Goal: Communication & Community: Answer question/provide support

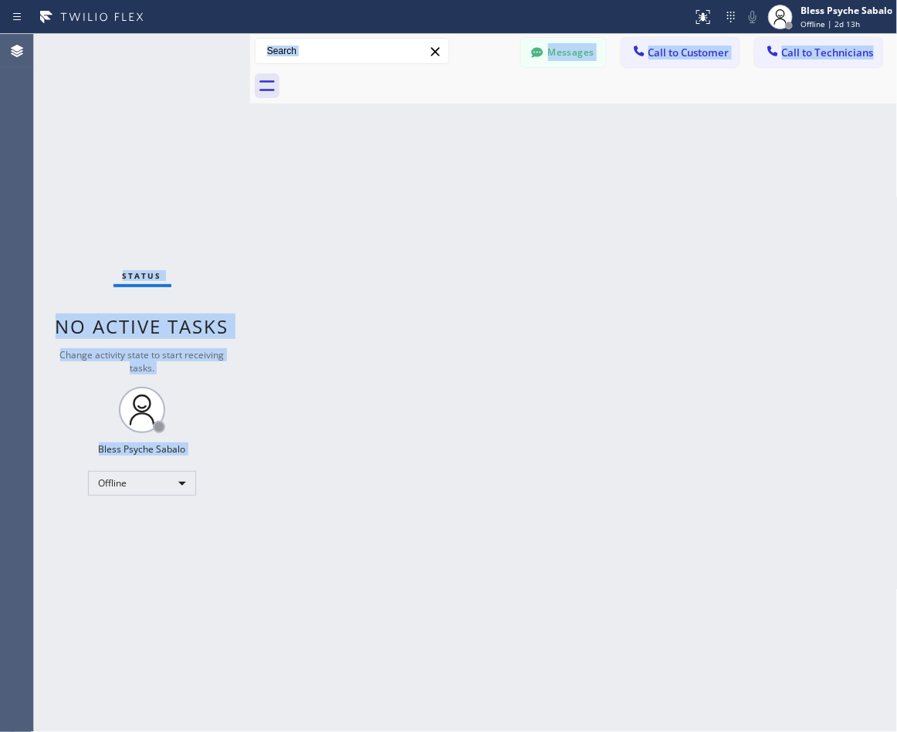
drag, startPoint x: 1464, startPoint y: -100, endPoint x: 587, endPoint y: 432, distance: 1025.8
click at [199, 566] on div "Status No active tasks Change activity state to start receiving tasks. Bless Ps…" at bounding box center [466, 383] width 864 height 698
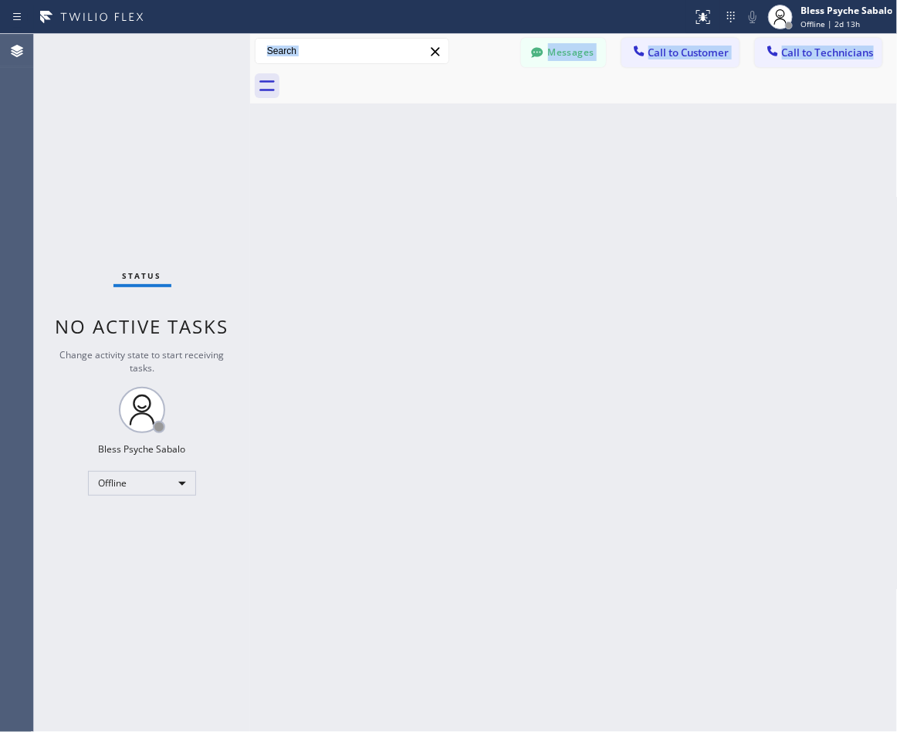
click at [459, 205] on div "Back to Dashboard Change Sender ID Customers Technicians EK [PERSON_NAME] [DATE…" at bounding box center [574, 383] width 648 height 698
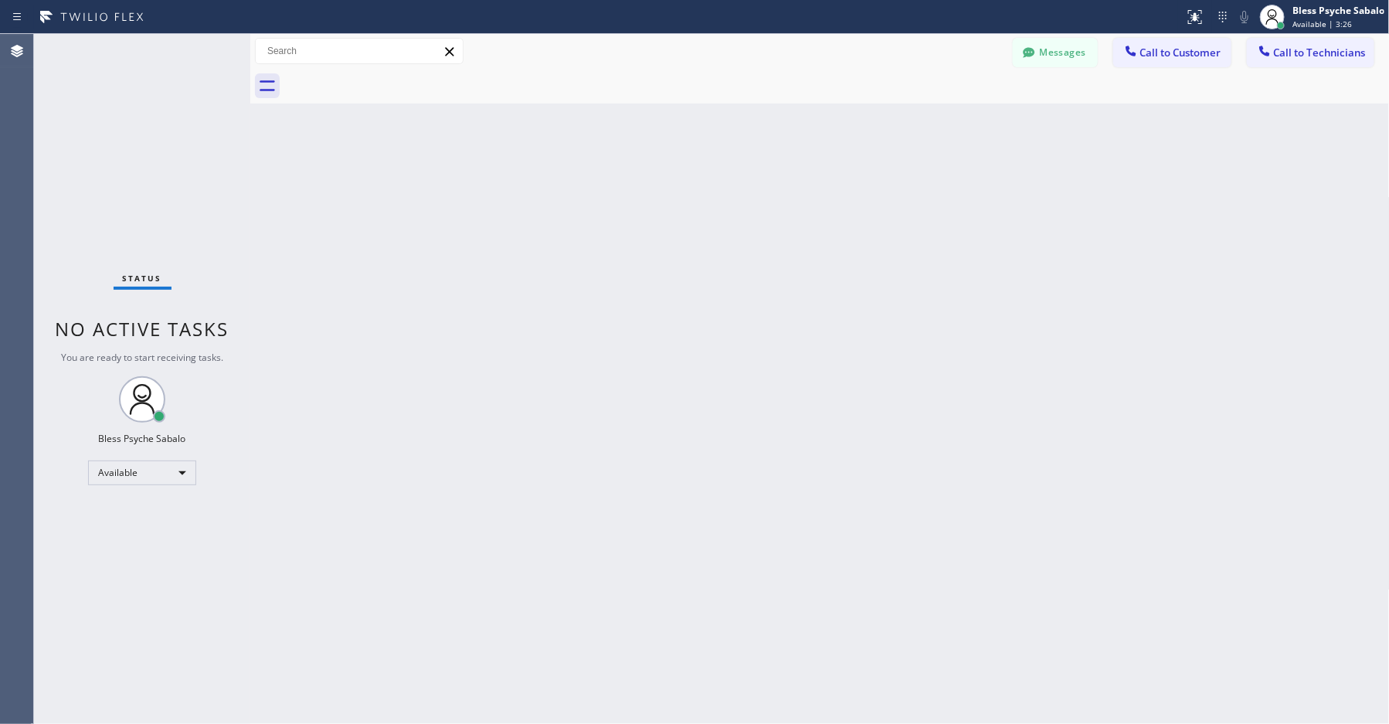
click at [411, 190] on div "Back to Dashboard Change Sender ID Customers Technicians EK [PERSON_NAME] [DATE…" at bounding box center [819, 379] width 1139 height 690
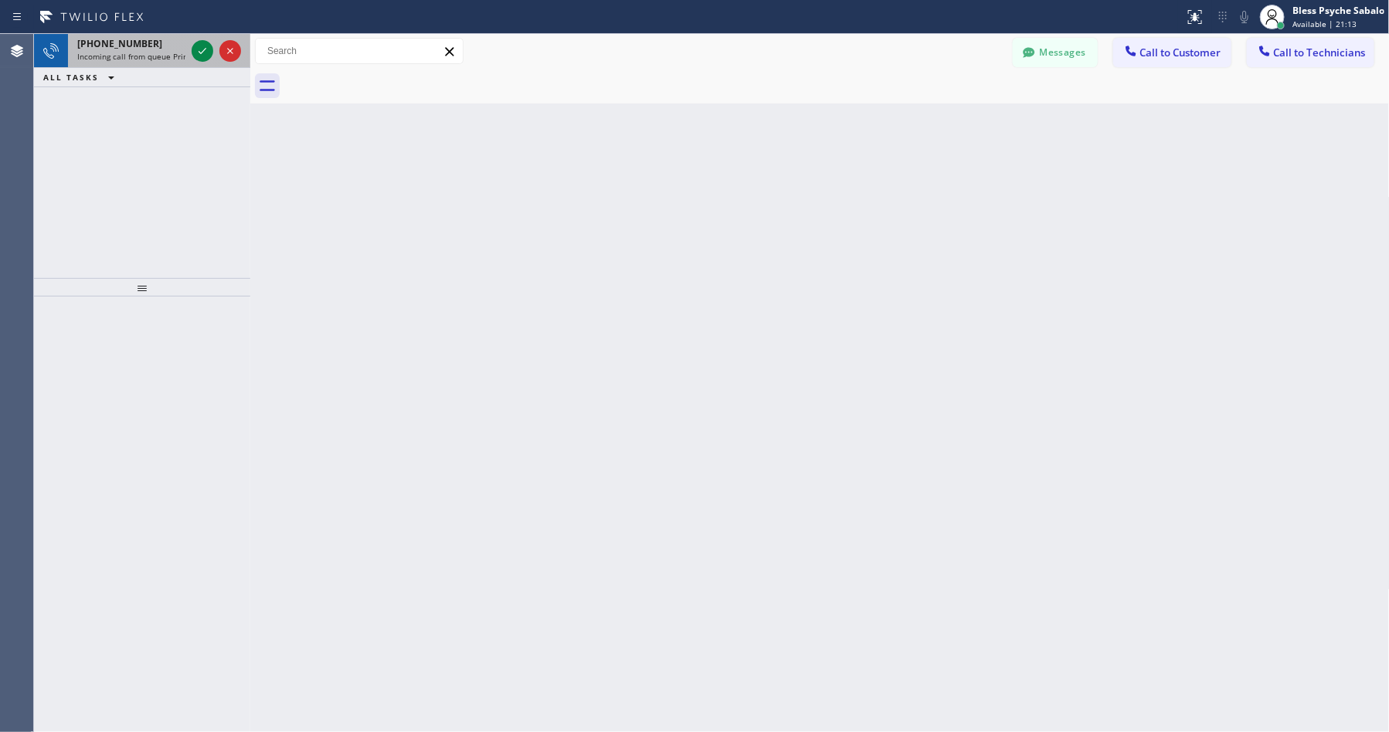
click at [135, 44] on span "[PHONE_NUMBER]" at bounding box center [119, 43] width 85 height 13
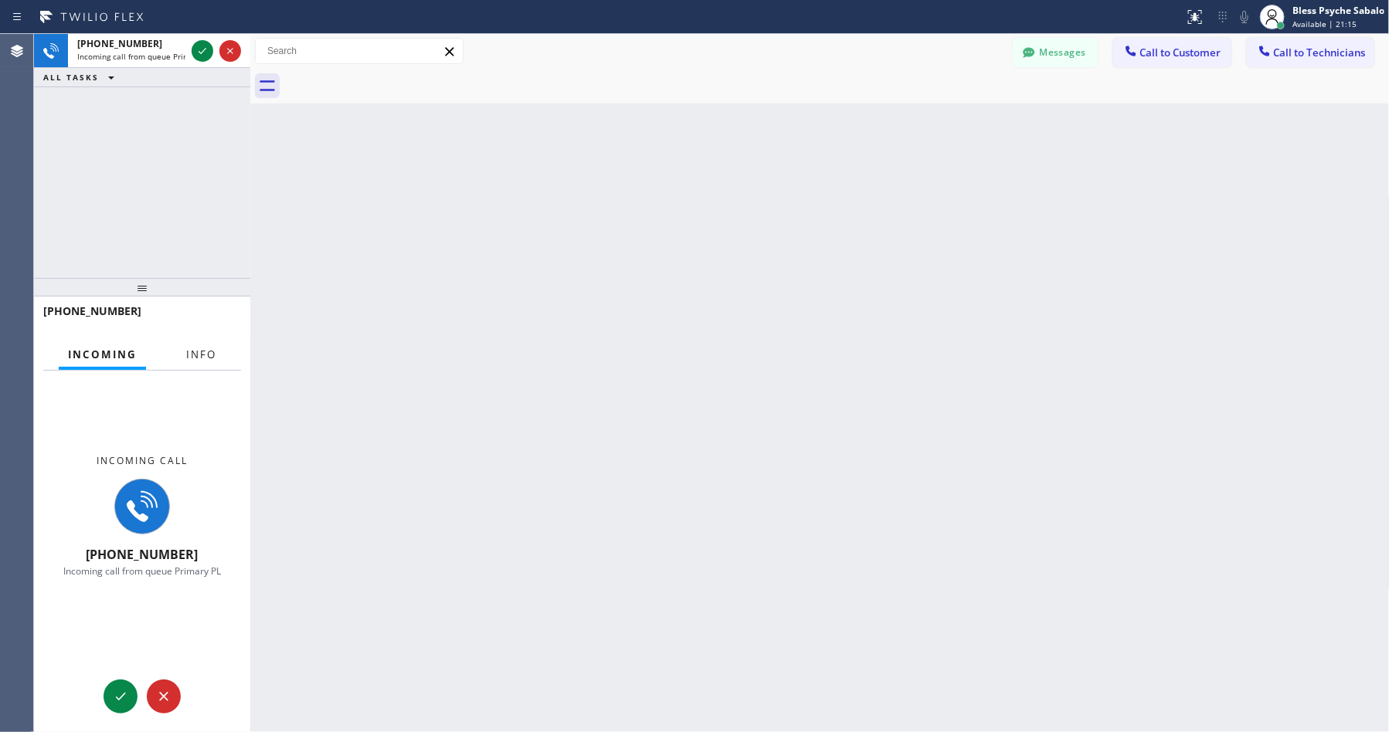
click at [195, 360] on span "Info" at bounding box center [201, 355] width 30 height 14
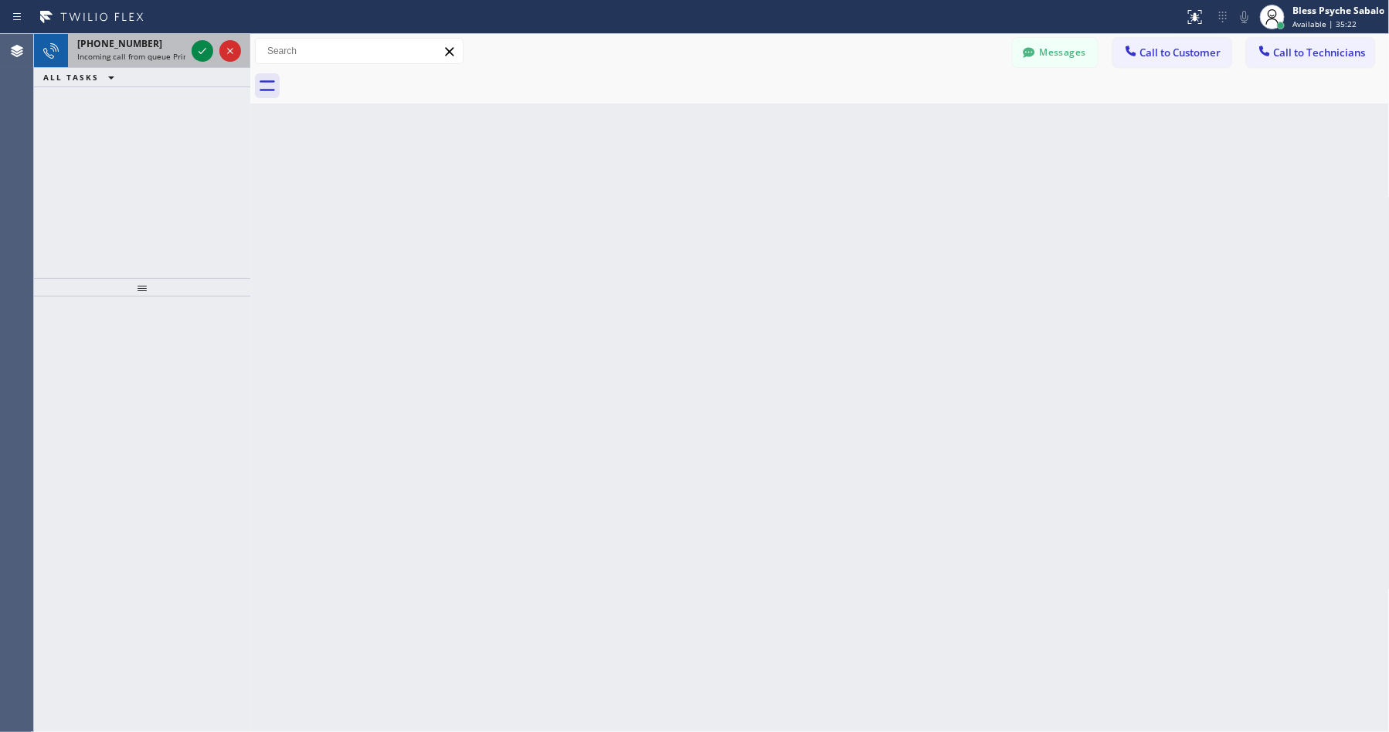
click at [131, 51] on span "Incoming call from queue Primary PL" at bounding box center [144, 56] width 135 height 11
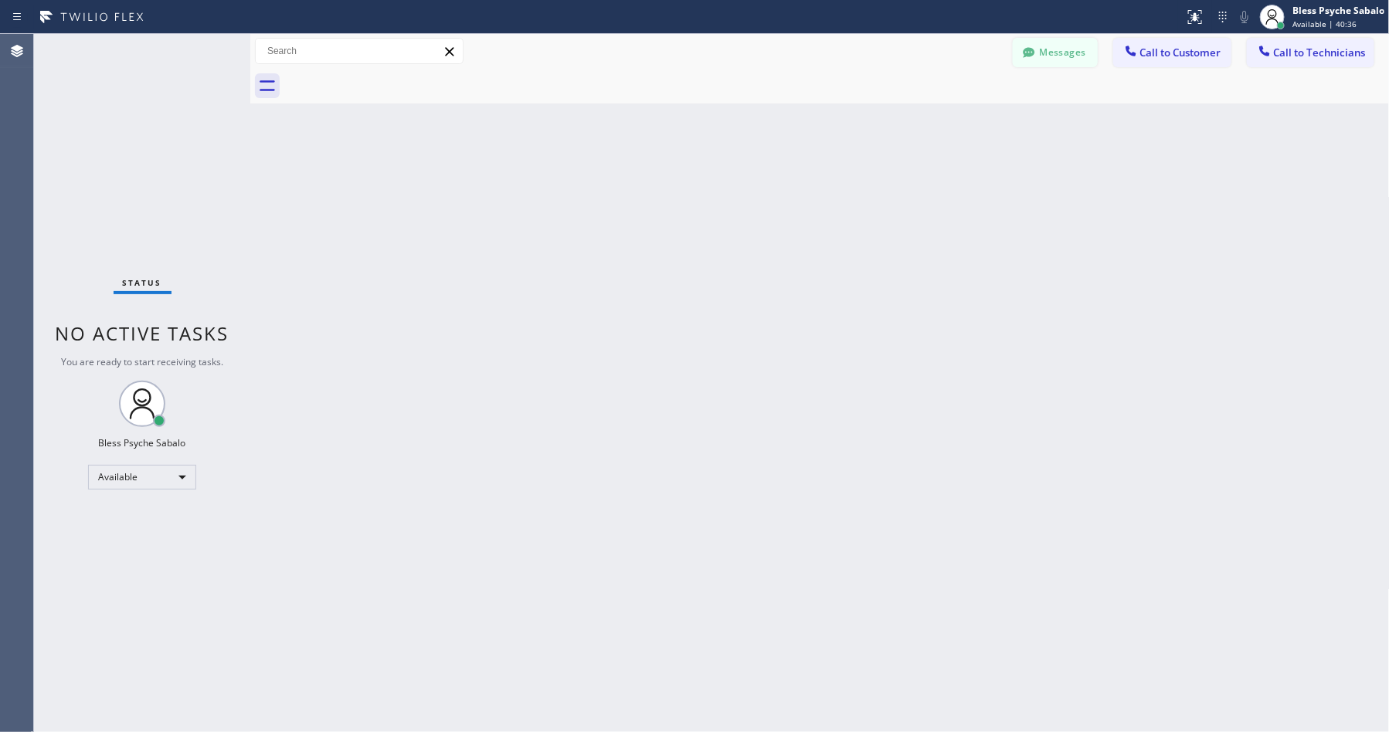
click at [897, 59] on button "Messages" at bounding box center [1055, 52] width 85 height 29
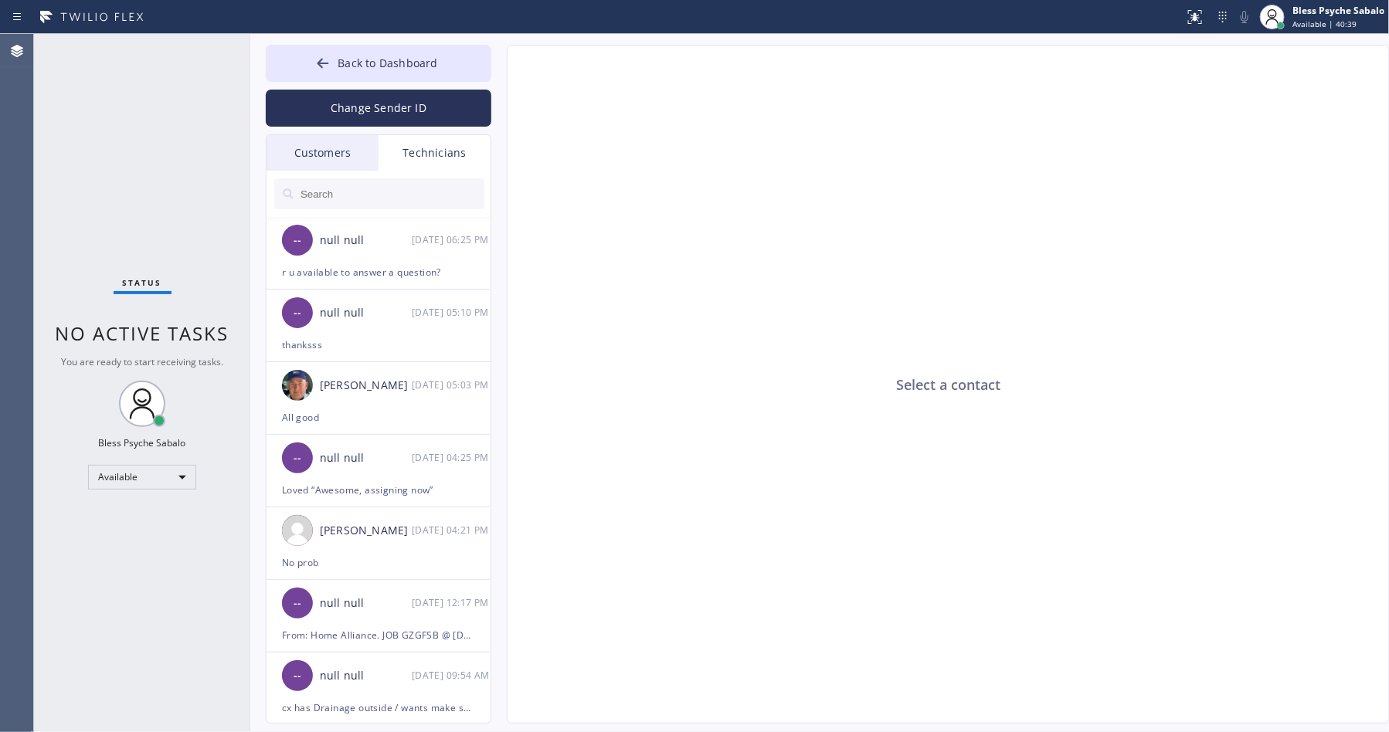
click at [361, 191] on input "text" at bounding box center [391, 193] width 185 height 31
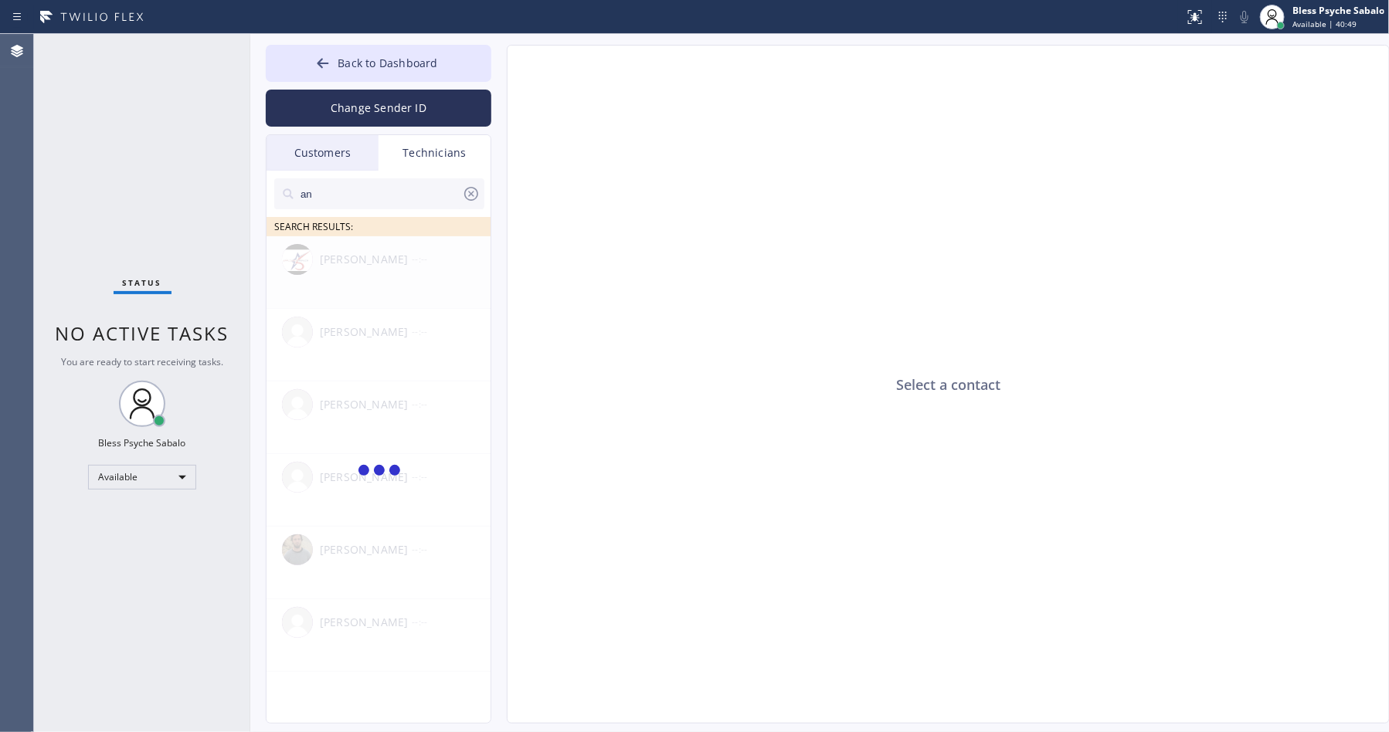
type input "a"
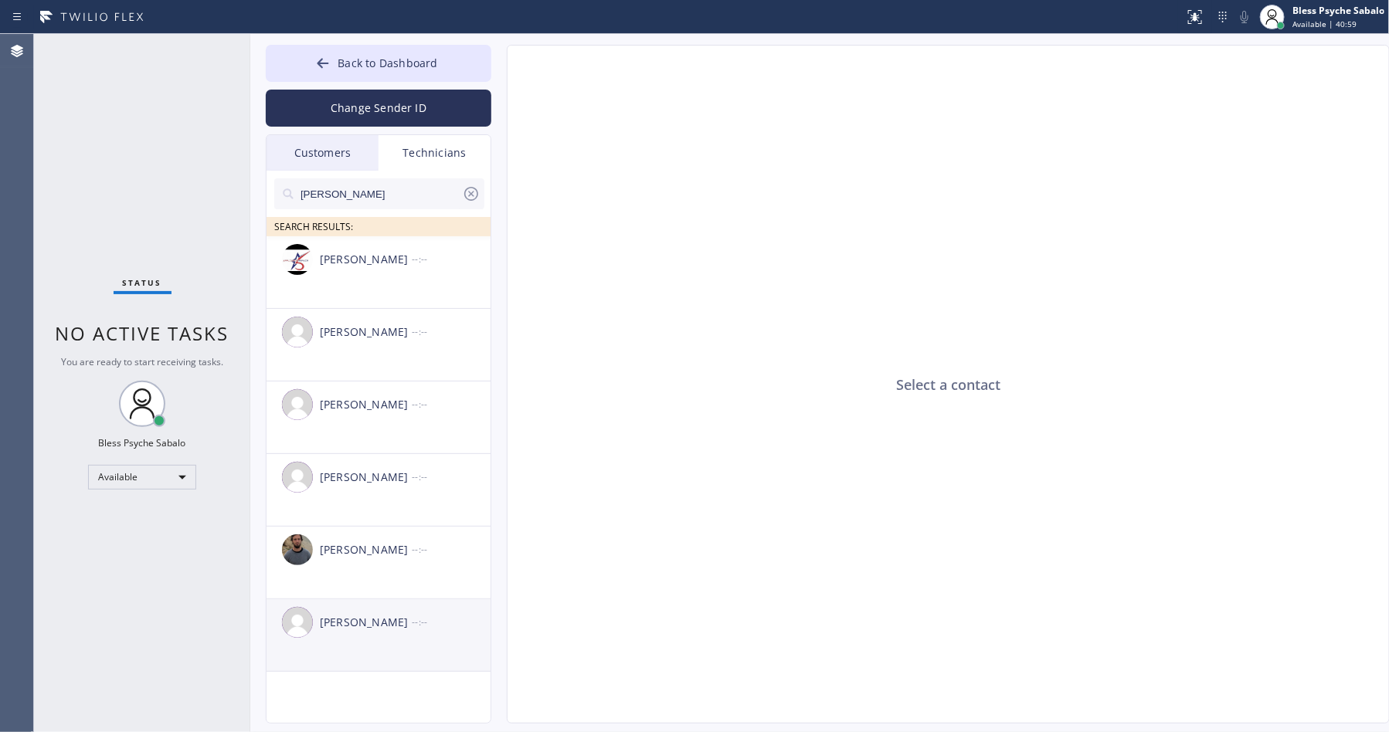
type input "[PERSON_NAME]"
click at [390, 626] on div "[PERSON_NAME]" at bounding box center [366, 623] width 92 height 18
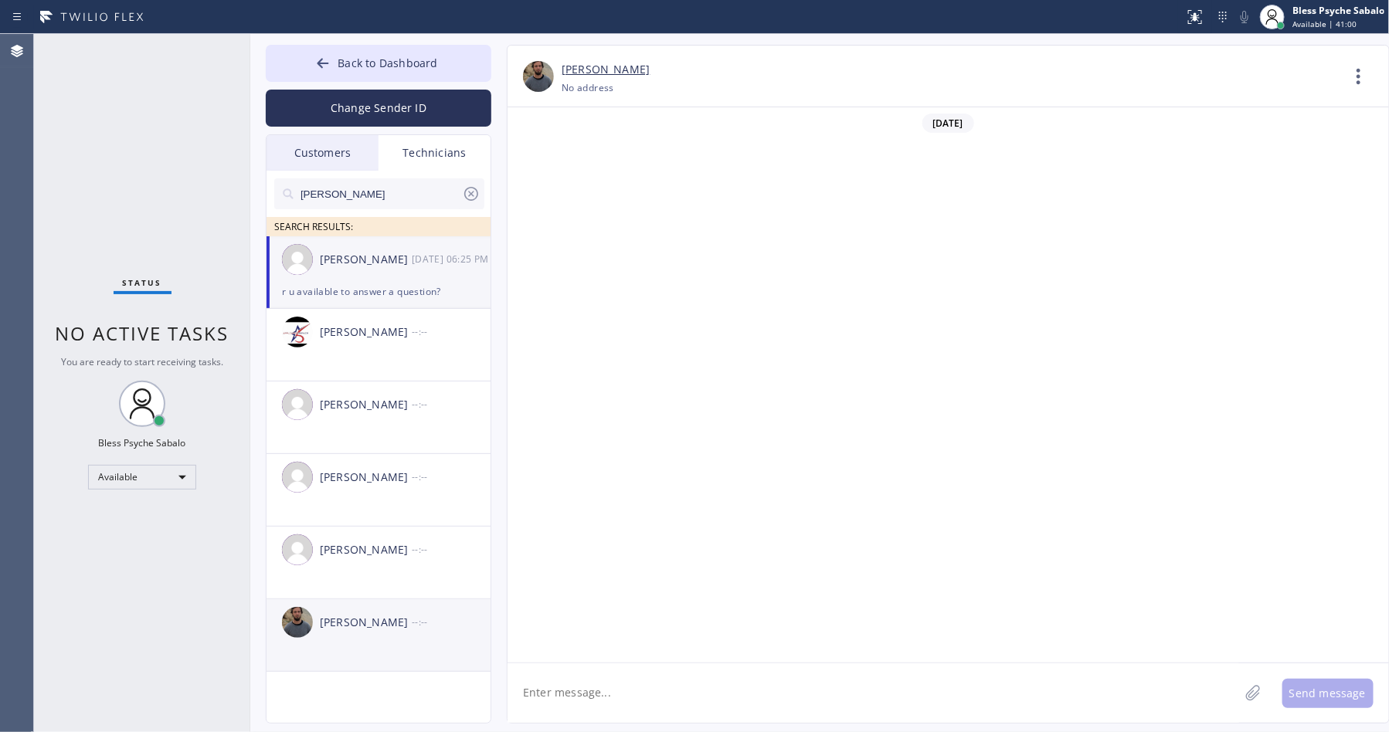
scroll to position [3839, 0]
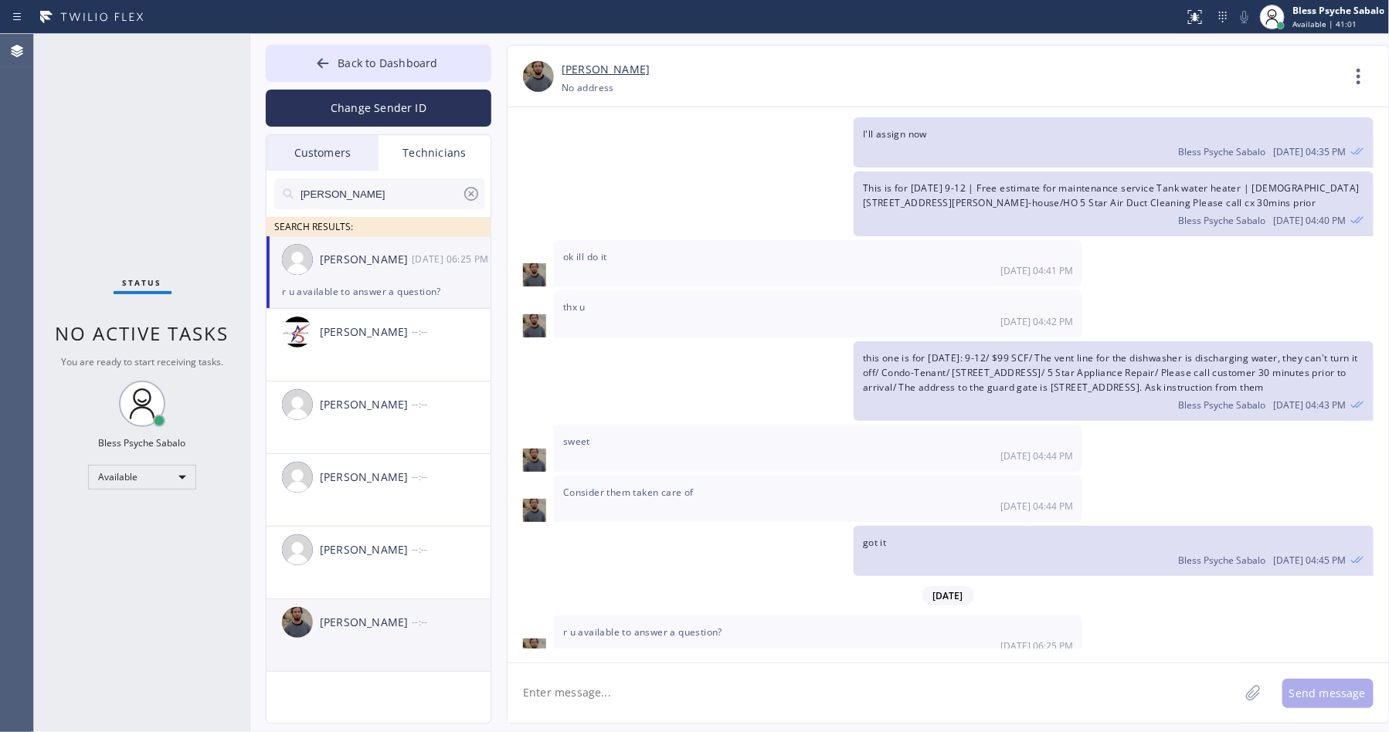
click at [385, 633] on div "[PERSON_NAME] --:--" at bounding box center [379, 622] width 226 height 46
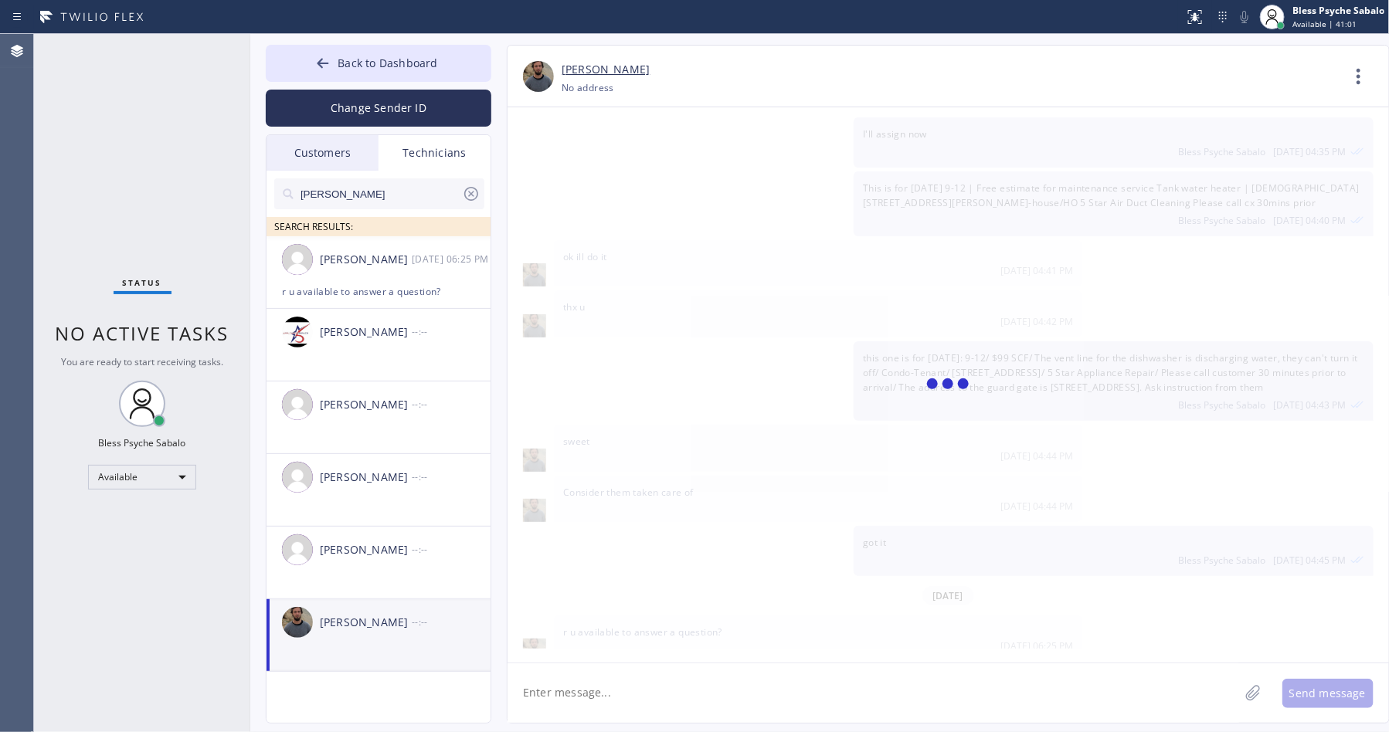
scroll to position [0, 0]
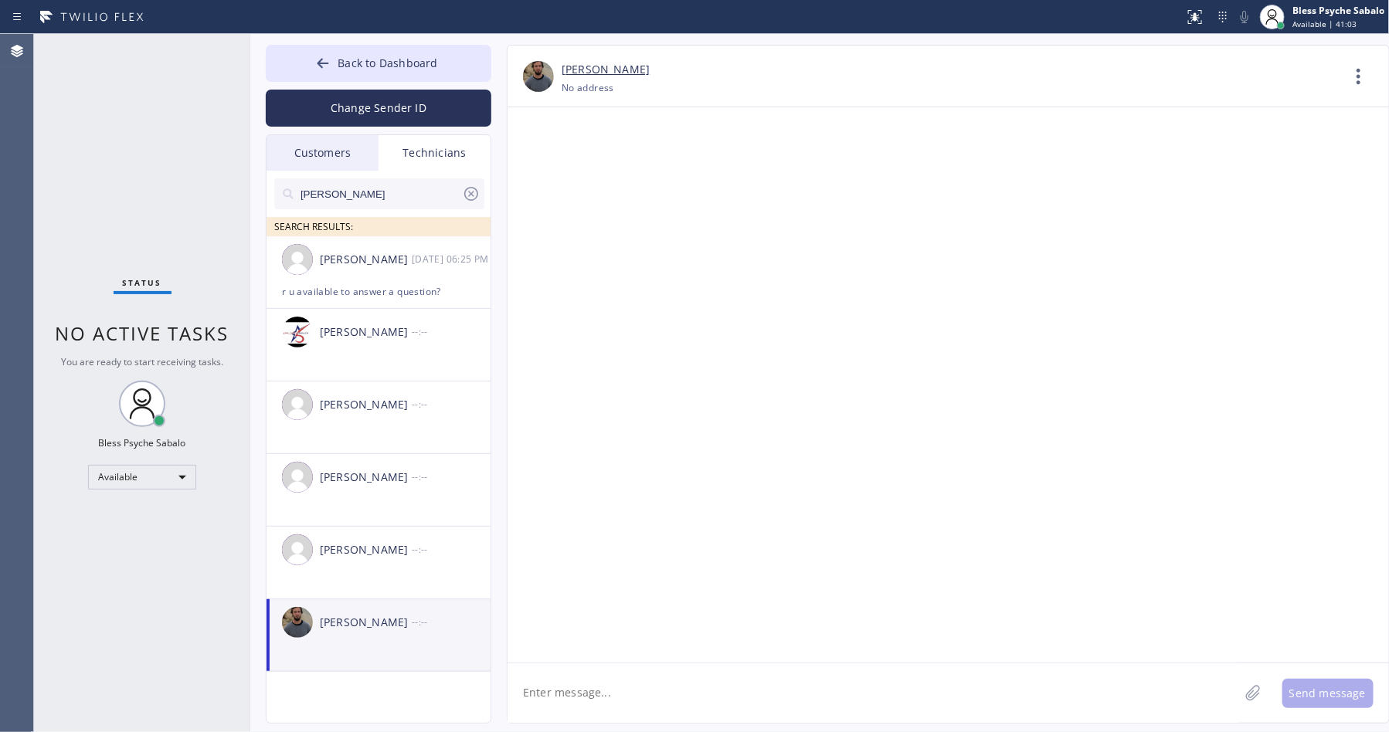
click at [385, 633] on div "[PERSON_NAME] --:--" at bounding box center [379, 622] width 226 height 46
click at [355, 640] on div "[PERSON_NAME] --:--" at bounding box center [379, 622] width 226 height 46
click at [388, 264] on div "[PERSON_NAME]" at bounding box center [366, 260] width 92 height 18
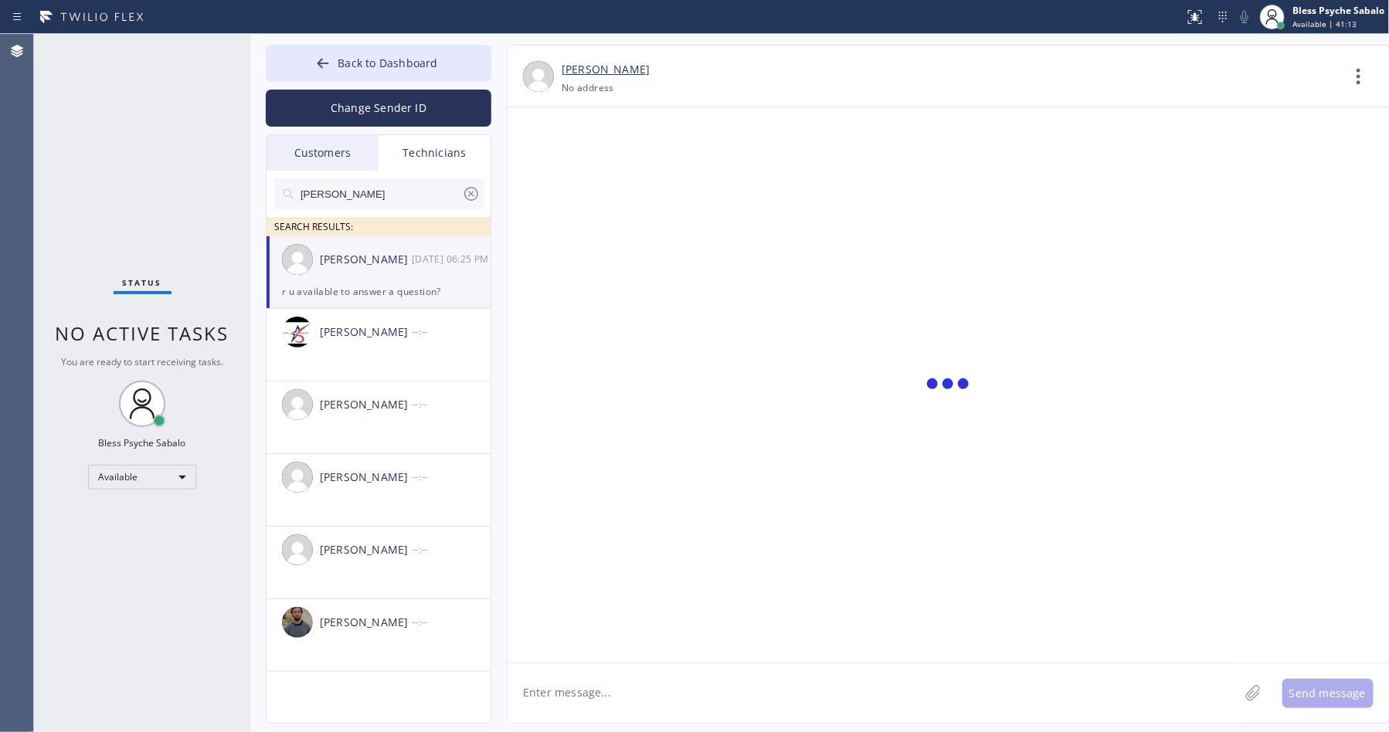
scroll to position [3839, 0]
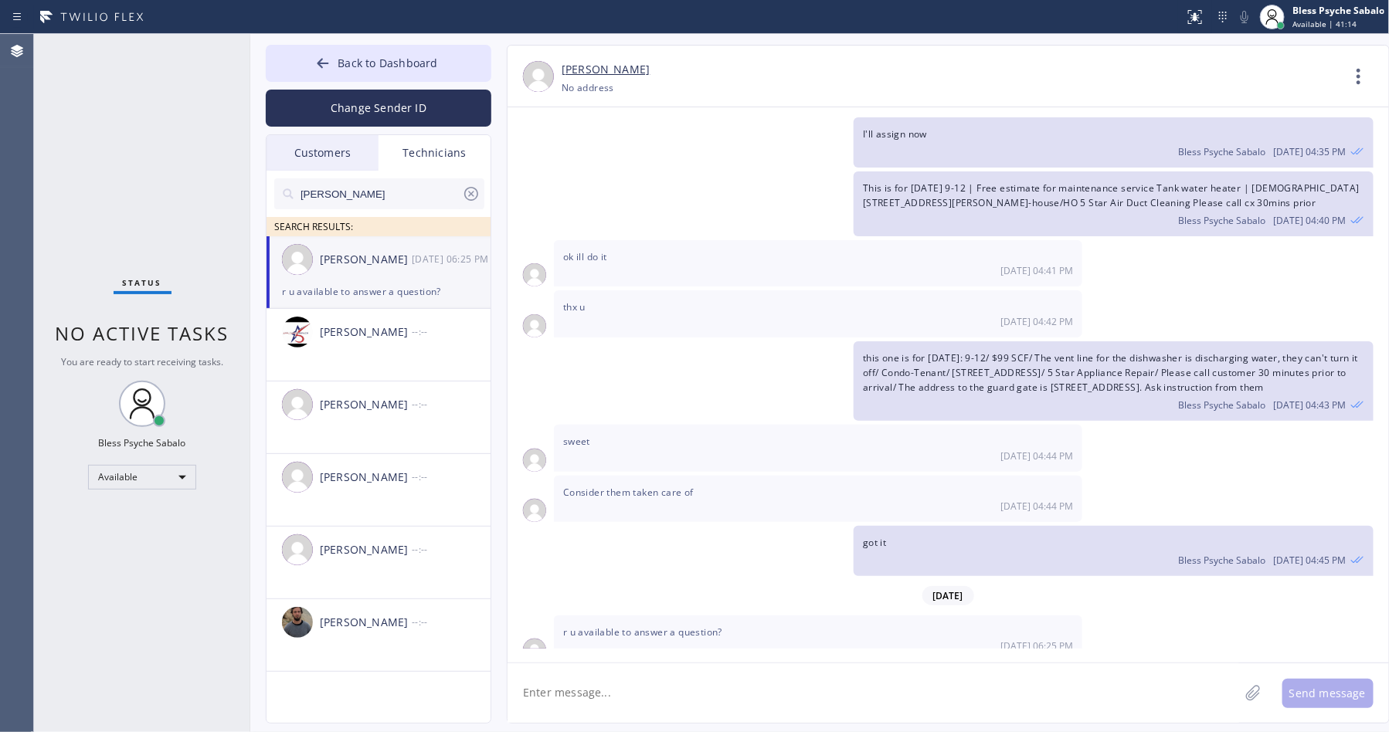
click at [388, 266] on div "[PERSON_NAME]" at bounding box center [366, 260] width 92 height 18
click at [897, 73] on icon at bounding box center [1358, 76] width 37 height 37
click at [897, 158] on li "Call to Technician" at bounding box center [1265, 158] width 224 height 40
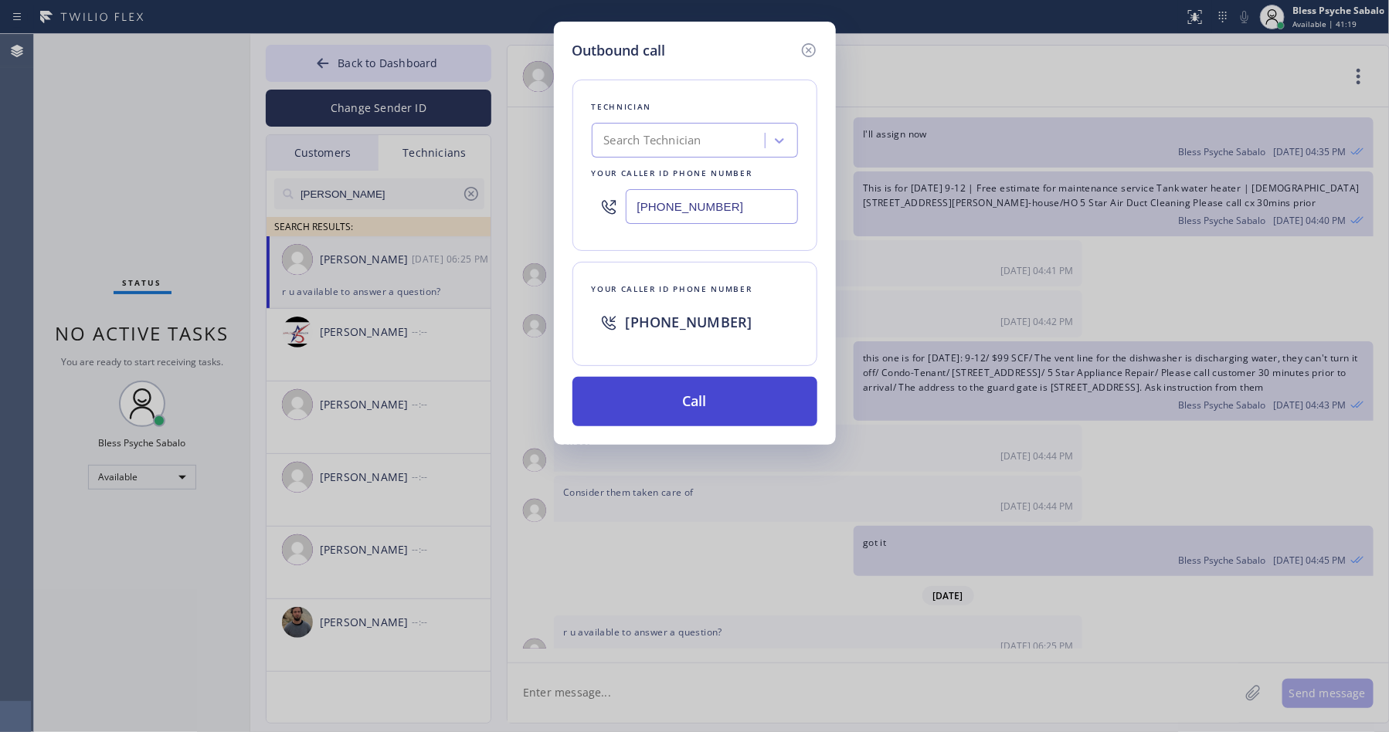
click at [735, 418] on button "Call" at bounding box center [694, 401] width 245 height 49
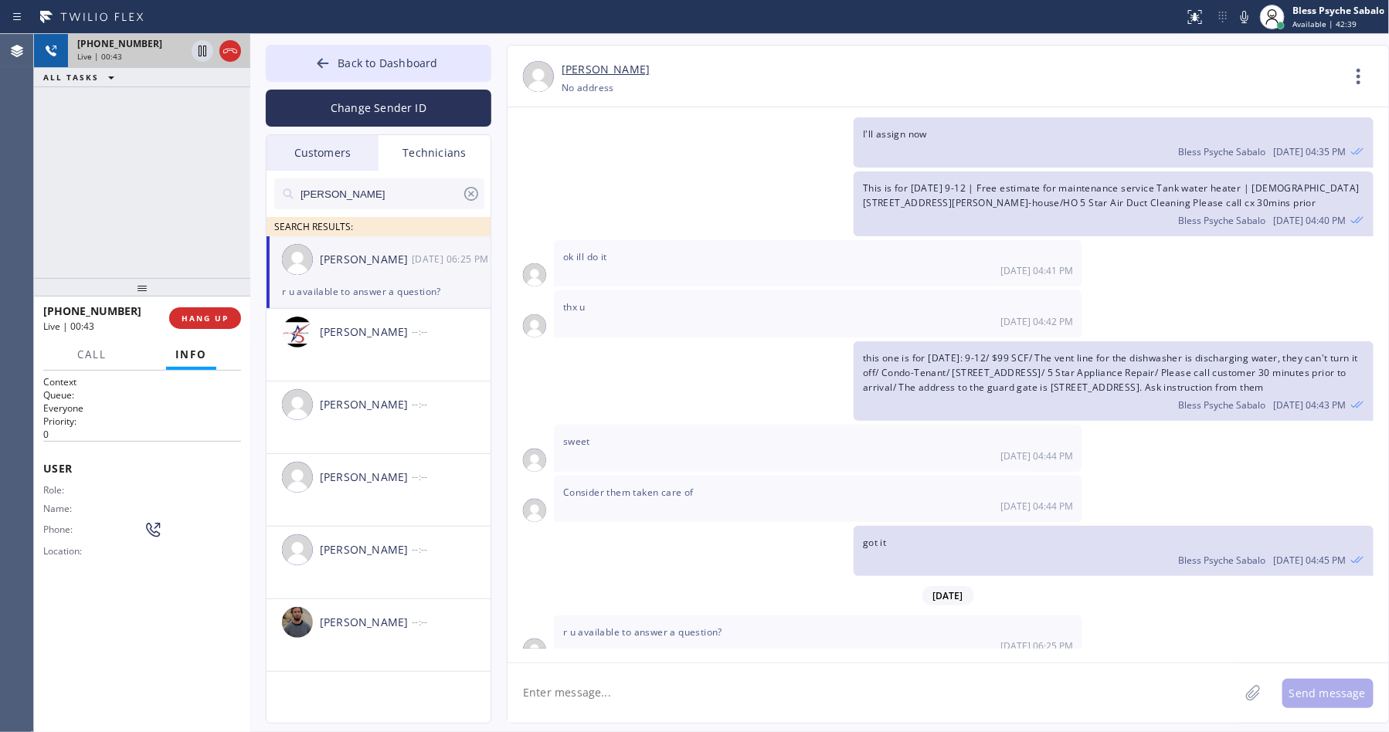
click at [242, 60] on div at bounding box center [216, 51] width 56 height 34
click at [213, 59] on div at bounding box center [203, 51] width 22 height 19
click at [225, 54] on icon at bounding box center [230, 51] width 19 height 19
click at [193, 316] on span "COMPLETE" at bounding box center [201, 318] width 53 height 11
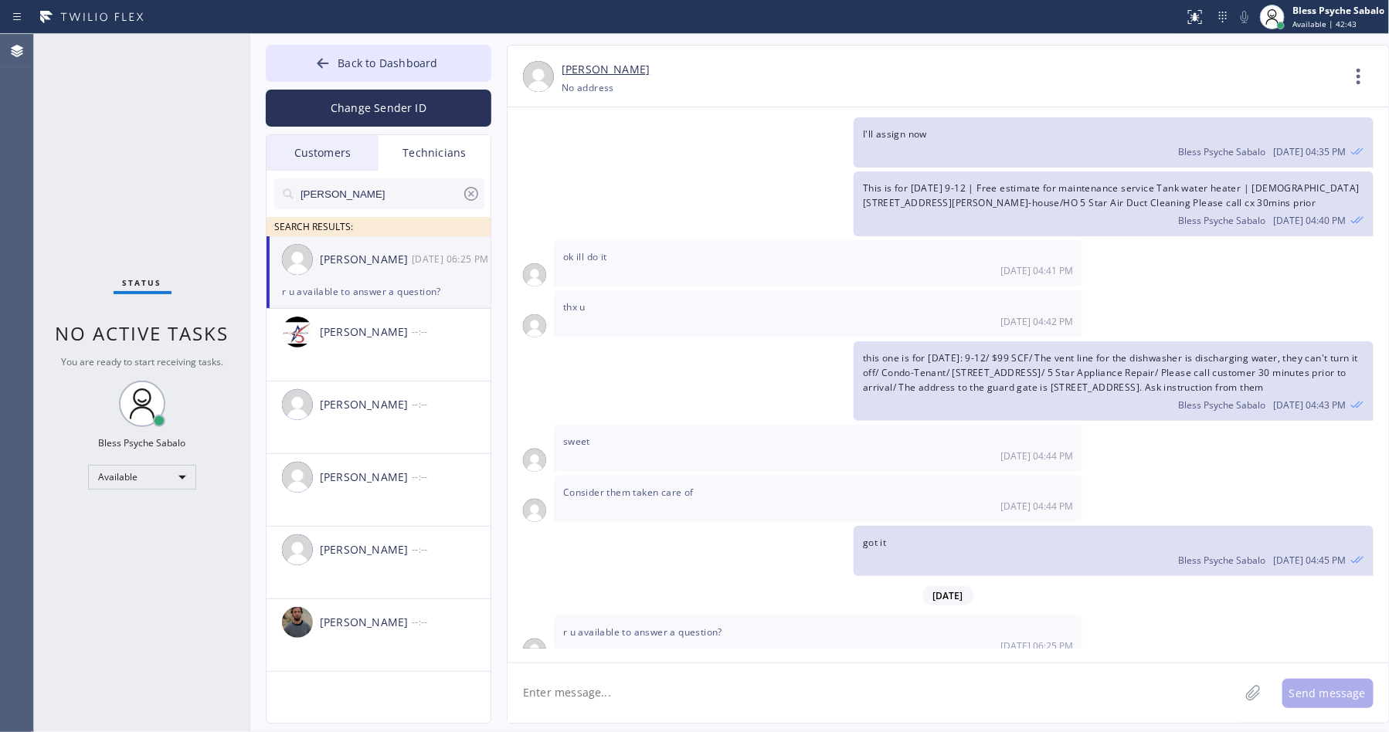
click at [193, 170] on div "Status No active tasks You are ready to start receiving tasks. Bless Psyche Sab…" at bounding box center [142, 383] width 216 height 698
drag, startPoint x: 321, startPoint y: 195, endPoint x: 39, endPoint y: 188, distance: 281.2
click at [0, 200] on html "Status report No issues detected If you experience an issue, please download th…" at bounding box center [694, 366] width 1389 height 732
click at [365, 283] on div "r u available to answer a question?" at bounding box center [378, 292] width 193 height 18
click at [612, 663] on textarea at bounding box center [872, 692] width 731 height 59
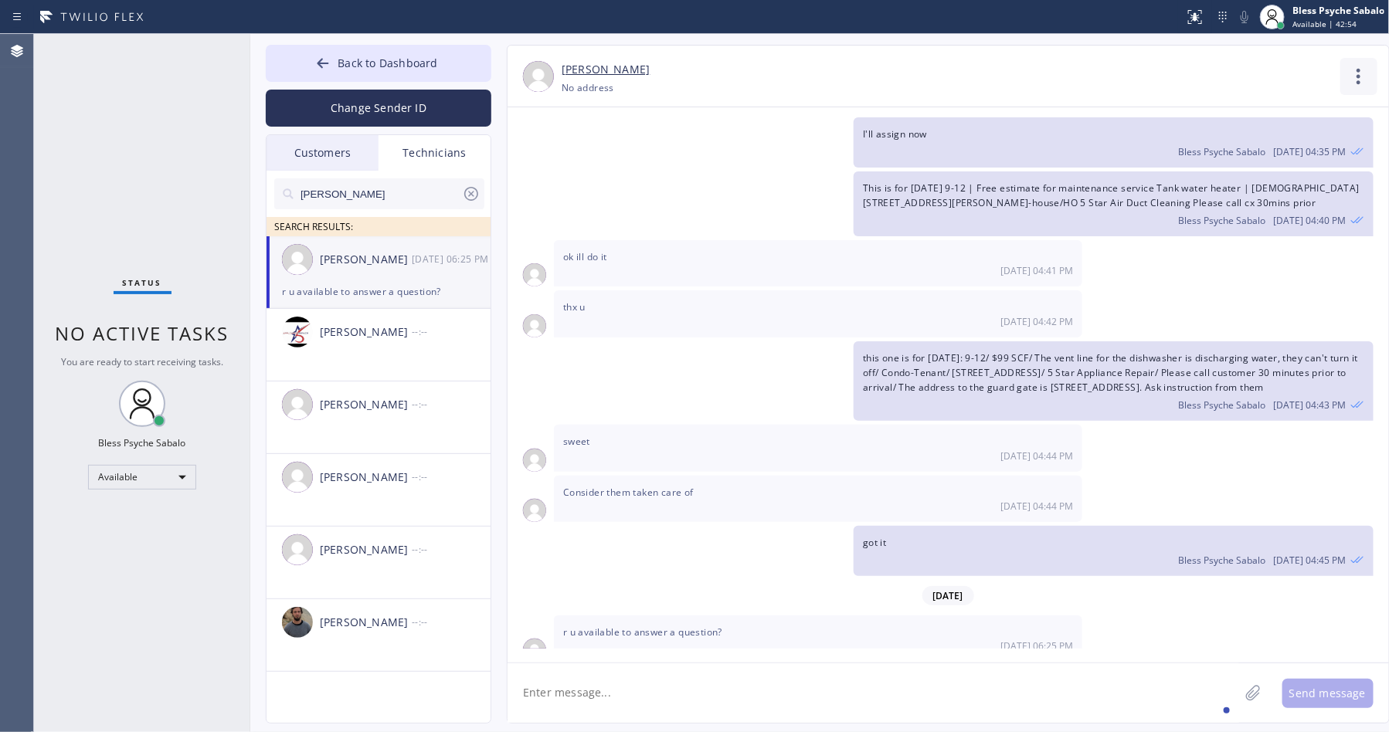
click at [897, 74] on icon at bounding box center [1358, 76] width 37 height 37
click at [897, 161] on li "Call to Technician" at bounding box center [1265, 158] width 224 height 40
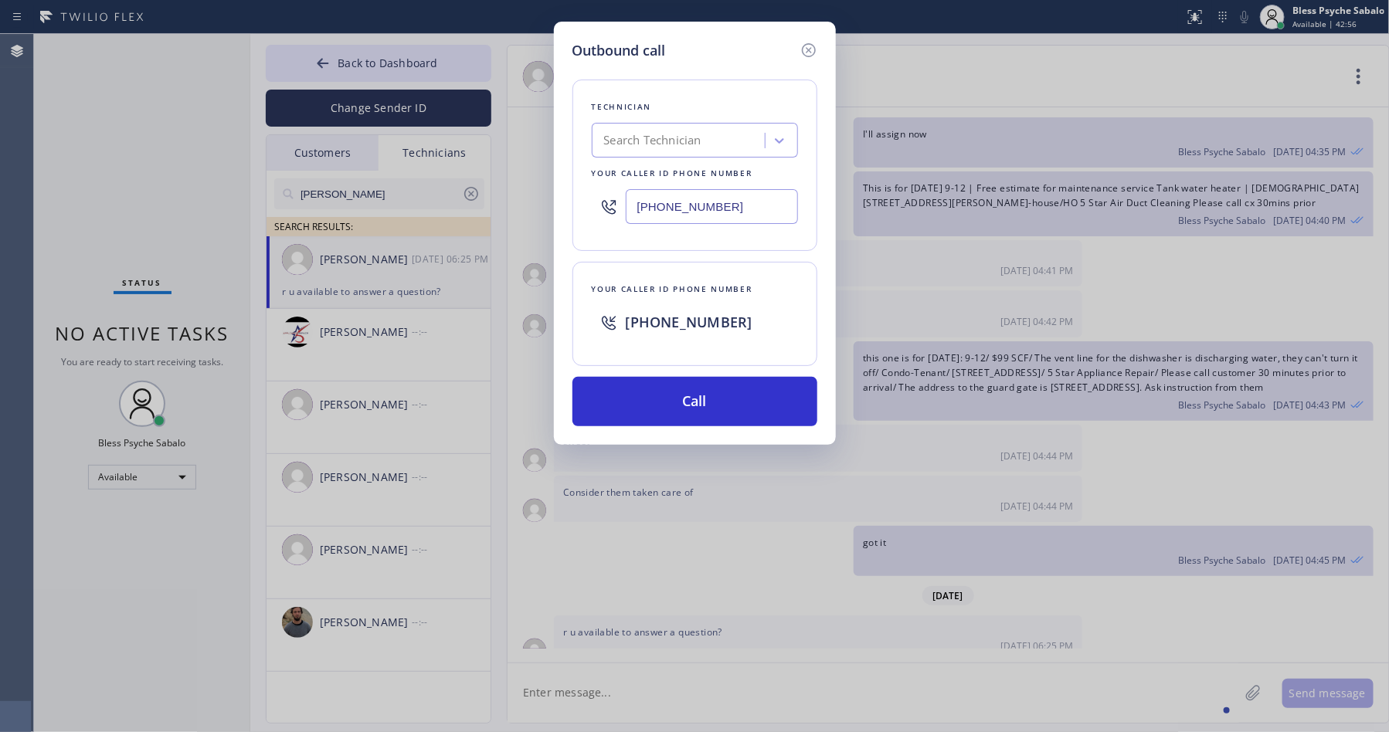
drag, startPoint x: 765, startPoint y: 459, endPoint x: 758, endPoint y: 434, distance: 25.7
click at [758, 445] on div "Outbound call Technician Search Technician Your caller id phone number [PHONE_N…" at bounding box center [695, 233] width 282 height 423
click at [762, 422] on button "Call" at bounding box center [694, 401] width 245 height 49
click at [765, 416] on div "[PERSON_NAME] [PHONE_NUMBER] Choose phone number No address Contact Full Inform…" at bounding box center [948, 384] width 883 height 679
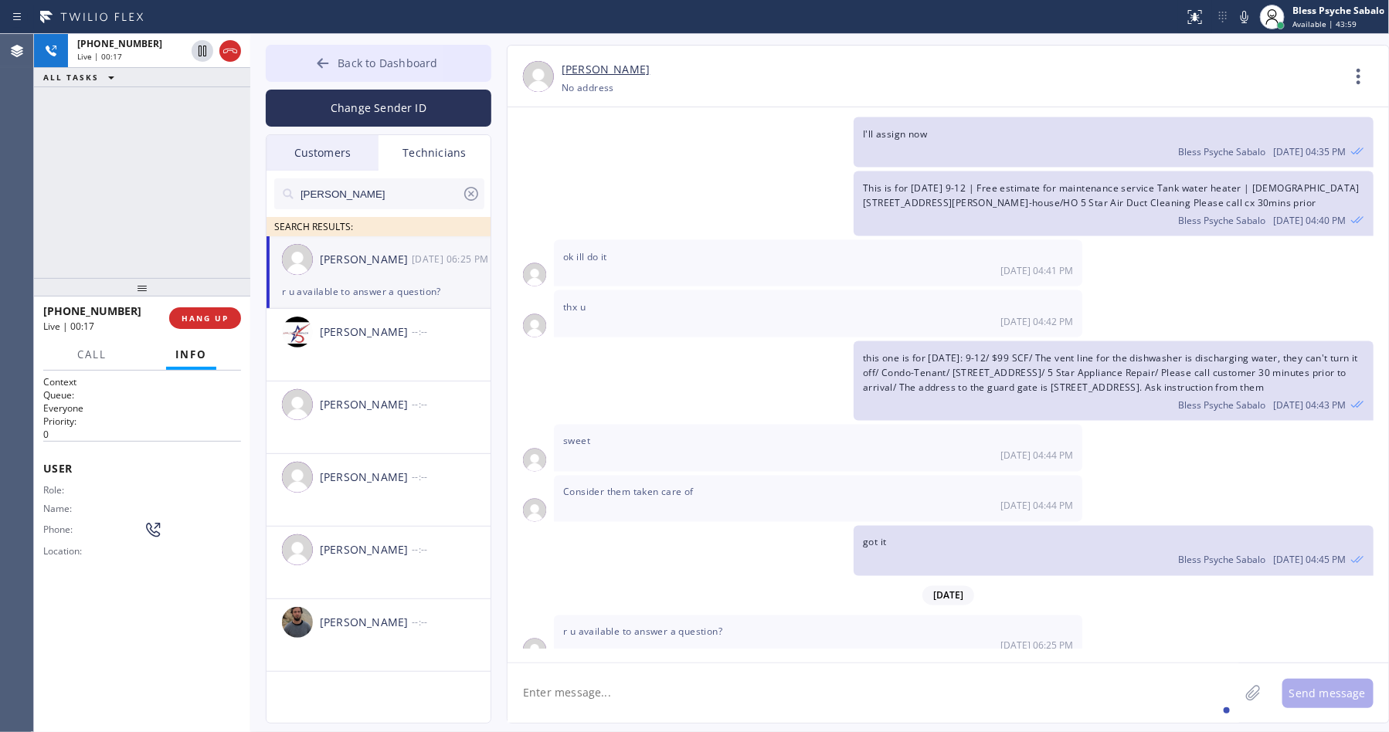
drag, startPoint x: 234, startPoint y: 56, endPoint x: 415, endPoint y: 81, distance: 182.4
click at [235, 56] on icon at bounding box center [230, 51] width 19 height 19
click at [204, 320] on span "COMPLETE" at bounding box center [201, 318] width 53 height 11
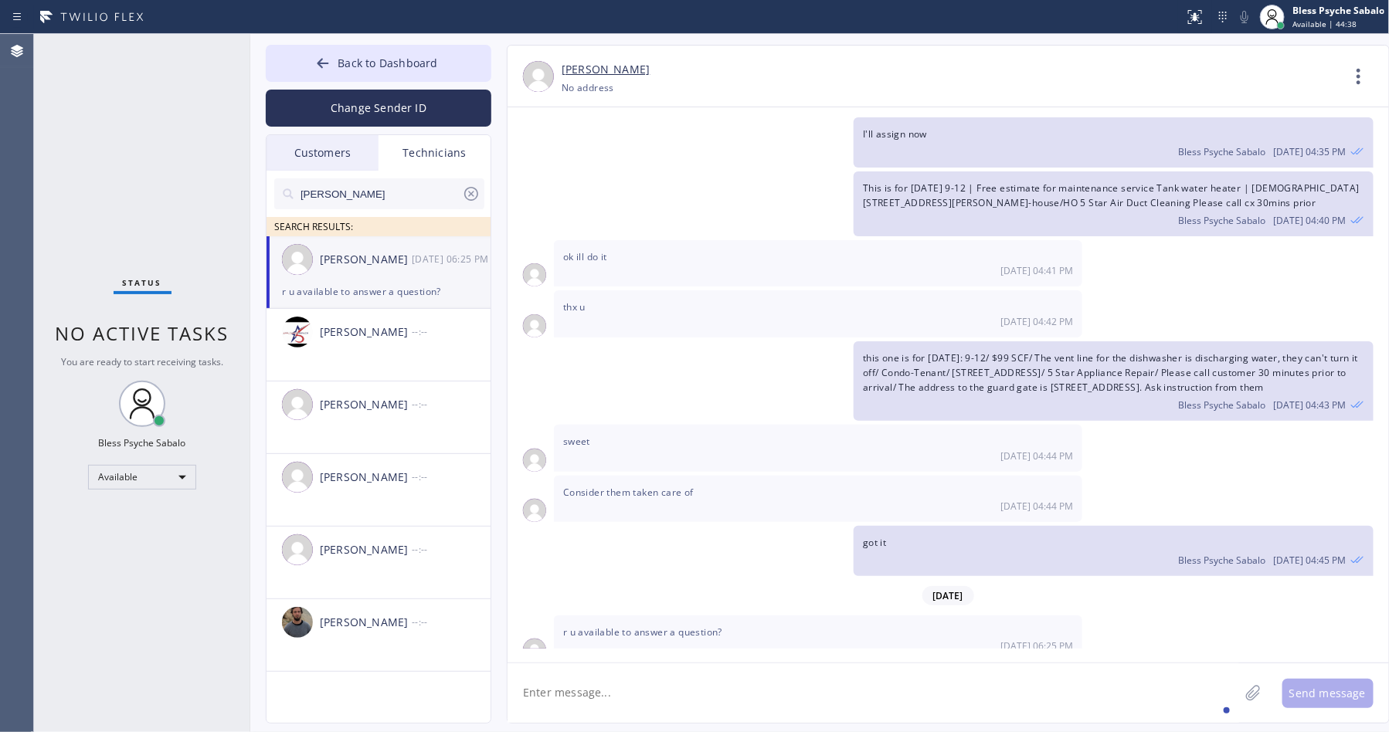
click at [121, 139] on div "Status No active tasks You are ready to start receiving tasks. Bless Psyche Sab…" at bounding box center [142, 383] width 216 height 698
click at [441, 149] on div "Technicians" at bounding box center [434, 153] width 112 height 36
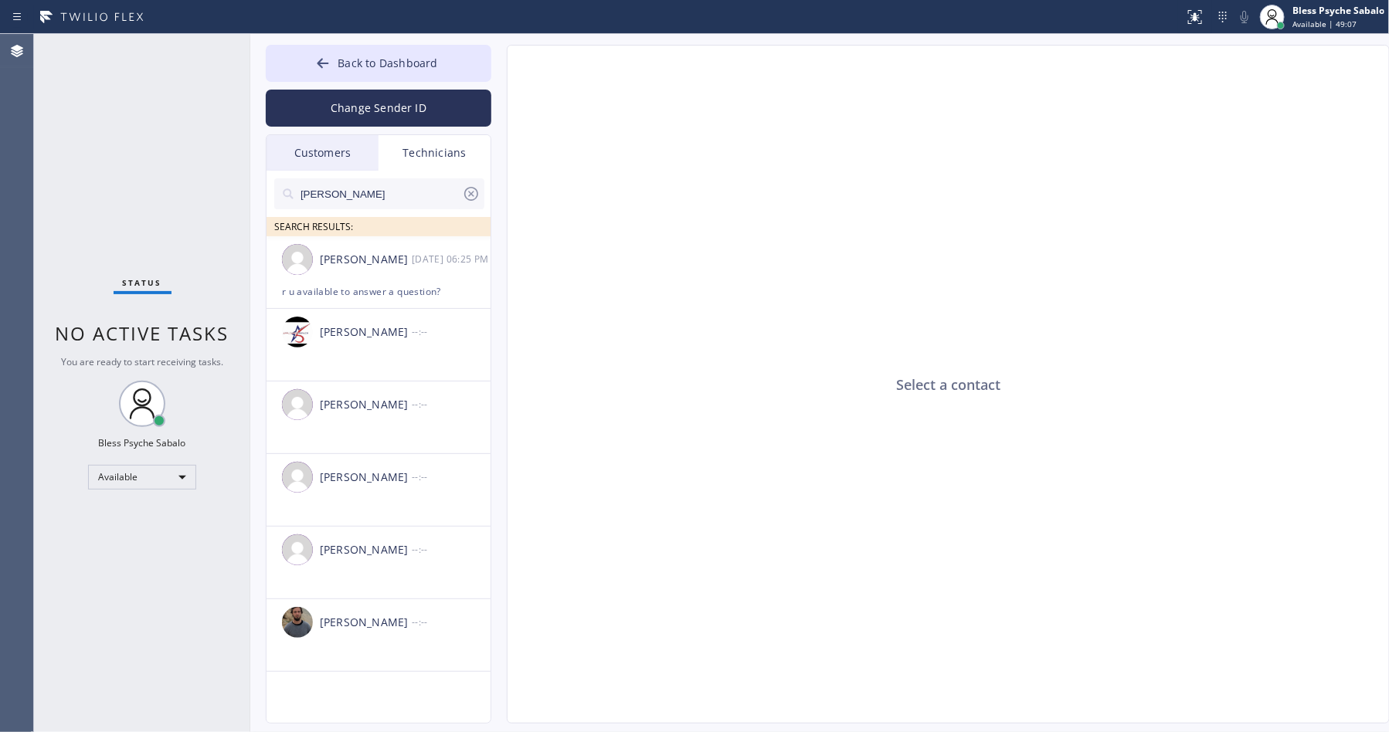
click at [467, 192] on icon at bounding box center [471, 194] width 19 height 19
click at [359, 193] on input "text" at bounding box center [391, 193] width 185 height 31
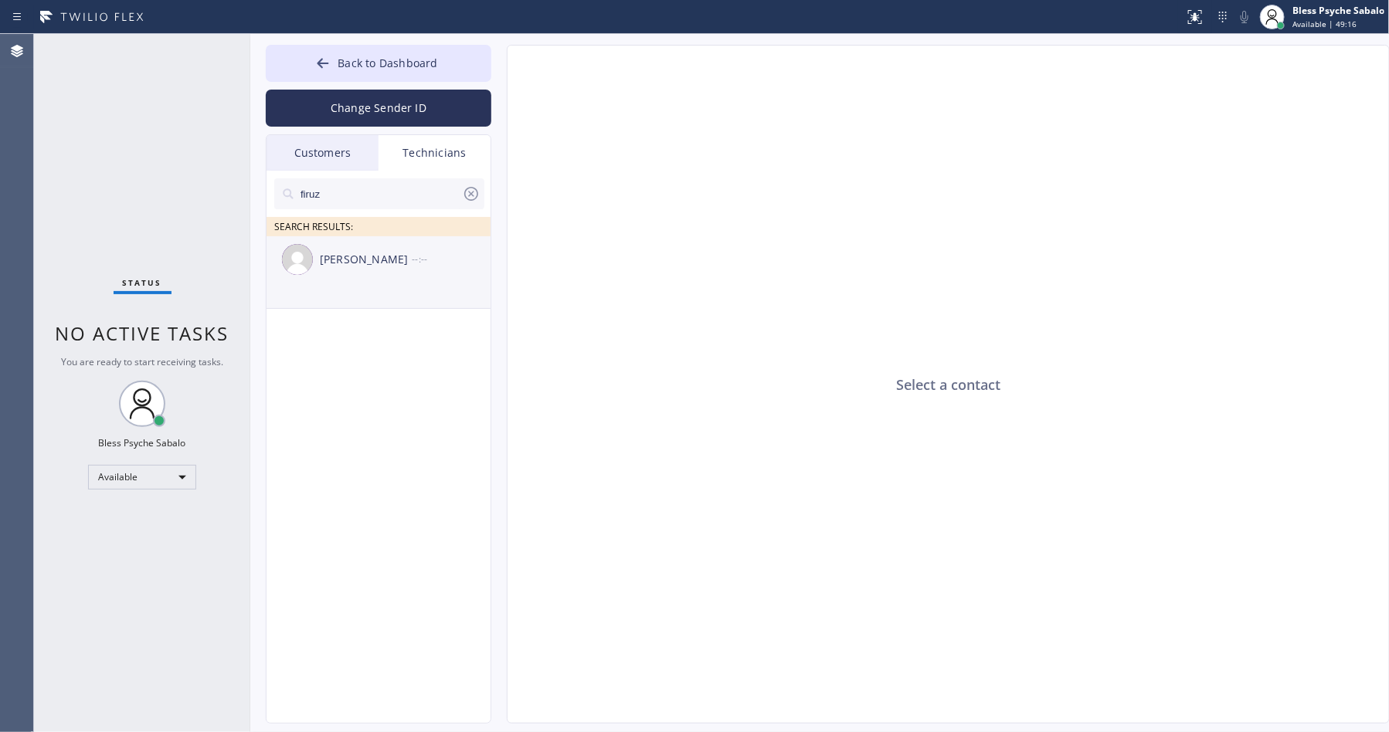
type input "firuz"
click at [327, 278] on div "[PERSON_NAME] --:--" at bounding box center [379, 259] width 226 height 46
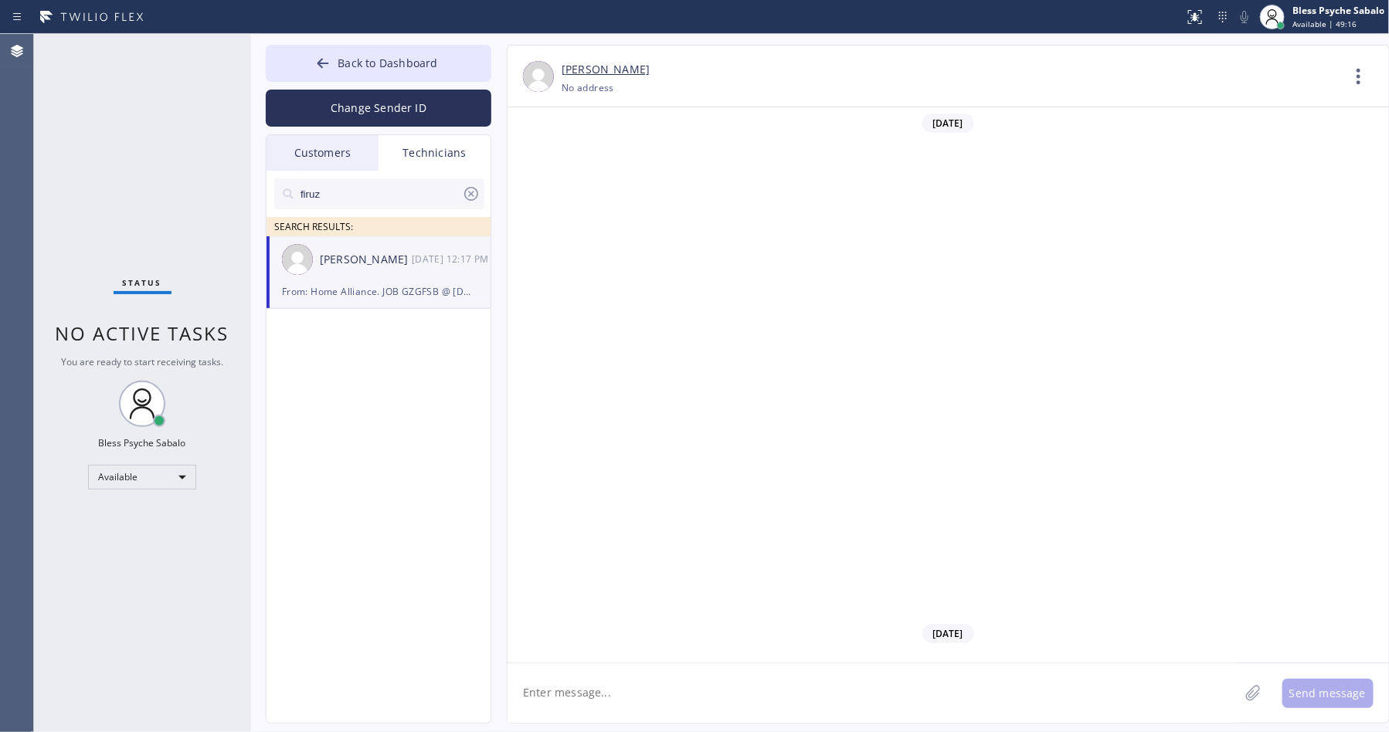
scroll to position [3555, 0]
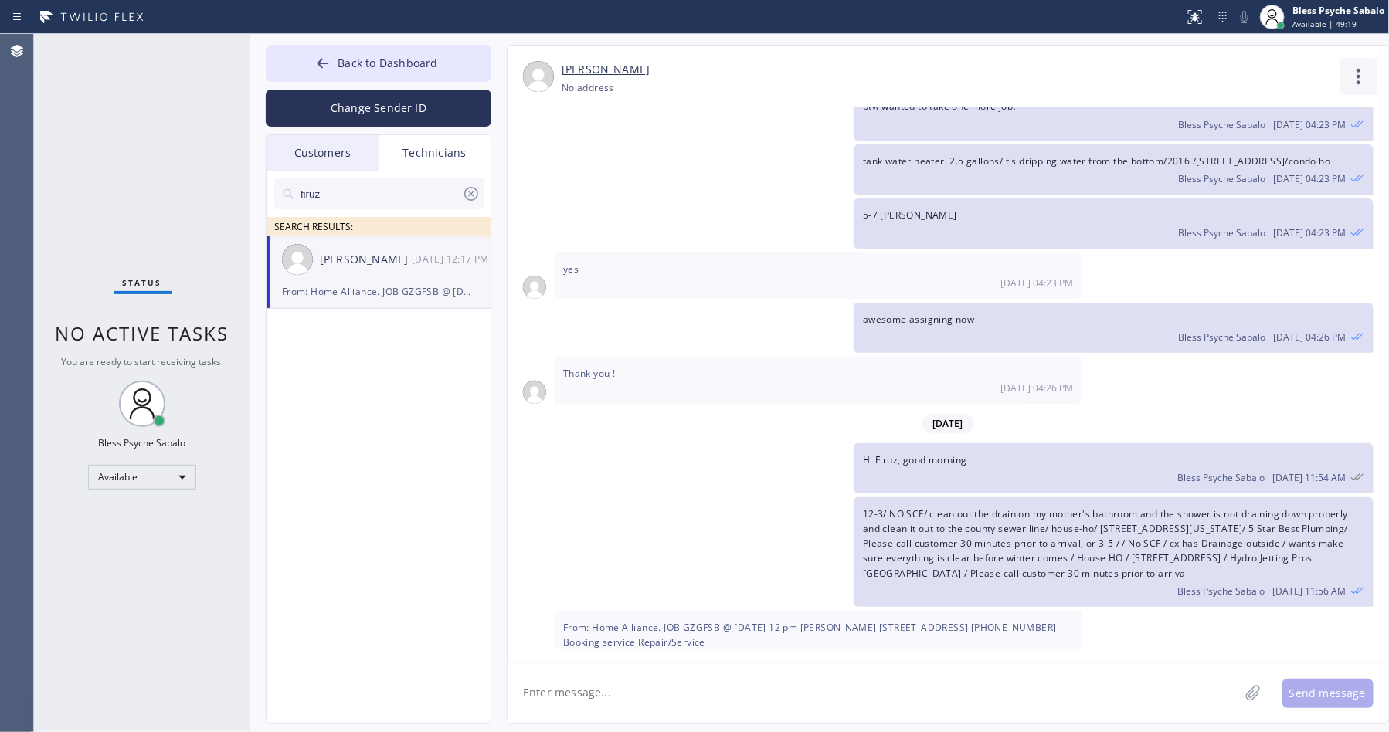
click at [897, 82] on icon at bounding box center [1358, 76] width 4 height 15
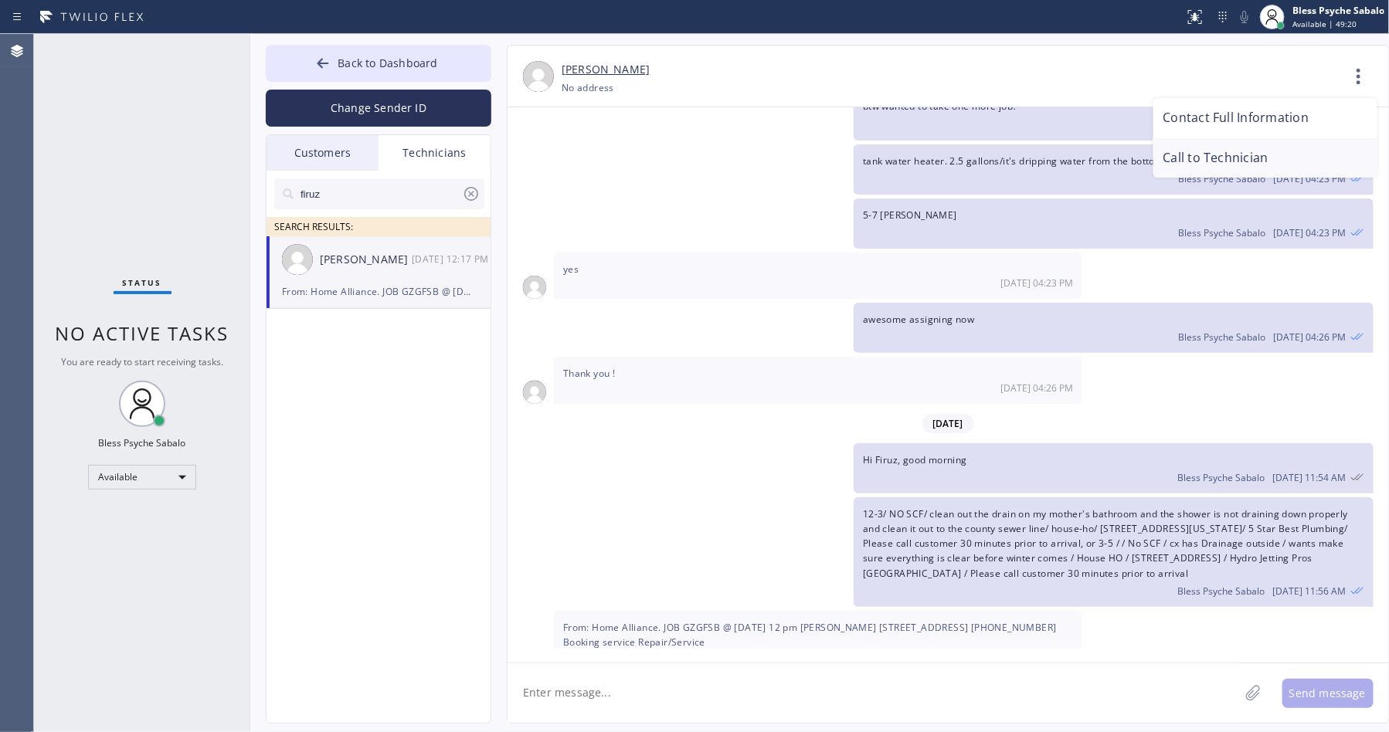
click at [897, 153] on li "Call to Technician" at bounding box center [1265, 158] width 224 height 40
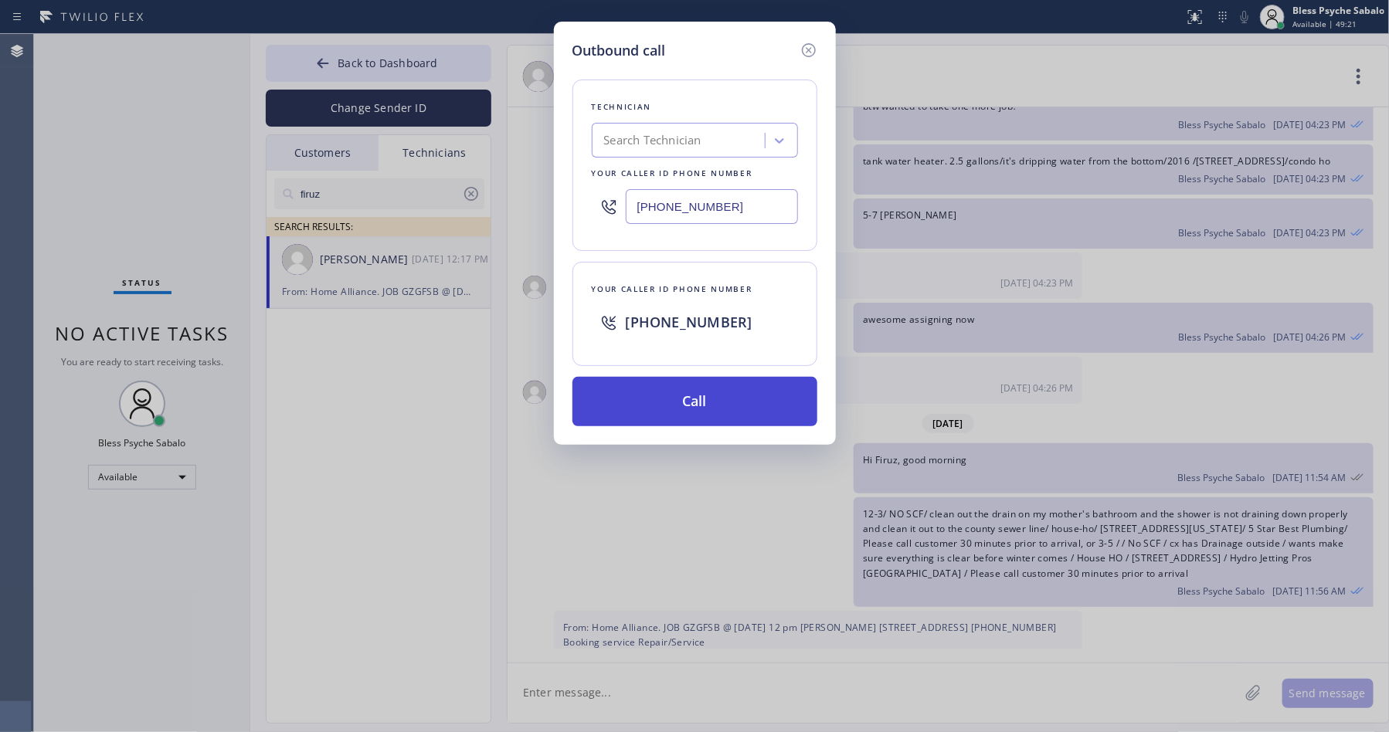
click at [679, 410] on button "Call" at bounding box center [694, 401] width 245 height 49
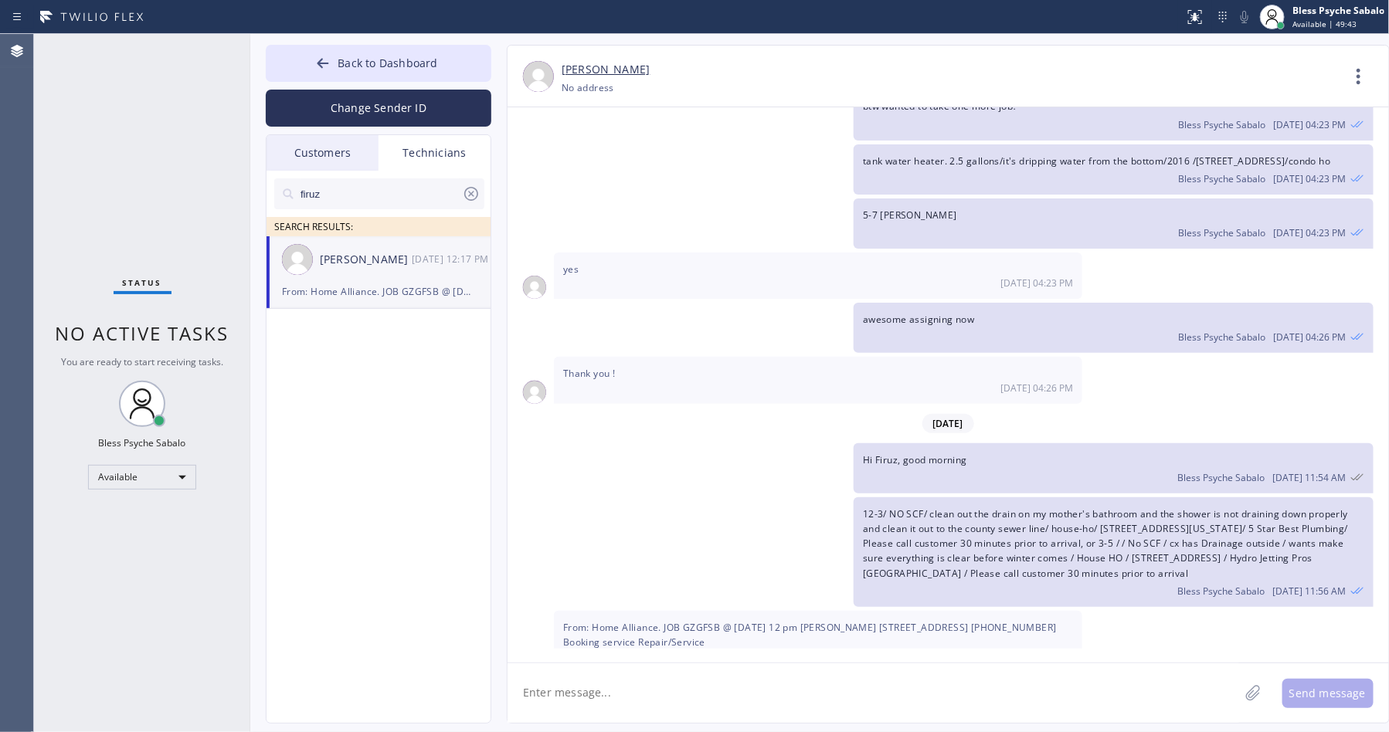
click at [297, 331] on ul "[PERSON_NAME] [DATE] 12:17 PM From: Home Alliance. JOB GZGFSB @ [DATE] 12 pm [P…" at bounding box center [379, 289] width 226 height 107
click at [897, 73] on icon at bounding box center [1358, 76] width 37 height 37
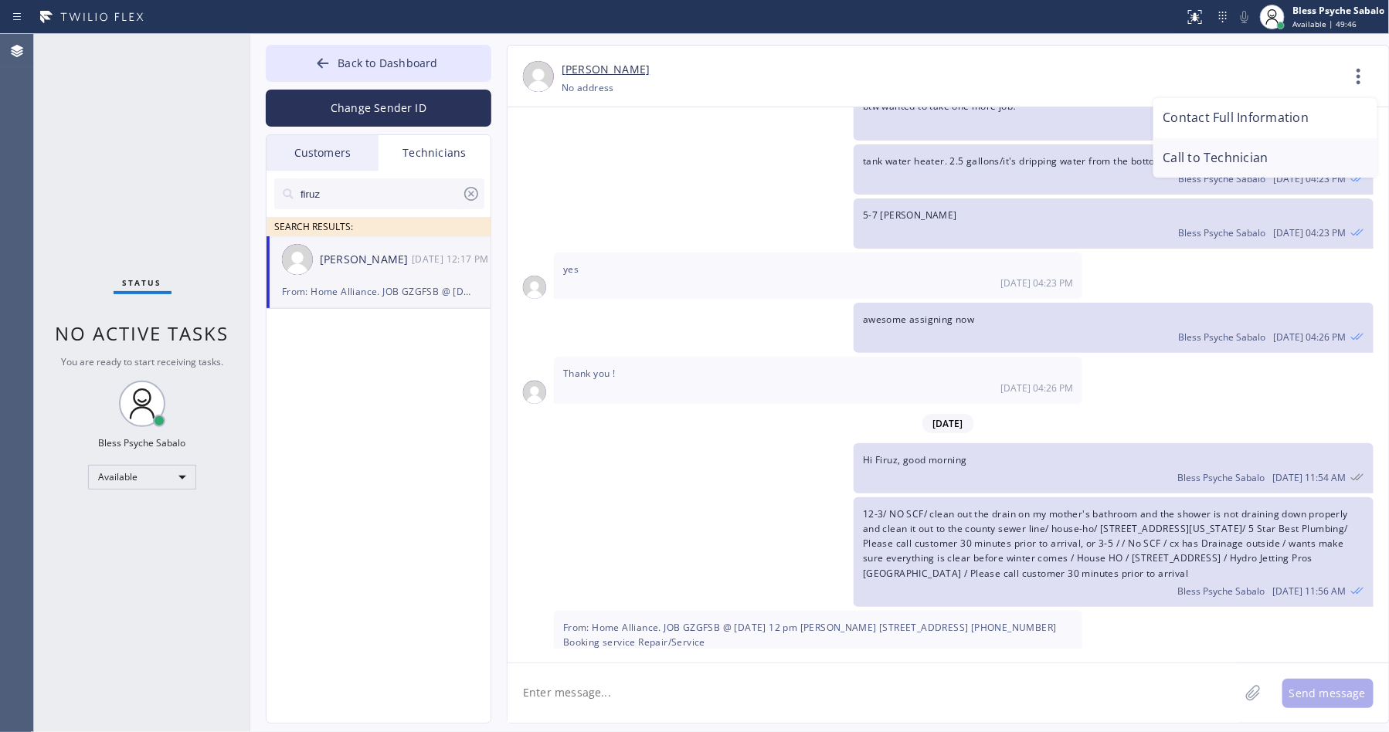
click at [897, 144] on li "Call to Technician" at bounding box center [1265, 158] width 224 height 40
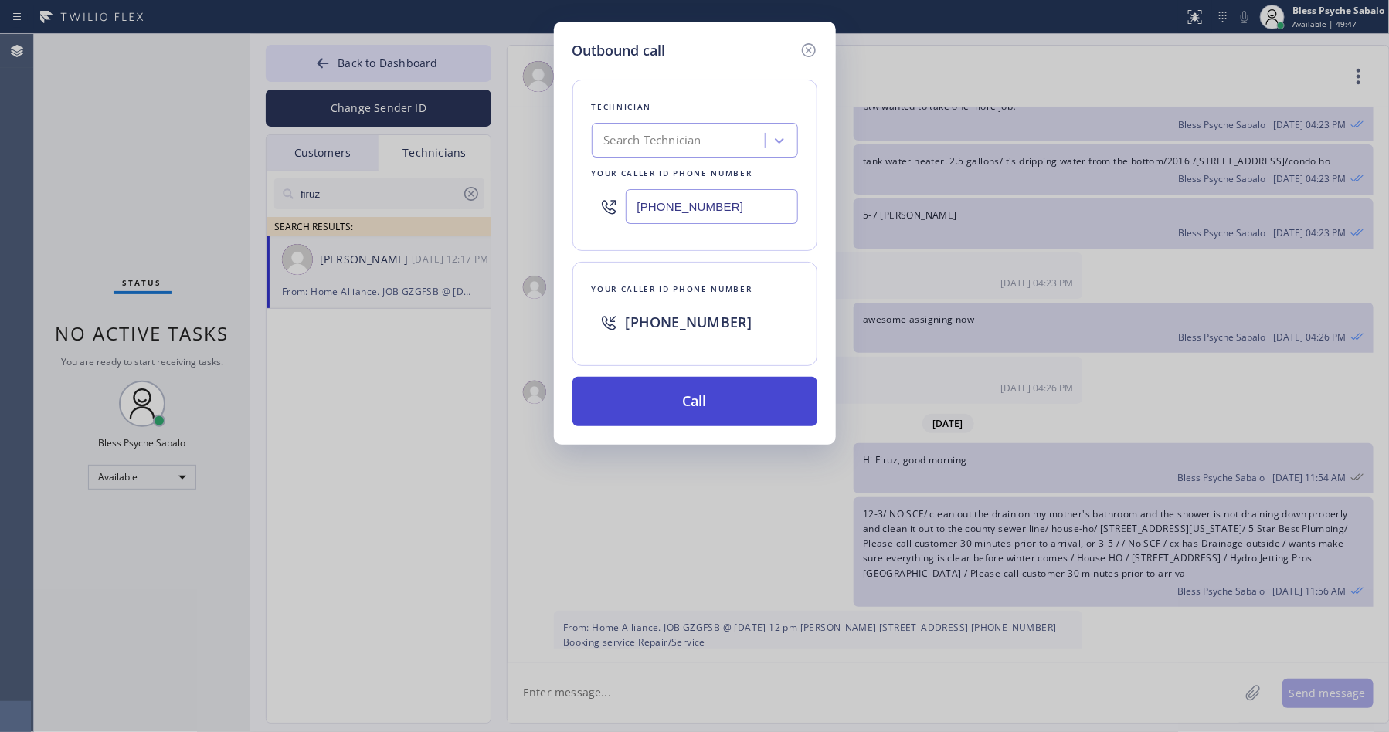
click at [754, 383] on button "Call" at bounding box center [694, 401] width 245 height 49
drag, startPoint x: 785, startPoint y: 411, endPoint x: 169, endPoint y: 1, distance: 740.3
click at [785, 410] on button "Call" at bounding box center [694, 401] width 245 height 49
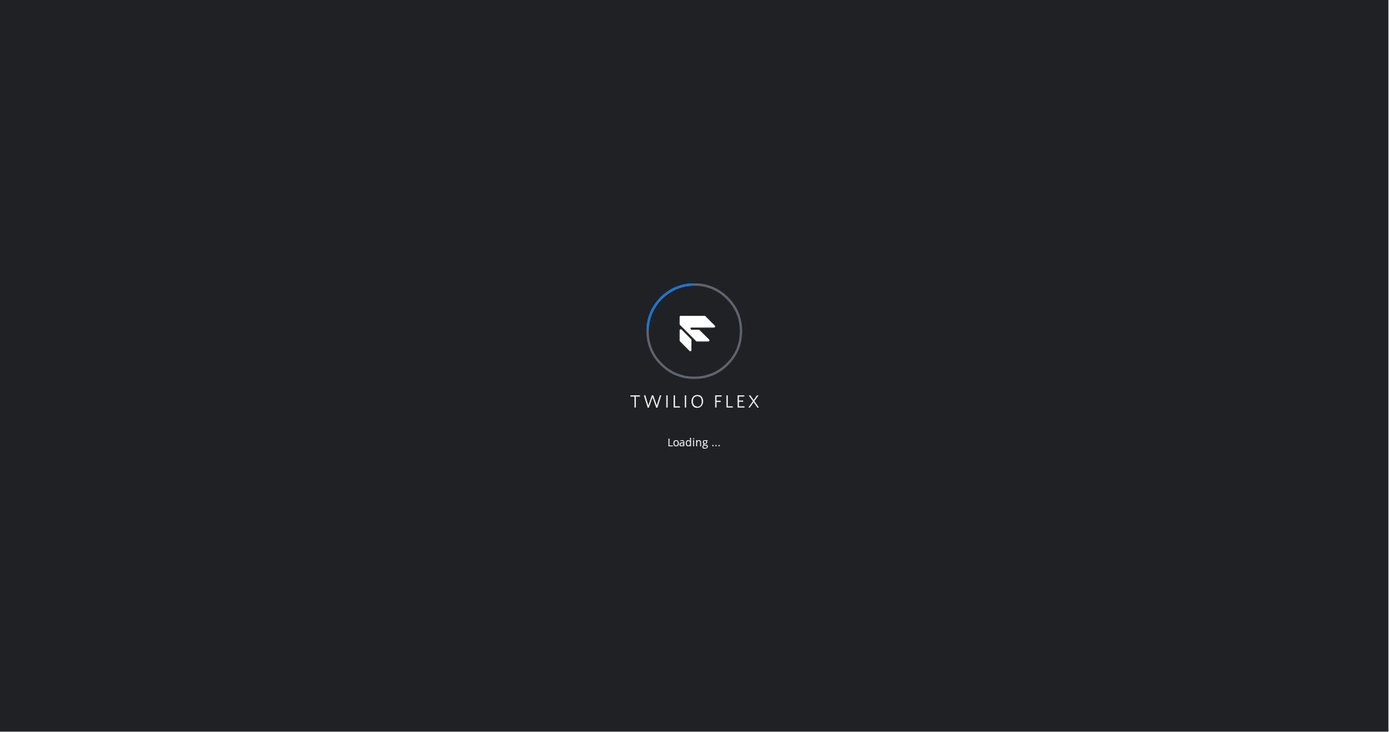
click at [587, 127] on div "Loading ..." at bounding box center [694, 366] width 1389 height 732
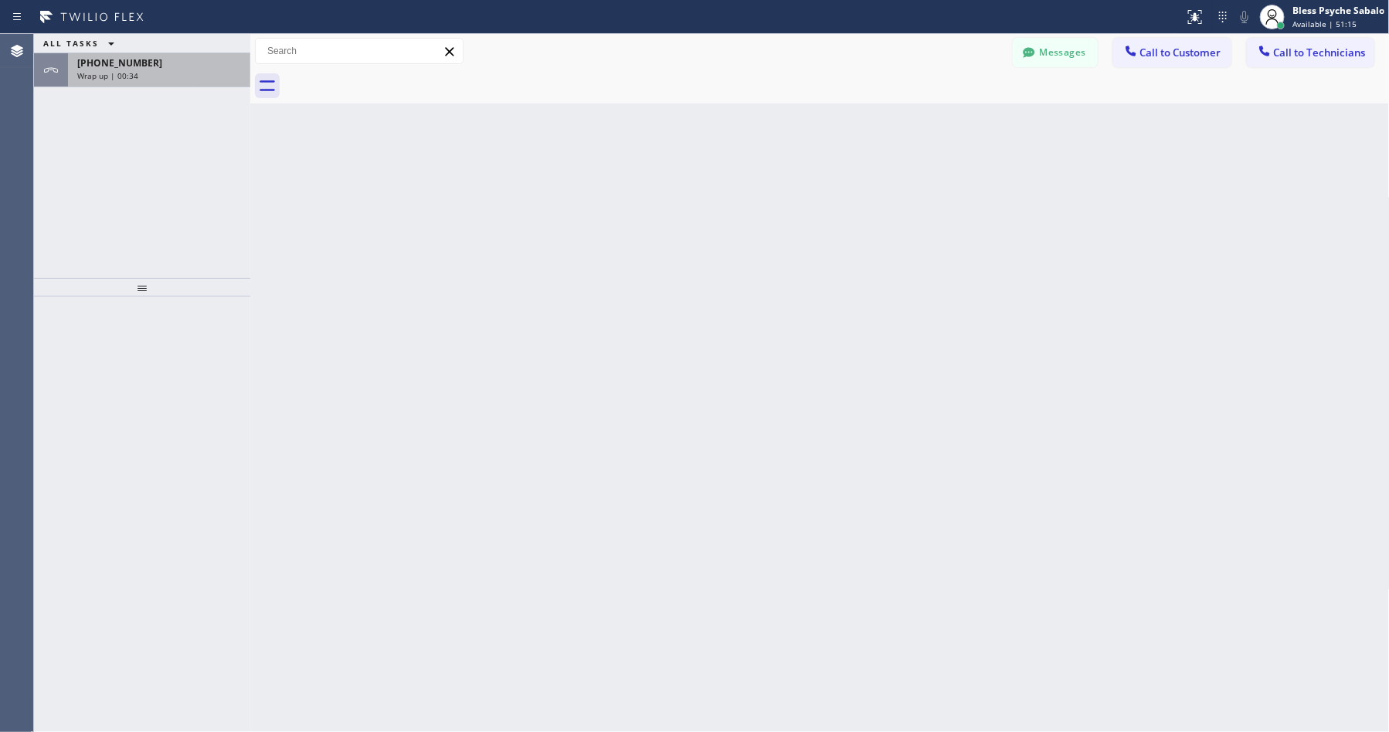
click at [191, 82] on div "+19499192234 Wrap up | 00:34" at bounding box center [156, 70] width 176 height 34
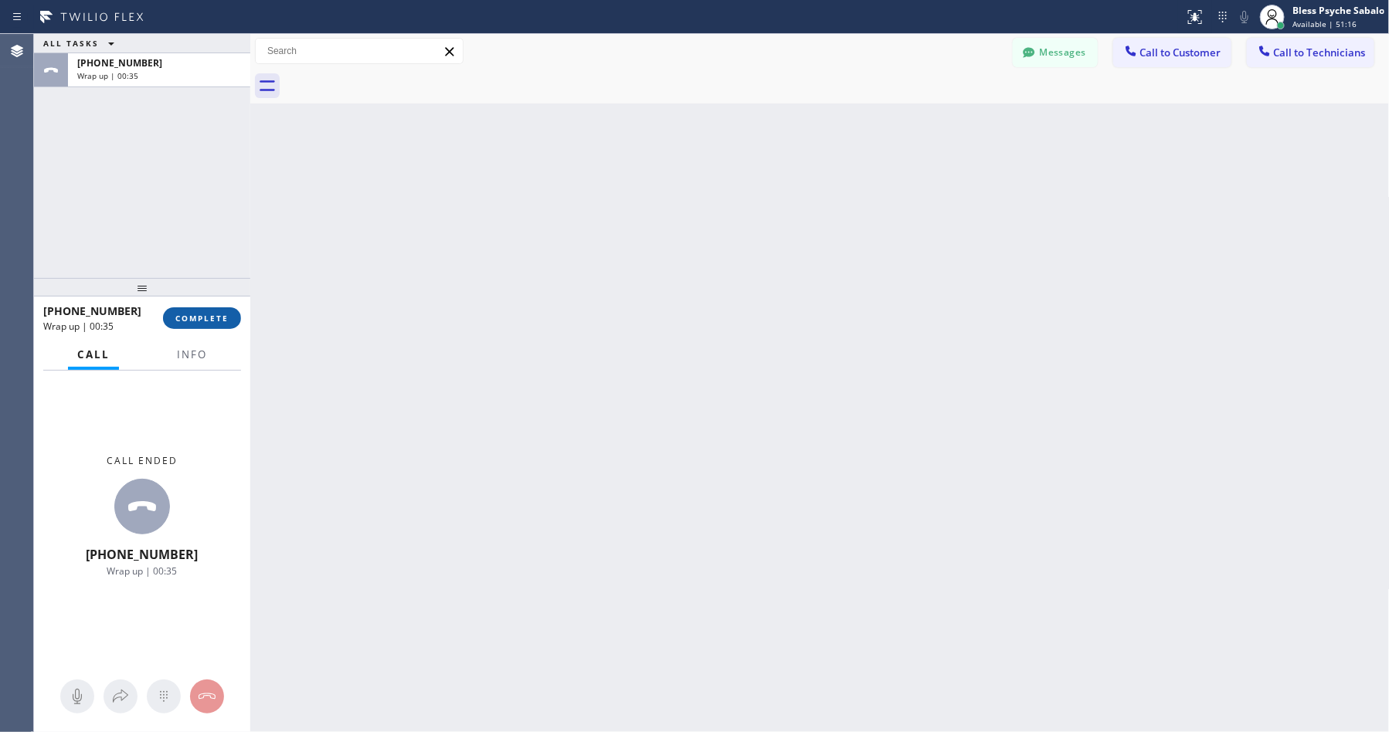
click at [222, 309] on button "COMPLETE" at bounding box center [202, 318] width 78 height 22
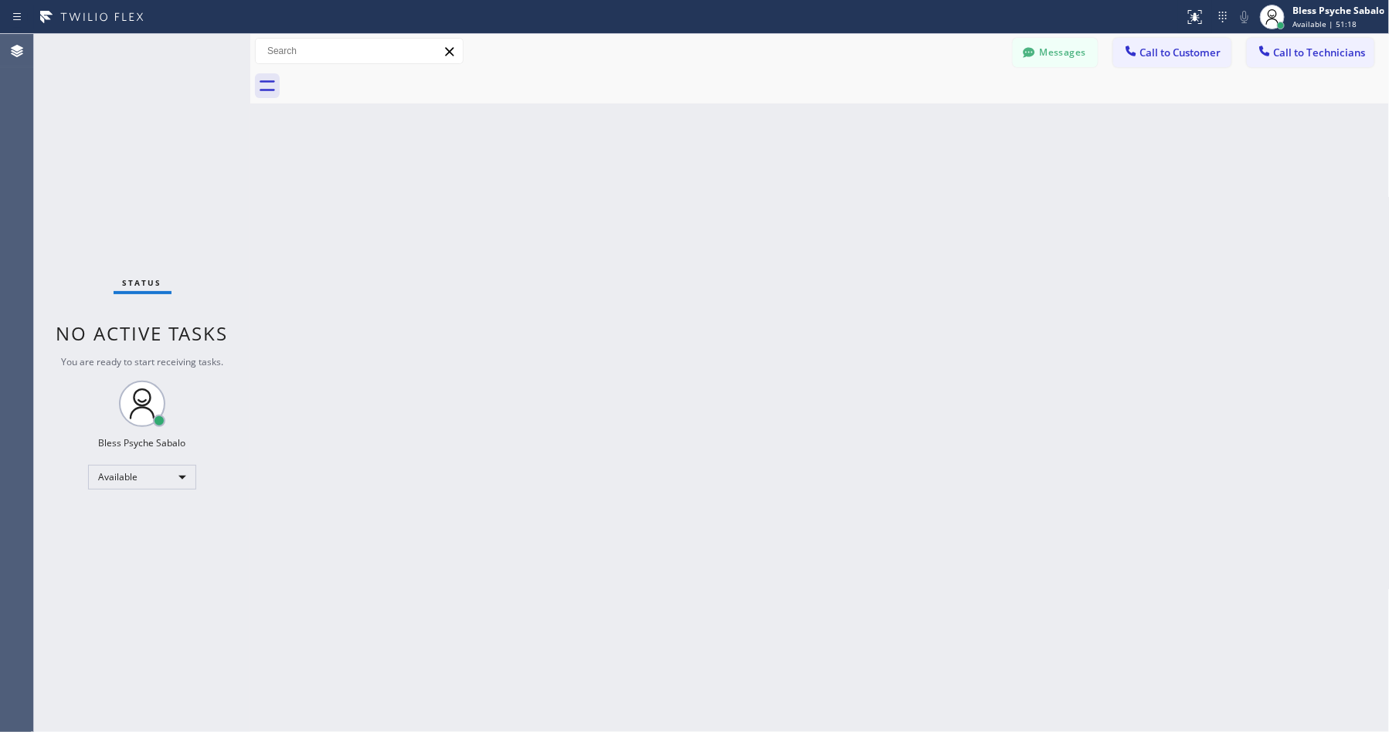
drag, startPoint x: 339, startPoint y: 309, endPoint x: 760, endPoint y: 100, distance: 469.8
click at [344, 304] on div "Back to Dashboard Change Sender ID Customers Technicians EK [PERSON_NAME] [DATE…" at bounding box center [819, 383] width 1139 height 698
click at [1026, 51] on icon at bounding box center [1029, 52] width 12 height 10
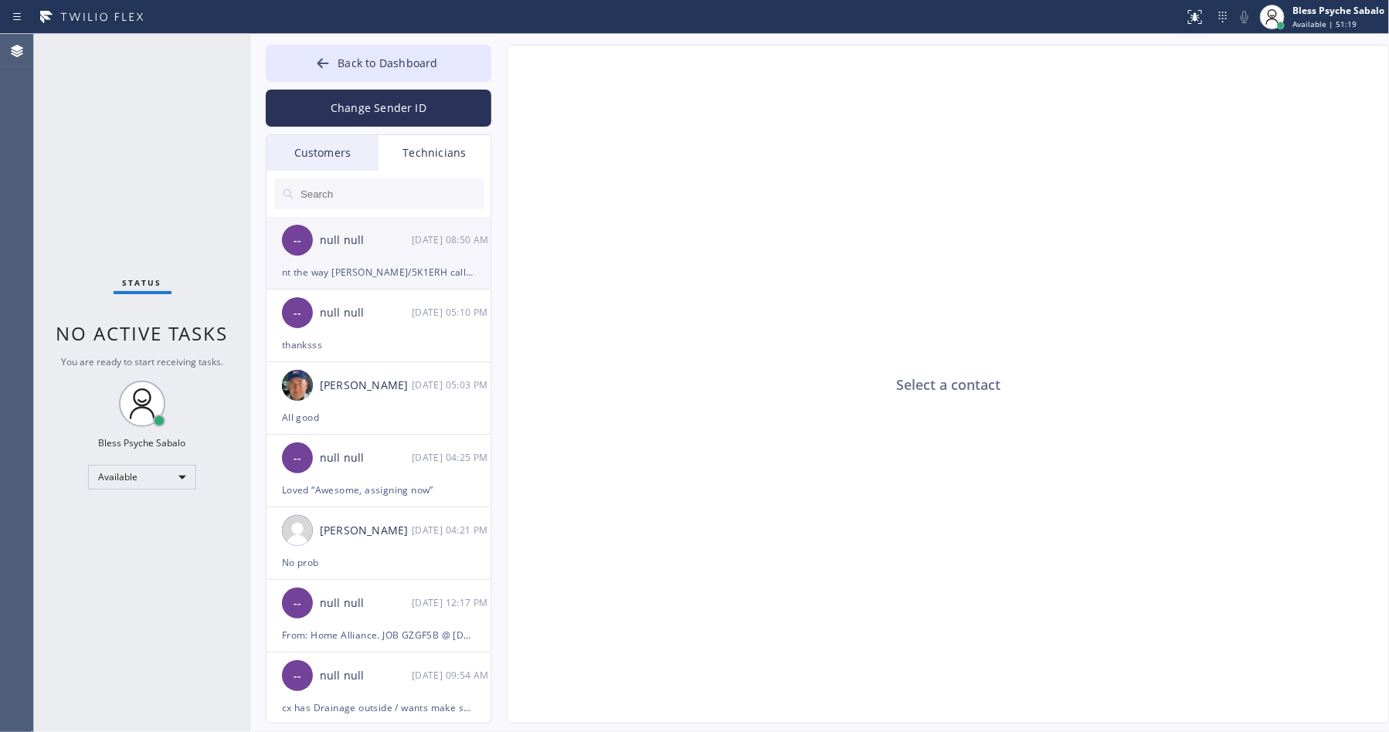
click at [433, 285] on li "-- null null 09/08 08:50 AM nt the way Debra Smeby/5K1ERH called this morning w…" at bounding box center [379, 253] width 226 height 73
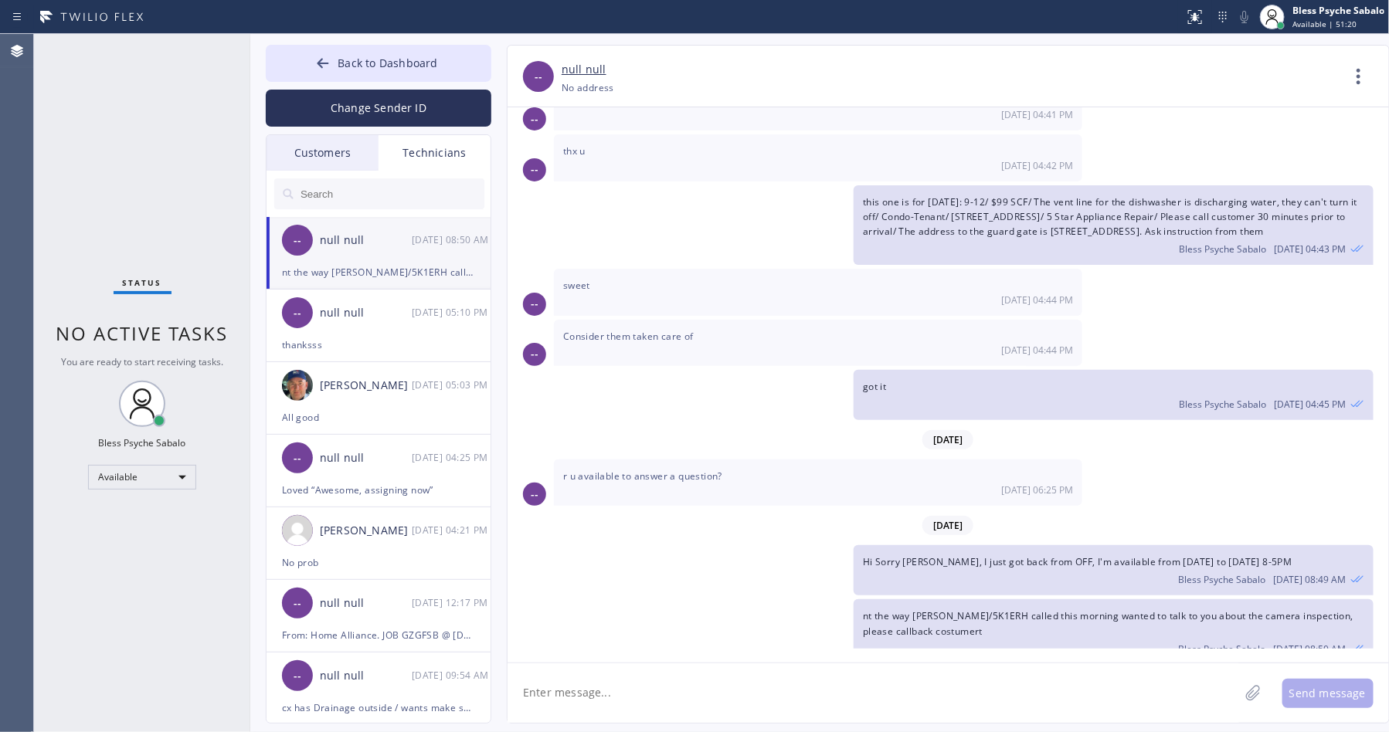
click at [453, 160] on div "Technicians" at bounding box center [434, 153] width 112 height 36
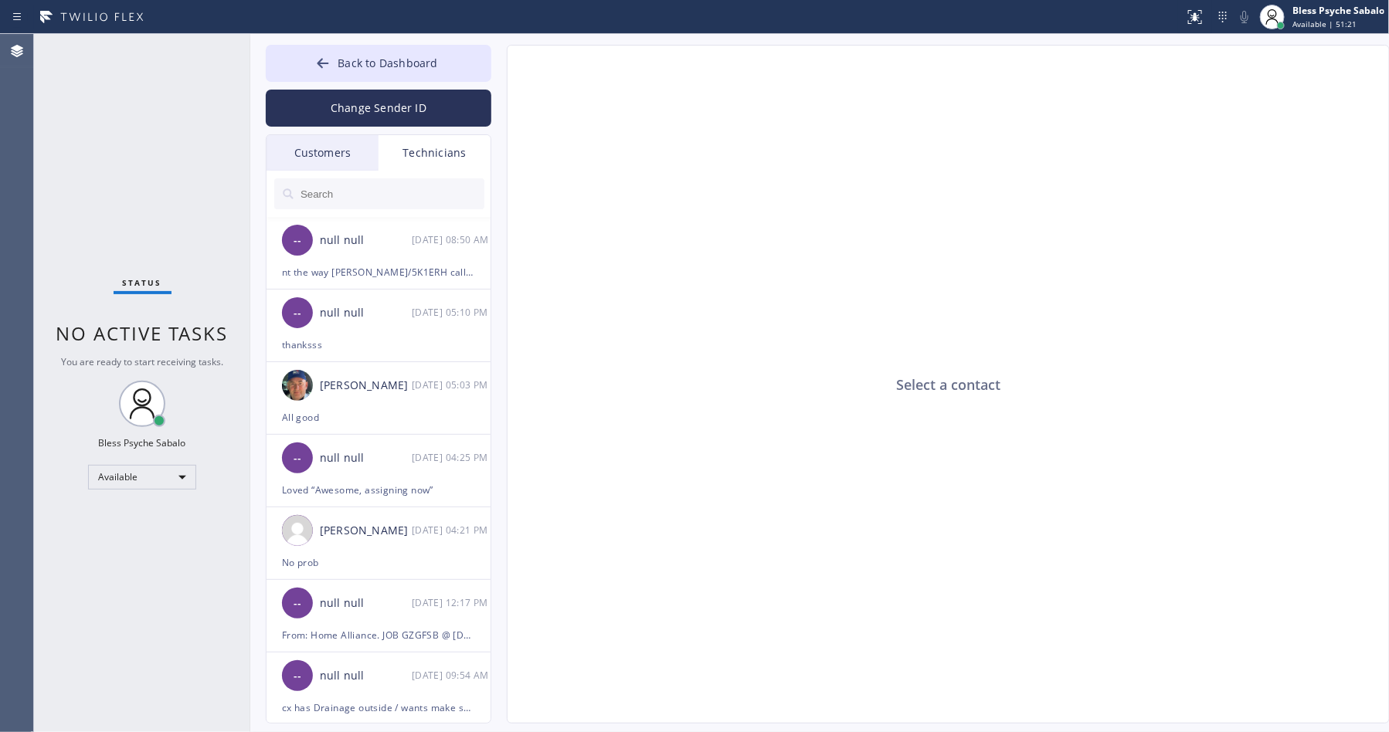
click at [402, 202] on input "text" at bounding box center [391, 193] width 185 height 31
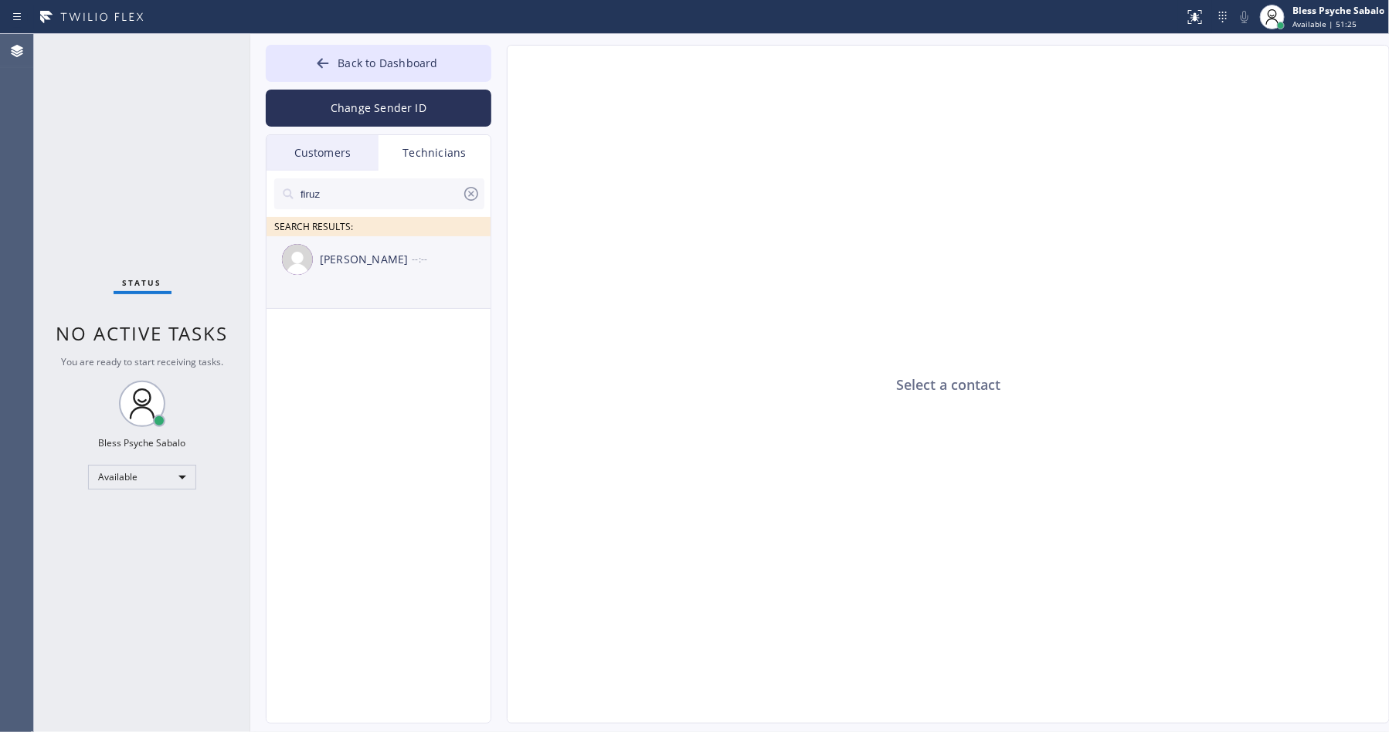
type input "firuz"
click at [360, 269] on div "[PERSON_NAME] --:--" at bounding box center [379, 259] width 226 height 46
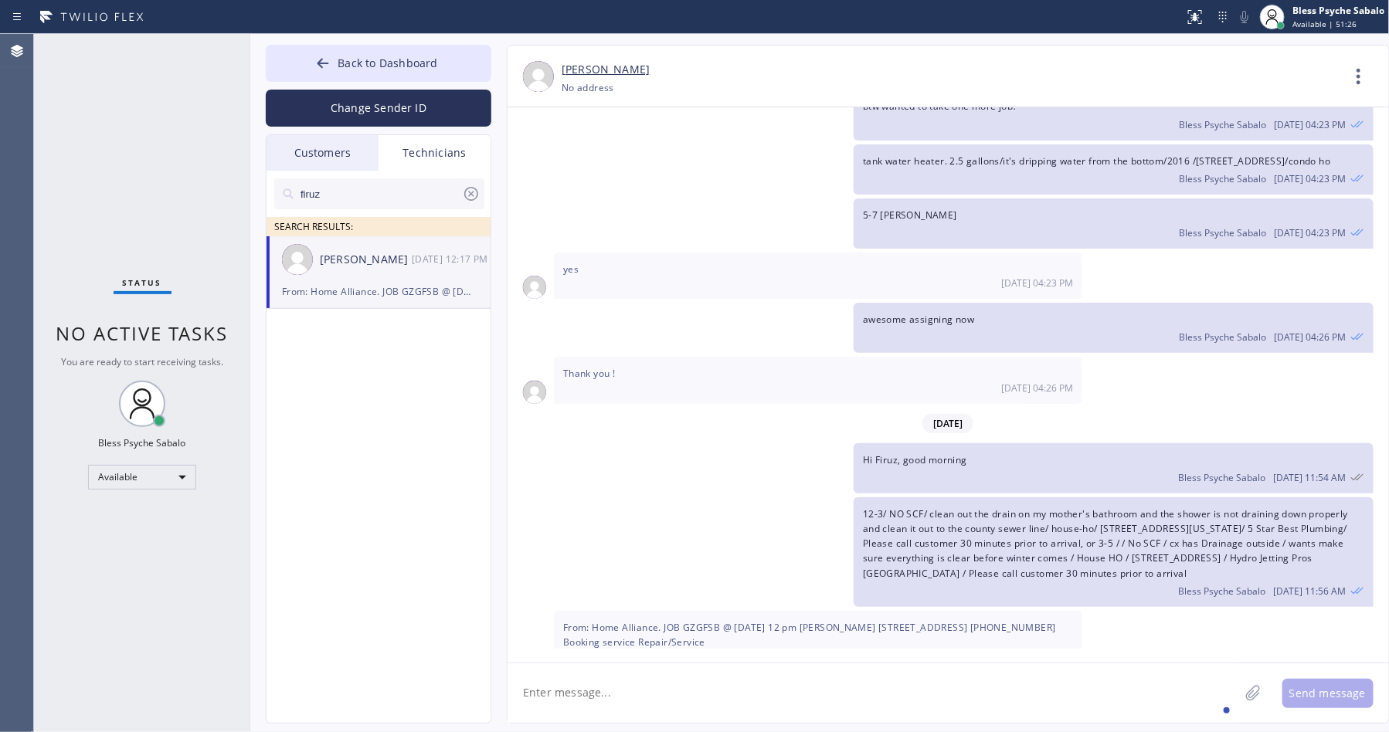
click at [674, 680] on textarea at bounding box center [872, 692] width 731 height 59
type textarea "Hi Firuz, good morning"
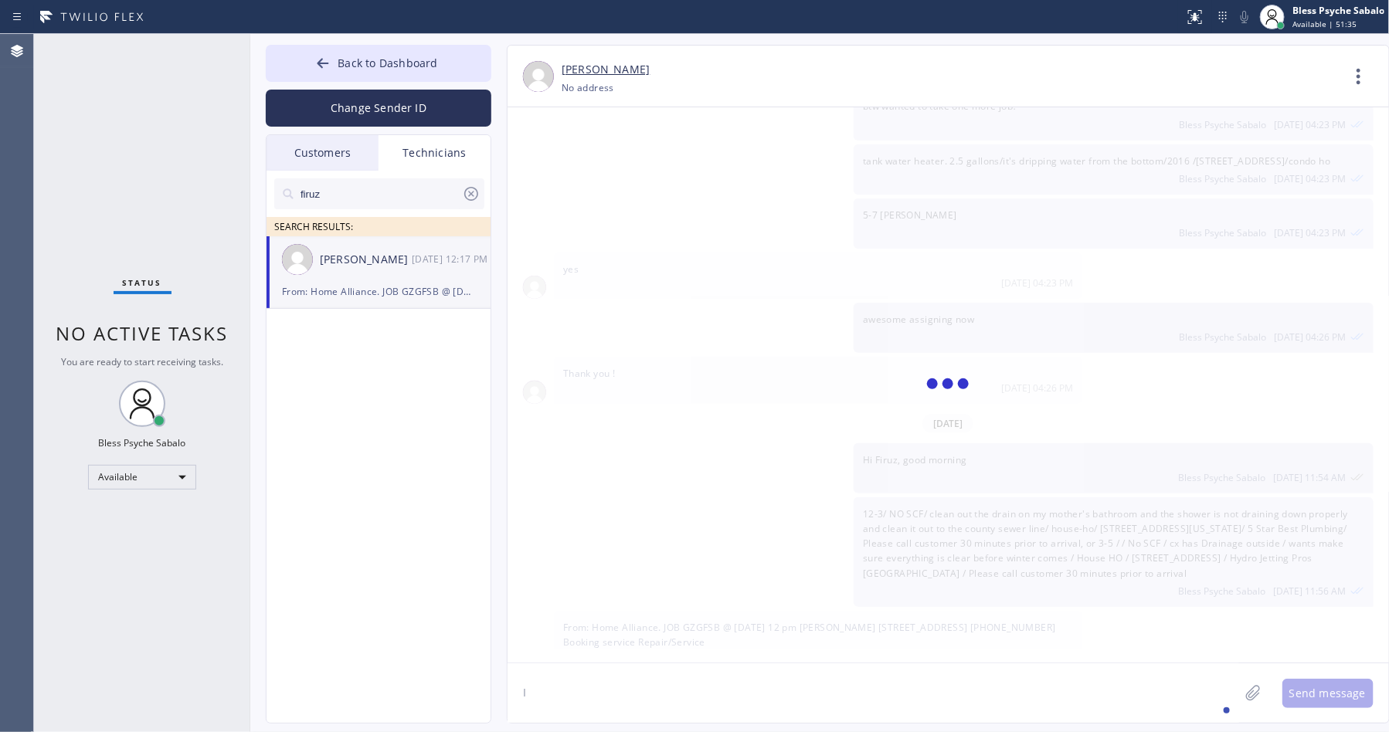
scroll to position [3645, 0]
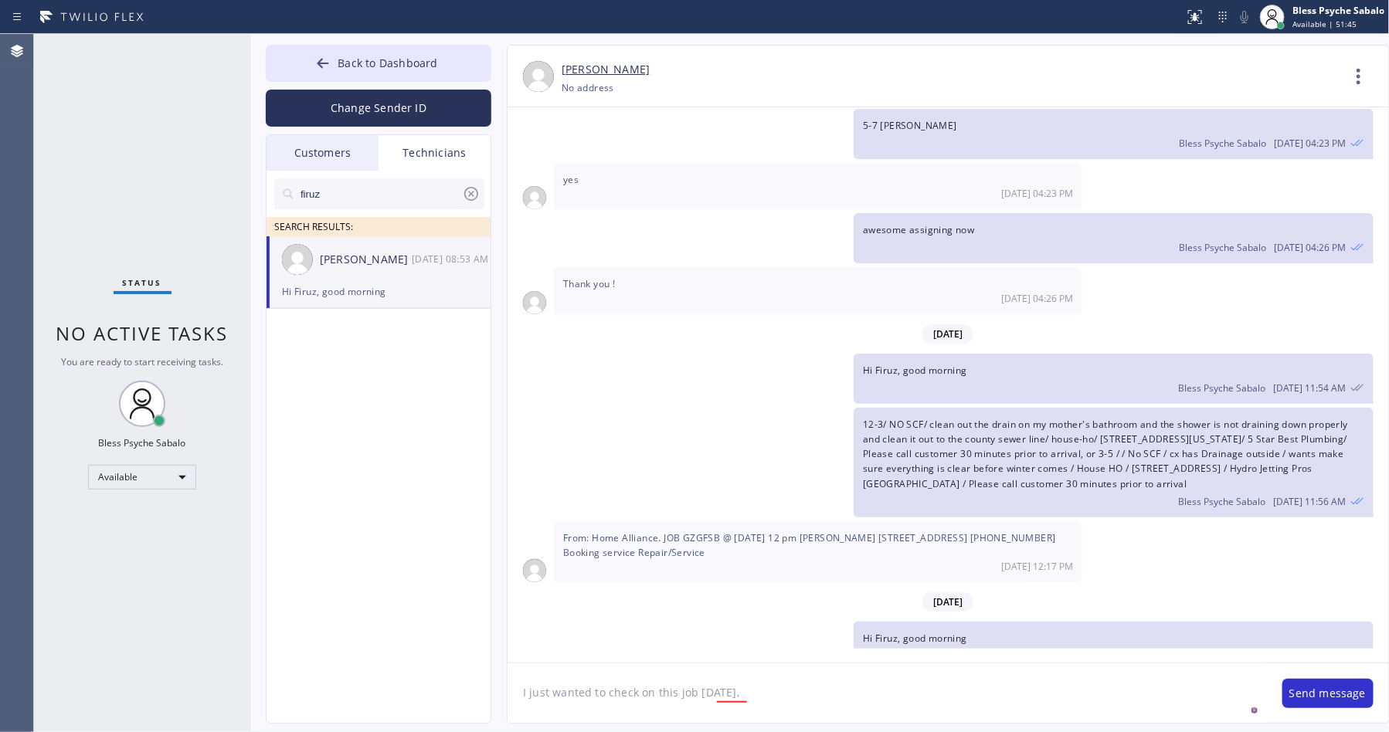
paste textarea "Rita Winston"
paste textarea "9FJ7CP"
type textarea "I just wanted to check on this job last friday, Rita Winston/9FJ7CP"
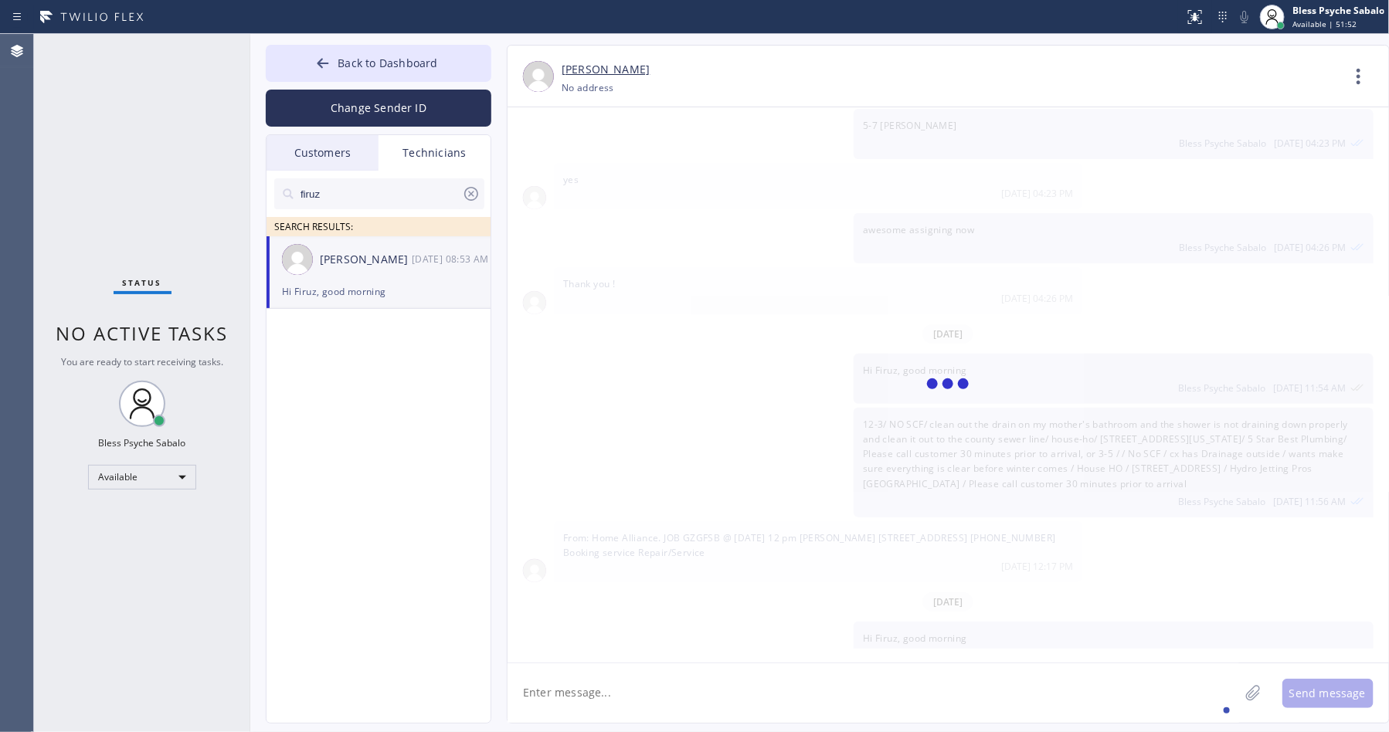
scroll to position [3698, 0]
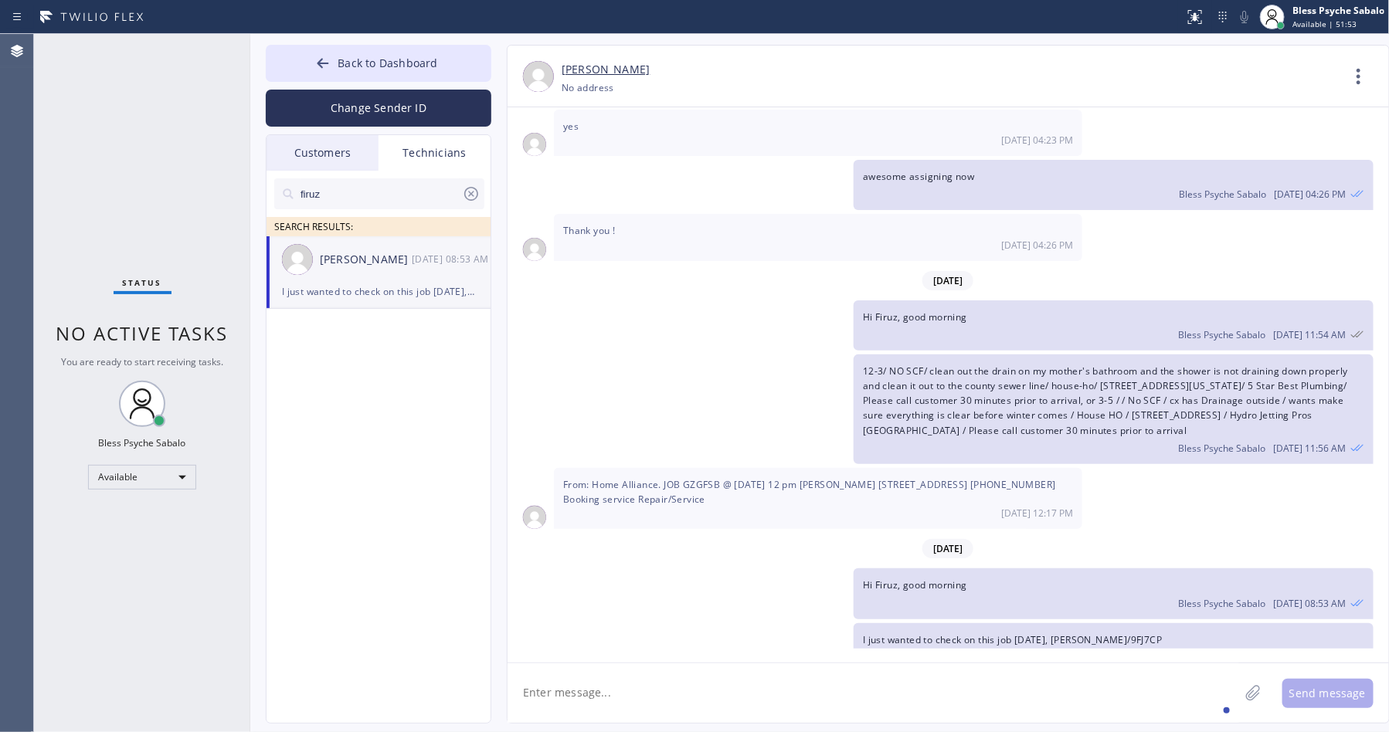
drag, startPoint x: 965, startPoint y: 687, endPoint x: 1069, endPoint y: 556, distance: 167.1
click at [981, 673] on textarea at bounding box center [872, 692] width 731 height 59
click at [1353, 80] on icon at bounding box center [1358, 76] width 37 height 37
click at [1273, 148] on li "Call to Technician" at bounding box center [1265, 158] width 224 height 40
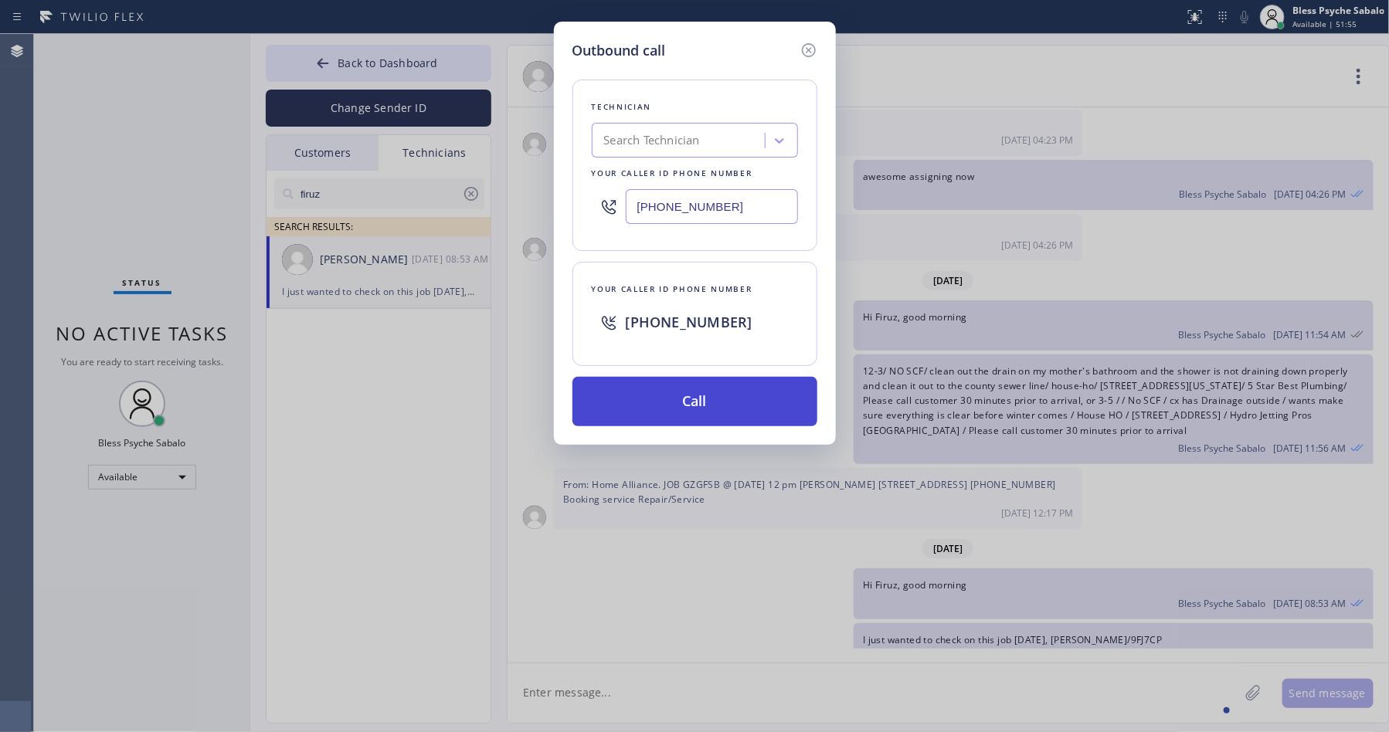
drag, startPoint x: 747, startPoint y: 422, endPoint x: 748, endPoint y: 412, distance: 10.2
click at [745, 415] on button "Call" at bounding box center [694, 401] width 245 height 49
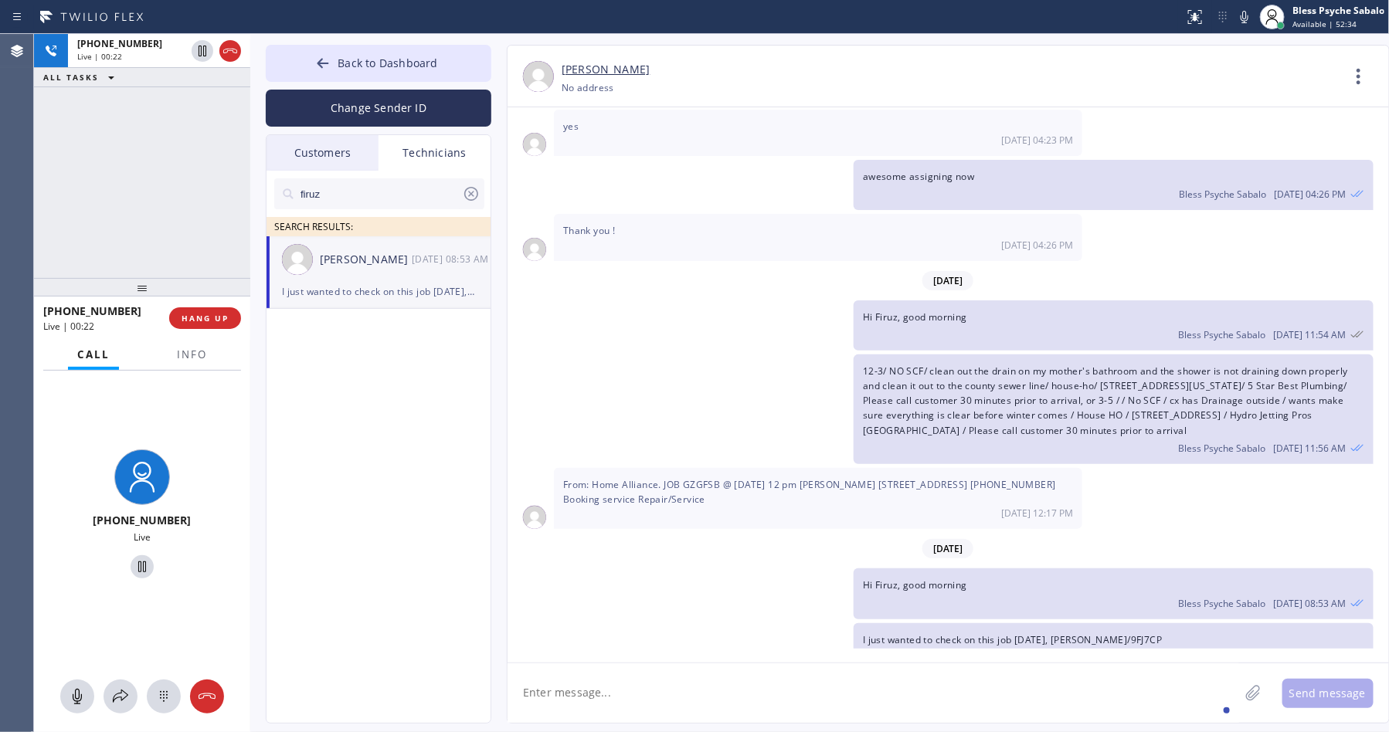
click at [545, 402] on div "12-3/ NO SCF/ clean out the drain on my mother's bathroom and the shower is not…" at bounding box center [940, 410] width 866 height 110
click at [179, 324] on button "HANG UP" at bounding box center [205, 318] width 72 height 22
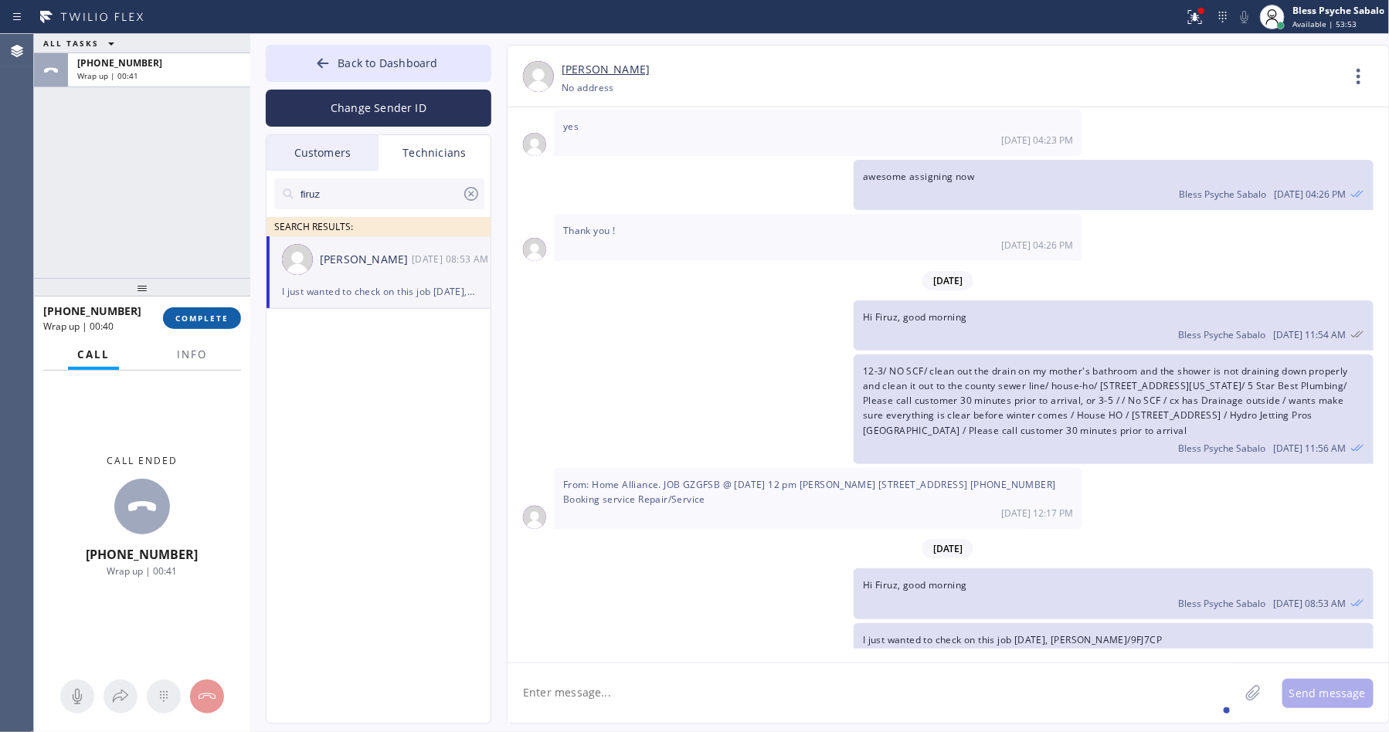
click at [186, 327] on button "COMPLETE" at bounding box center [202, 318] width 78 height 22
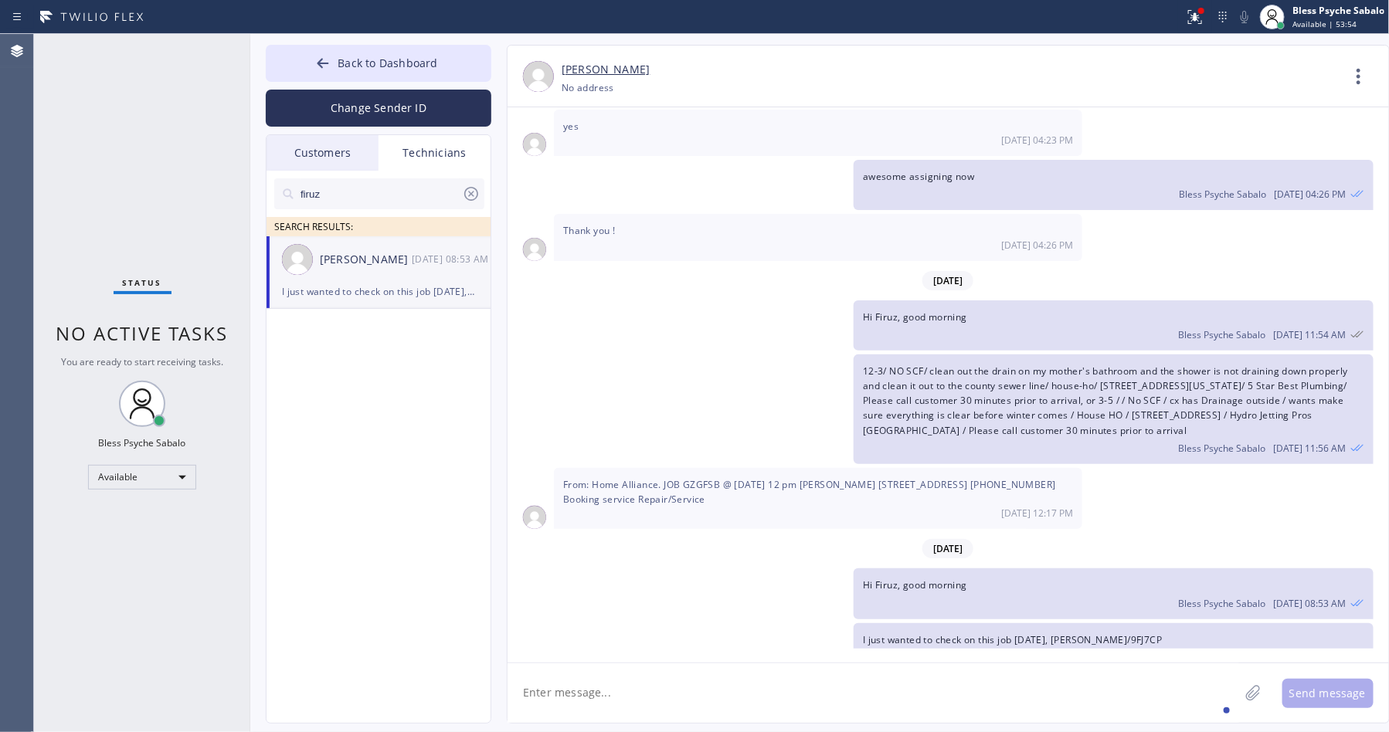
drag, startPoint x: 202, startPoint y: 265, endPoint x: 271, endPoint y: 182, distance: 108.6
click at [202, 260] on div "Status No active tasks You are ready to start receiving tasks. Bless Psyche Sab…" at bounding box center [142, 383] width 216 height 698
click at [372, 58] on span "Back to Dashboard" at bounding box center [388, 63] width 100 height 15
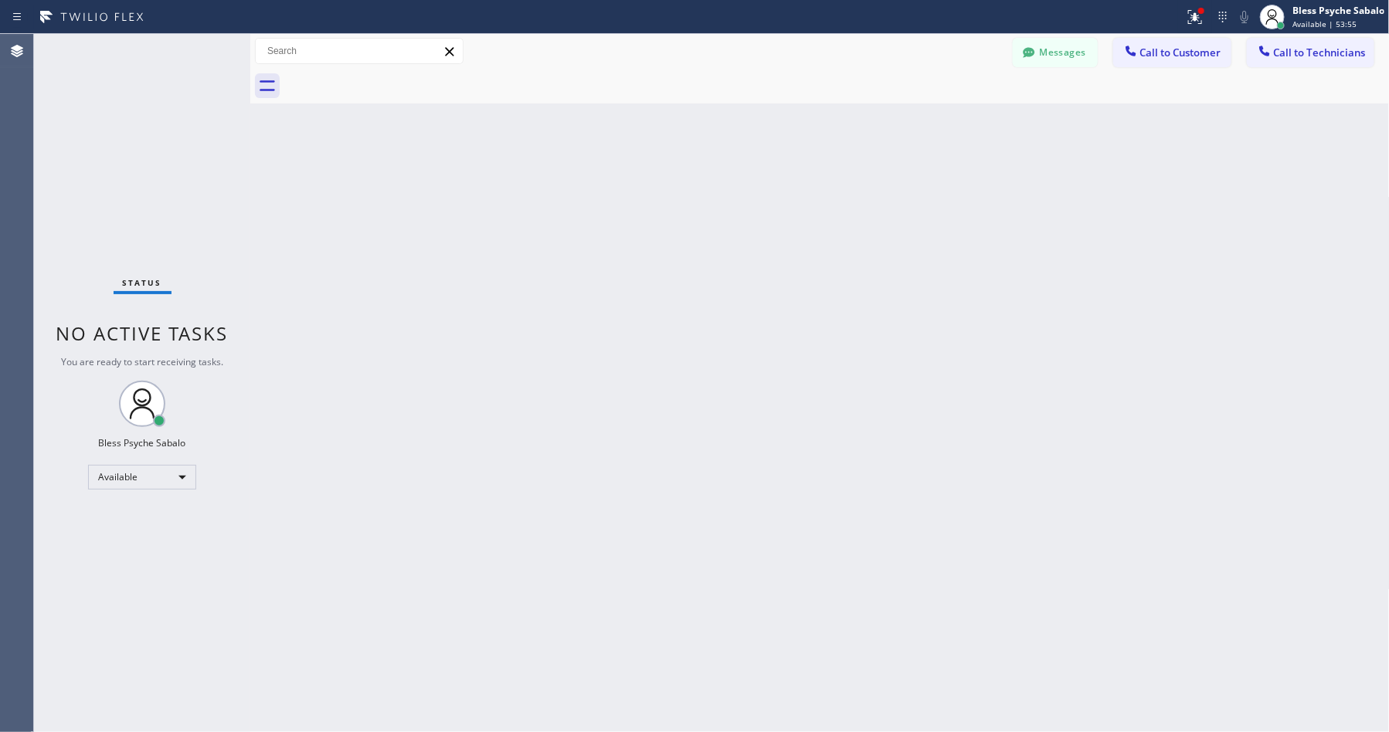
drag, startPoint x: 401, startPoint y: 160, endPoint x: 504, endPoint y: 119, distance: 110.6
click at [405, 160] on div "Back to Dashboard Change Sender ID Customers Technicians EK [PERSON_NAME] [DATE…" at bounding box center [819, 383] width 1139 height 698
click at [1037, 54] on div at bounding box center [1029, 54] width 19 height 19
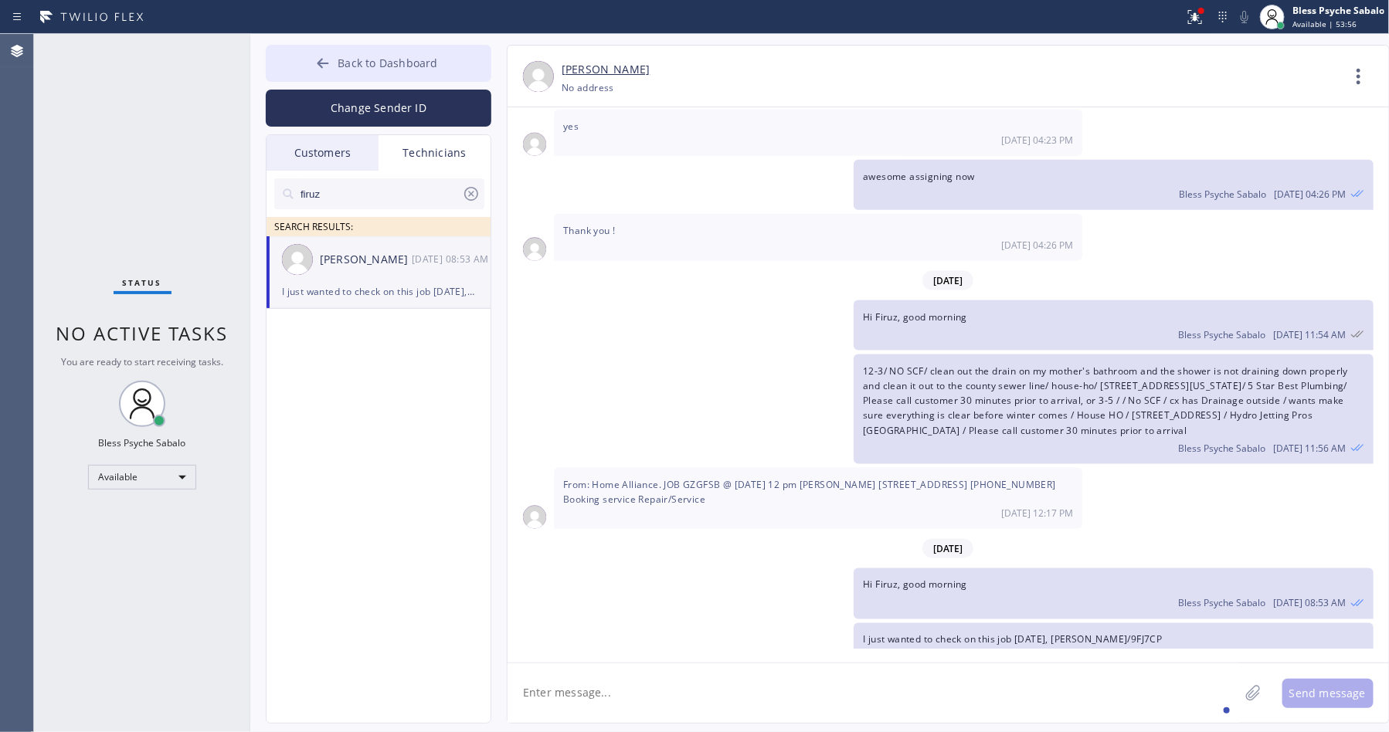
click at [411, 67] on span "Back to Dashboard" at bounding box center [388, 63] width 100 height 15
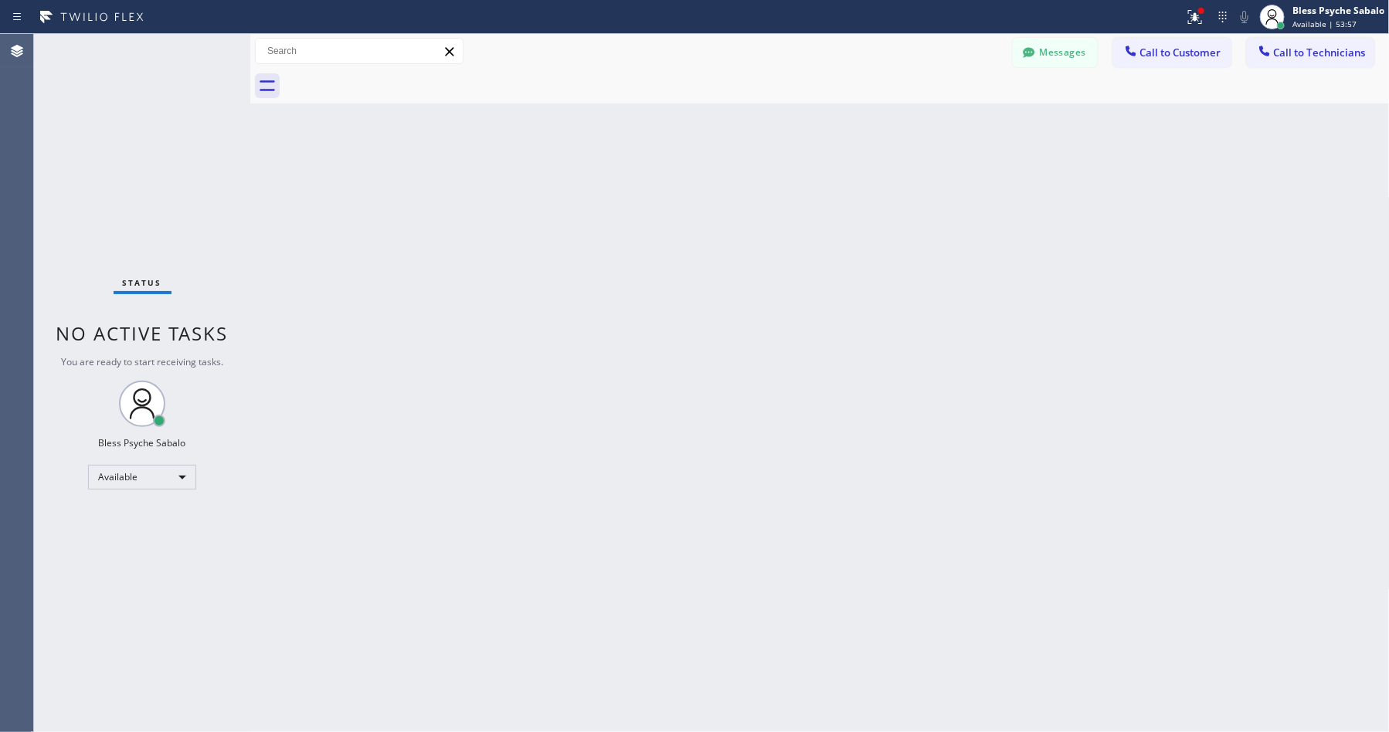
drag, startPoint x: 596, startPoint y: 172, endPoint x: 1010, endPoint y: 95, distance: 421.1
click at [598, 174] on div "Back to Dashboard Change Sender ID Customers Technicians EK [PERSON_NAME] [DATE…" at bounding box center [819, 383] width 1139 height 698
click at [1145, 53] on span "Call to Customer" at bounding box center [1180, 53] width 81 height 14
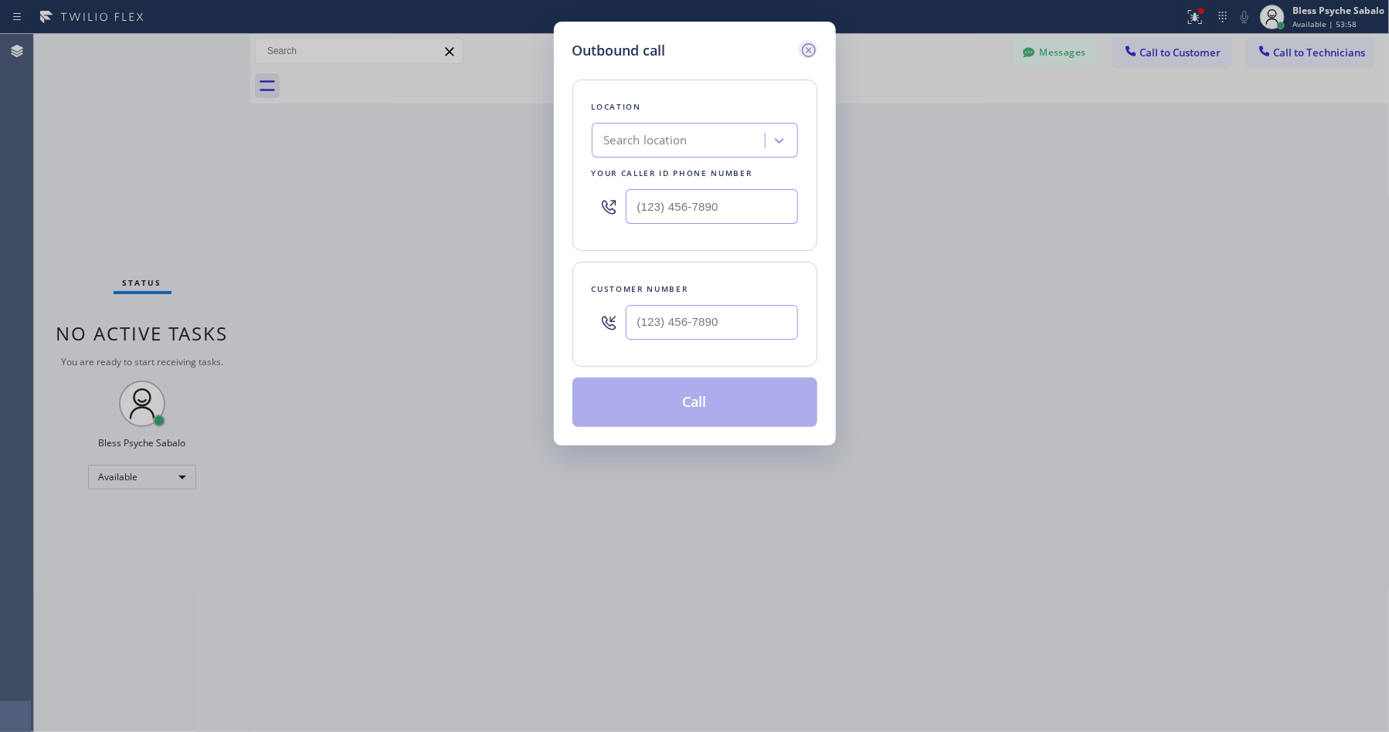
click at [805, 53] on icon at bounding box center [808, 50] width 19 height 19
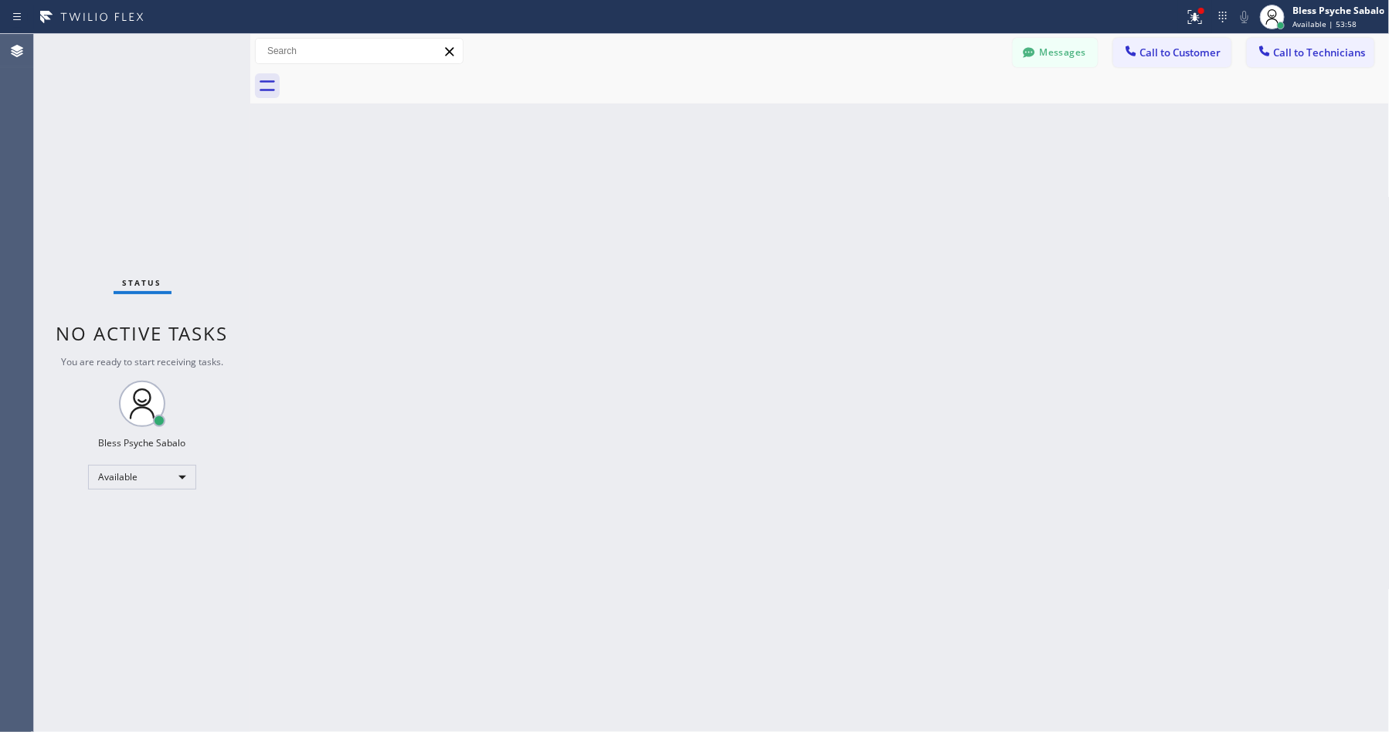
drag, startPoint x: 816, startPoint y: 93, endPoint x: 856, endPoint y: 88, distance: 40.5
click at [816, 95] on div at bounding box center [836, 86] width 1105 height 35
drag, startPoint x: 687, startPoint y: 188, endPoint x: 776, endPoint y: 151, distance: 96.7
click at [714, 176] on div "Back to Dashboard Change Sender ID Customers Technicians EK [PERSON_NAME] [DATE…" at bounding box center [819, 383] width 1139 height 698
click at [1059, 56] on button "Messages" at bounding box center [1055, 52] width 85 height 29
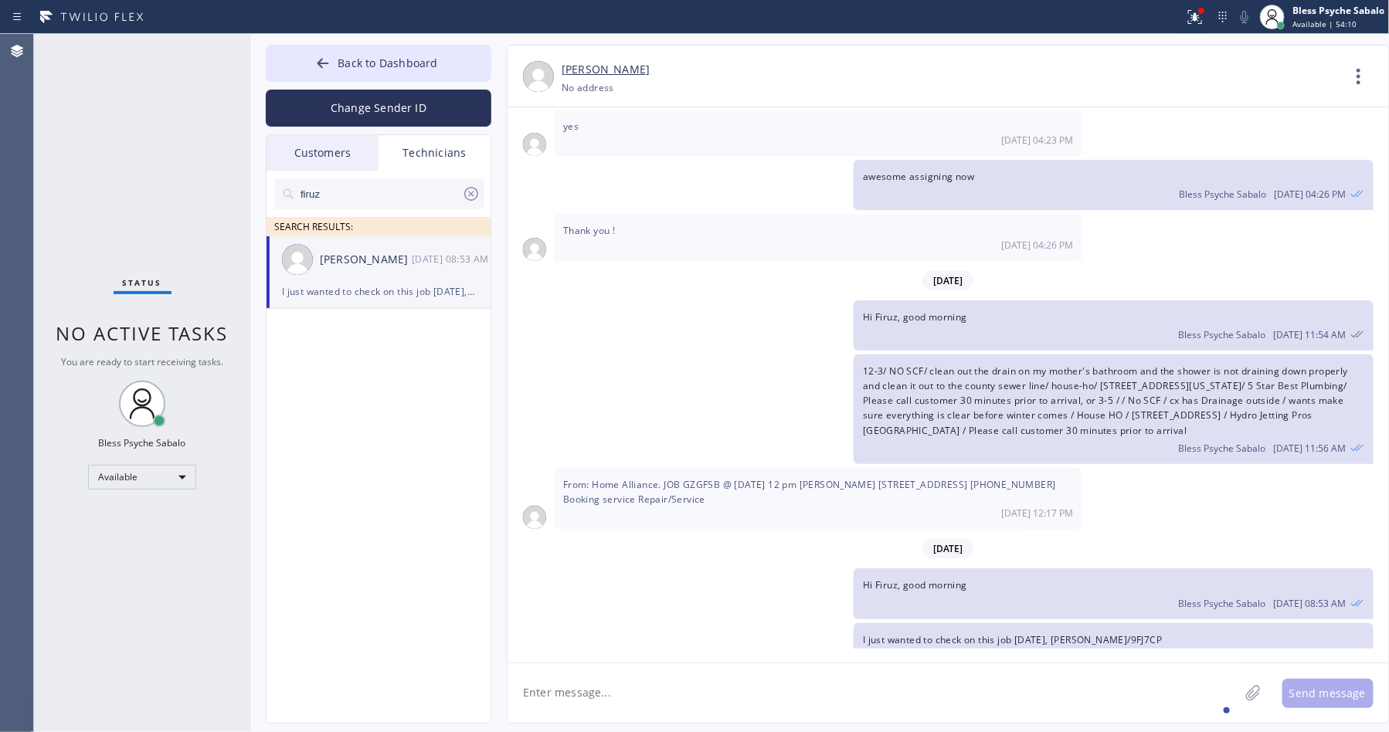
click at [475, 199] on icon at bounding box center [471, 194] width 14 height 14
click at [385, 168] on div "Technicians" at bounding box center [434, 153] width 112 height 36
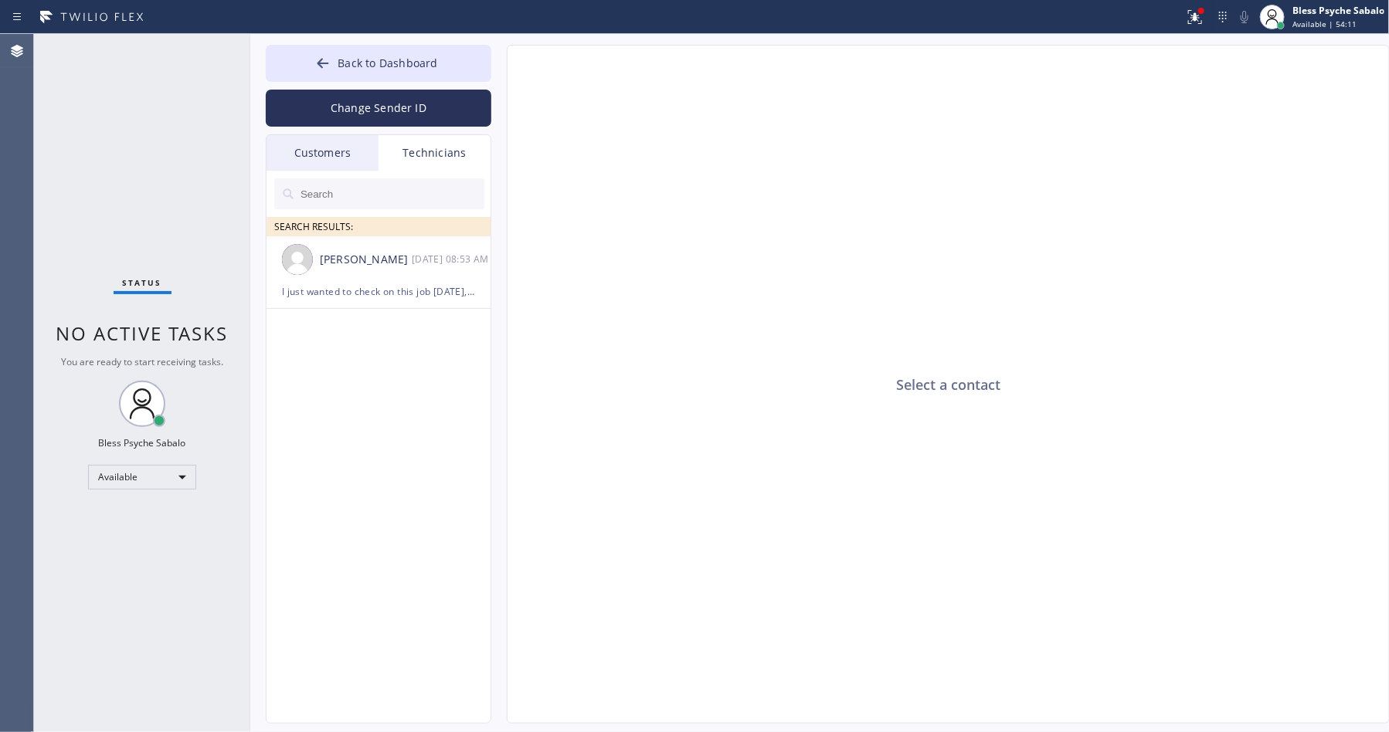
drag, startPoint x: 334, startPoint y: 151, endPoint x: 394, endPoint y: 148, distance: 60.3
click at [341, 148] on div "Customers" at bounding box center [322, 153] width 112 height 36
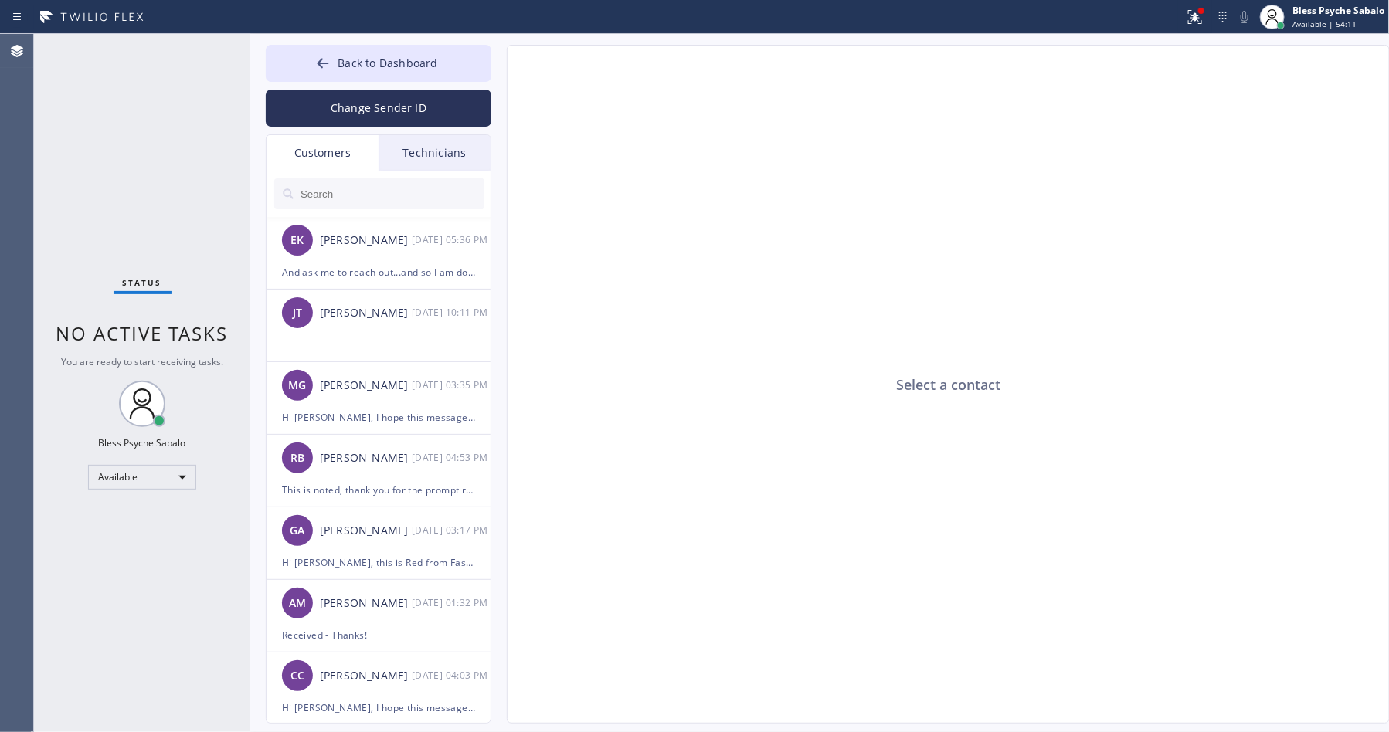
click at [396, 147] on div "Technicians" at bounding box center [434, 153] width 112 height 36
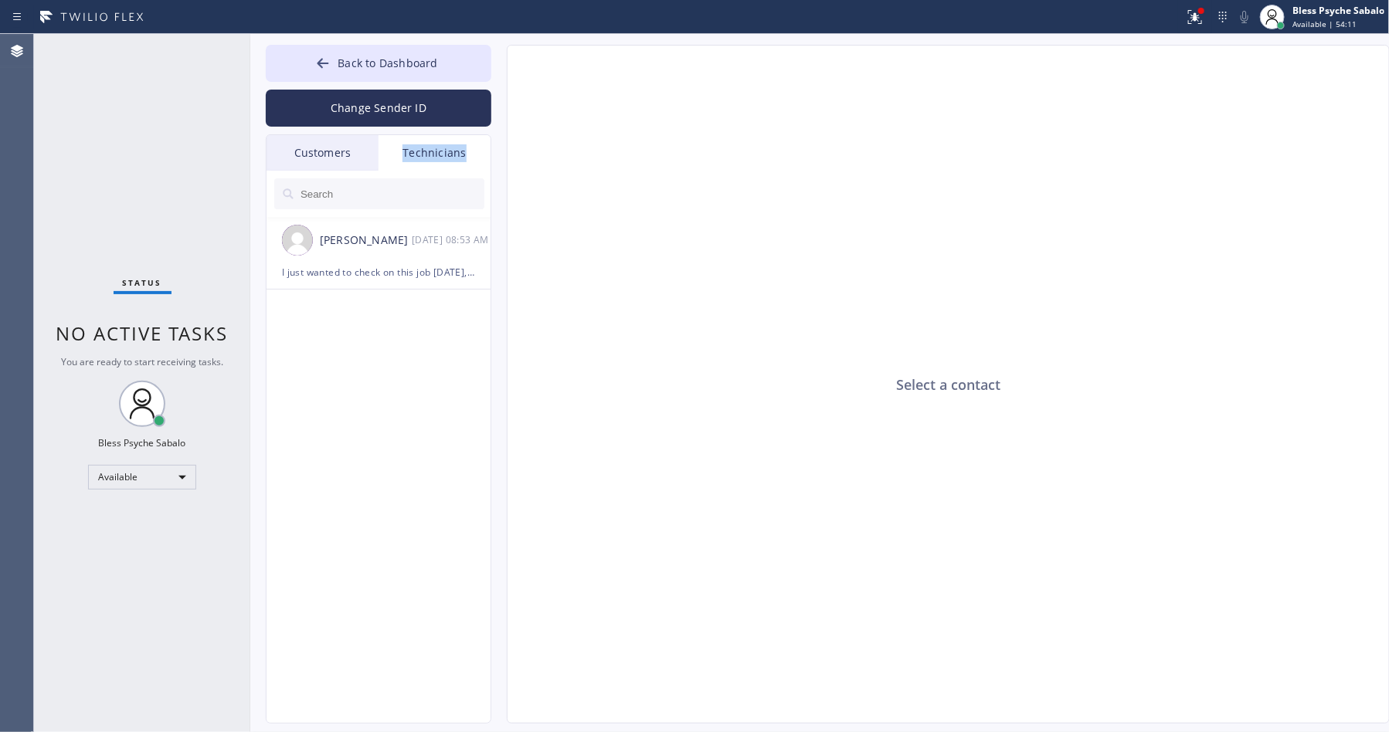
click at [396, 147] on div "Technicians" at bounding box center [434, 153] width 112 height 36
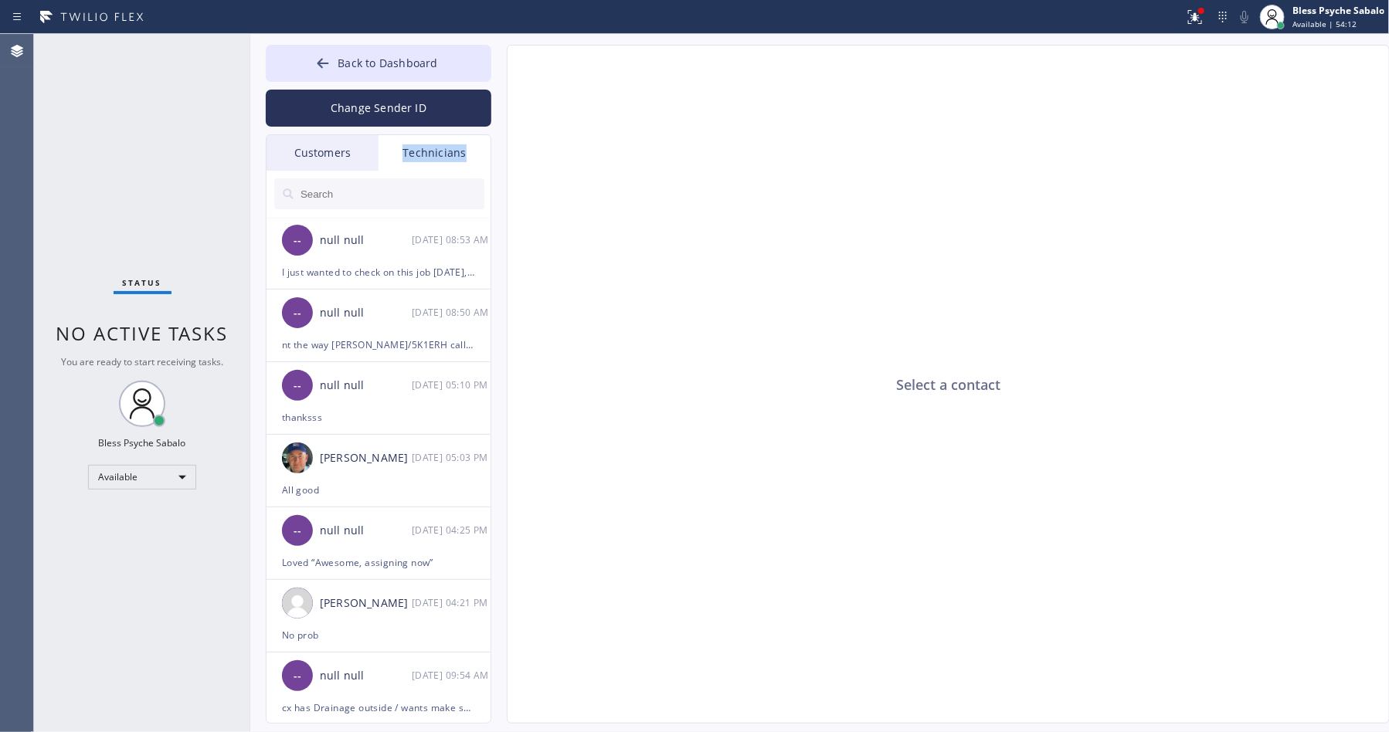
click at [396, 147] on div "Technicians" at bounding box center [434, 153] width 112 height 36
click at [401, 257] on div "-- null null 09/08 08:53 AM" at bounding box center [379, 240] width 226 height 46
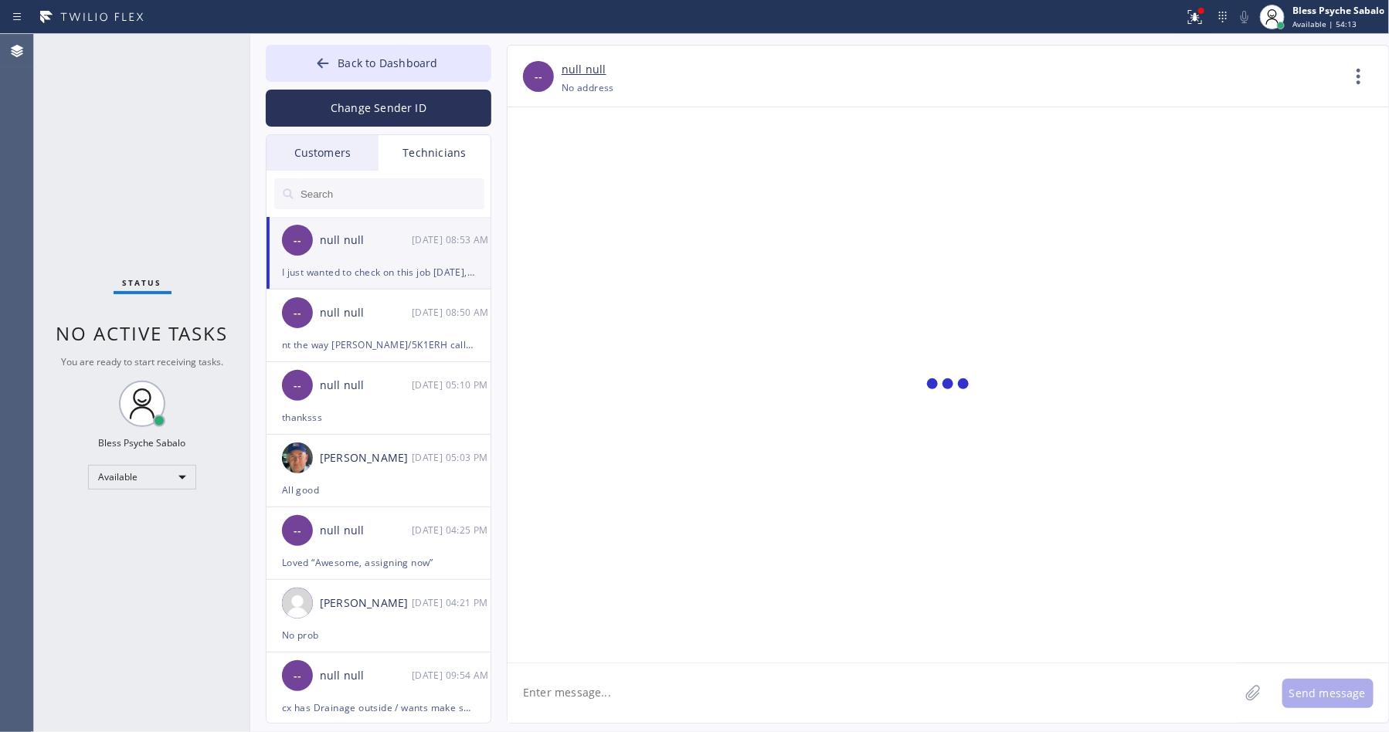
scroll to position [3698, 0]
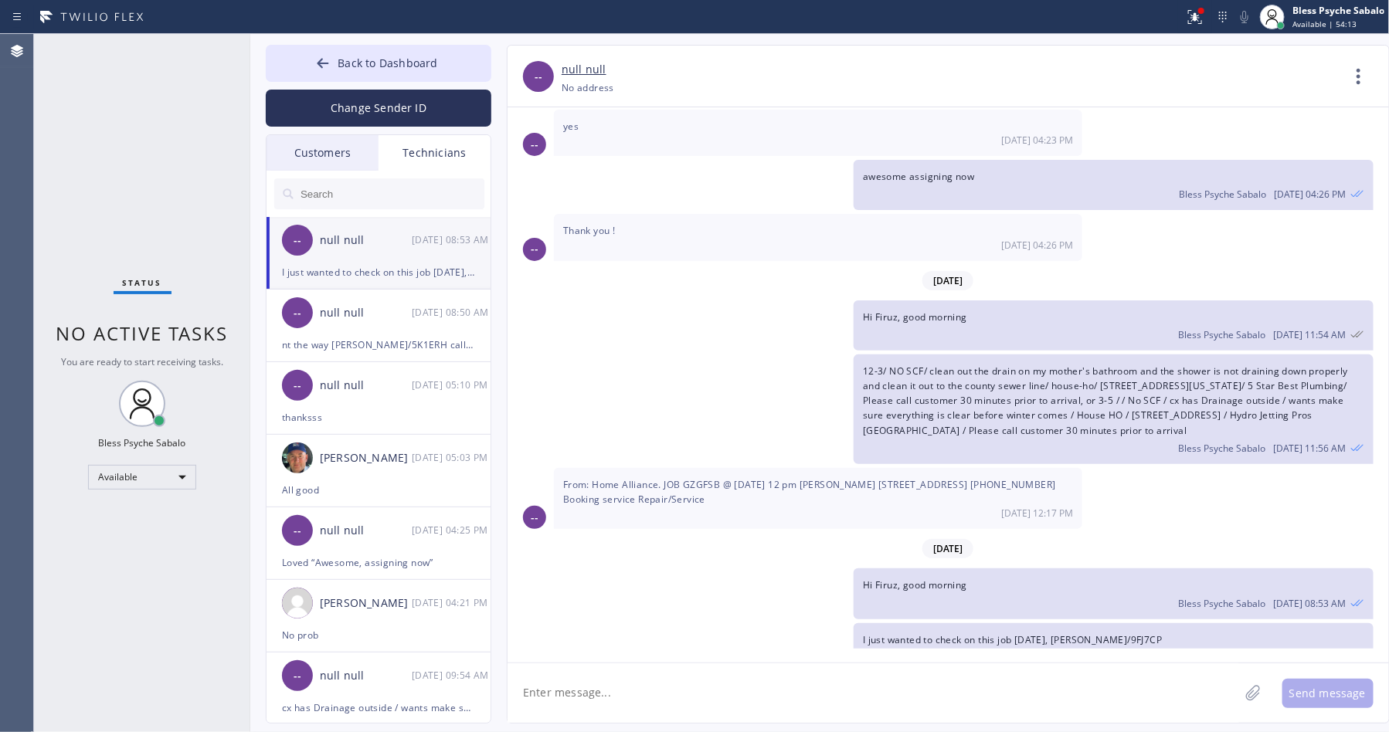
type input "[PHONE_NUMBER]"
drag, startPoint x: 871, startPoint y: 376, endPoint x: 883, endPoint y: 361, distance: 18.7
click at [874, 376] on span "12-3/ NO SCF/ clean out the drain on my mother's bathroom and the shower is not…" at bounding box center [1105, 401] width 485 height 73
click at [1359, 73] on icon at bounding box center [1358, 76] width 37 height 37
click at [1247, 160] on li "Call to Technician" at bounding box center [1265, 158] width 224 height 40
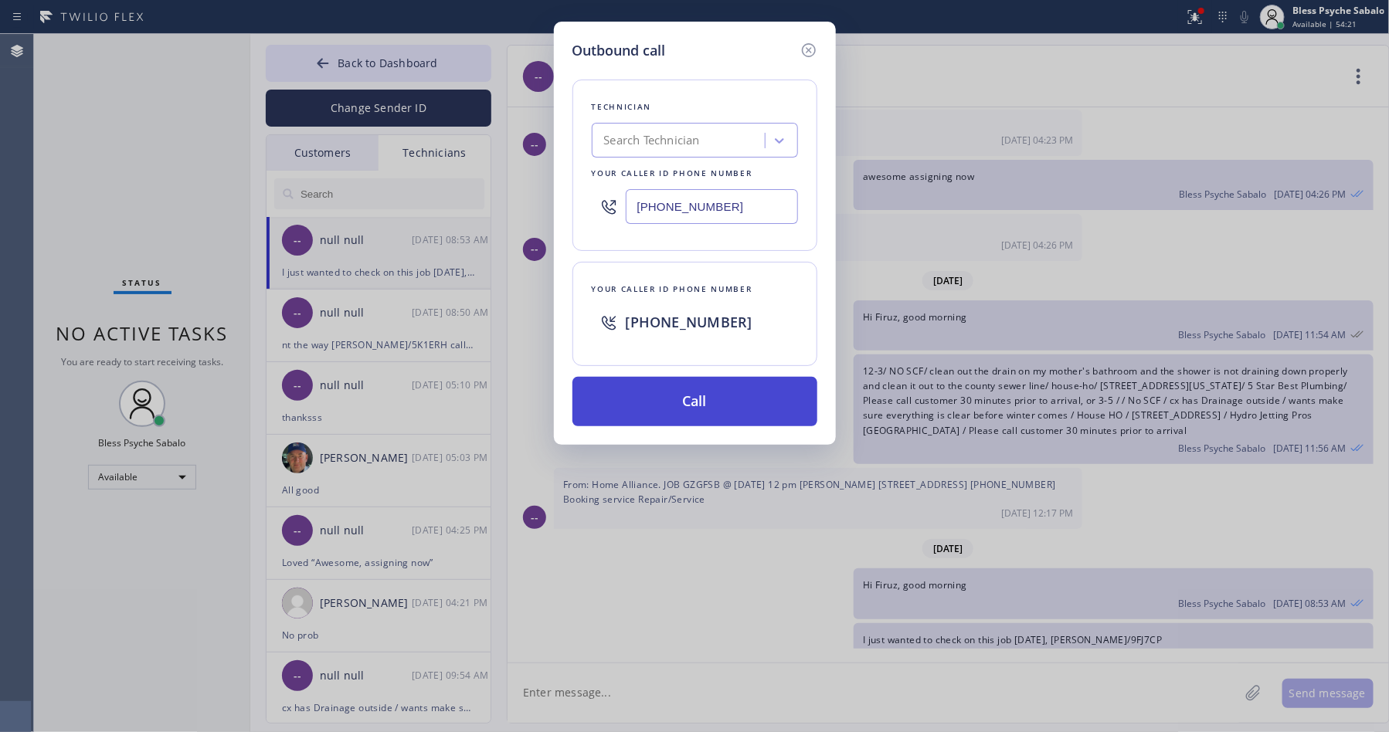
click at [594, 418] on button "Call" at bounding box center [694, 401] width 245 height 49
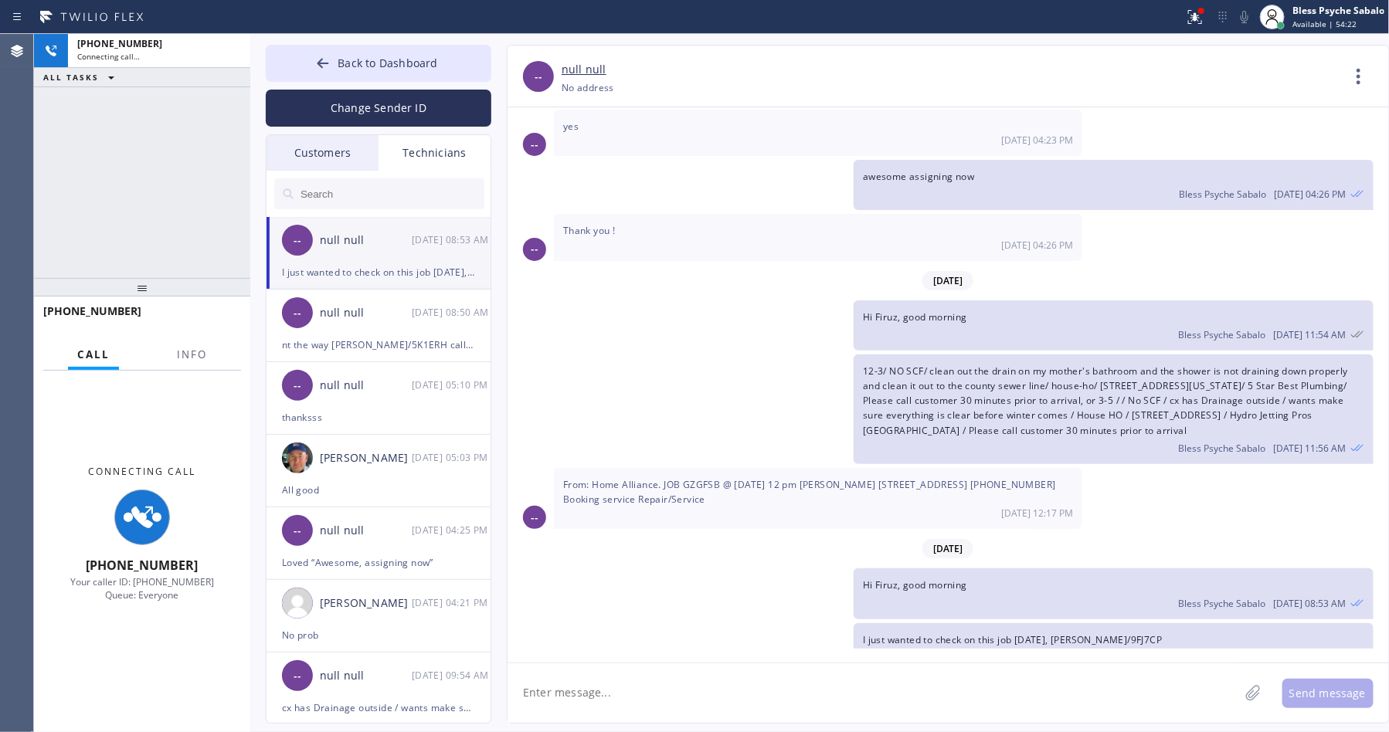
click at [633, 405] on div "12-3/ NO SCF/ clean out the drain on my mother's bathroom and the shower is not…" at bounding box center [940, 410] width 866 height 110
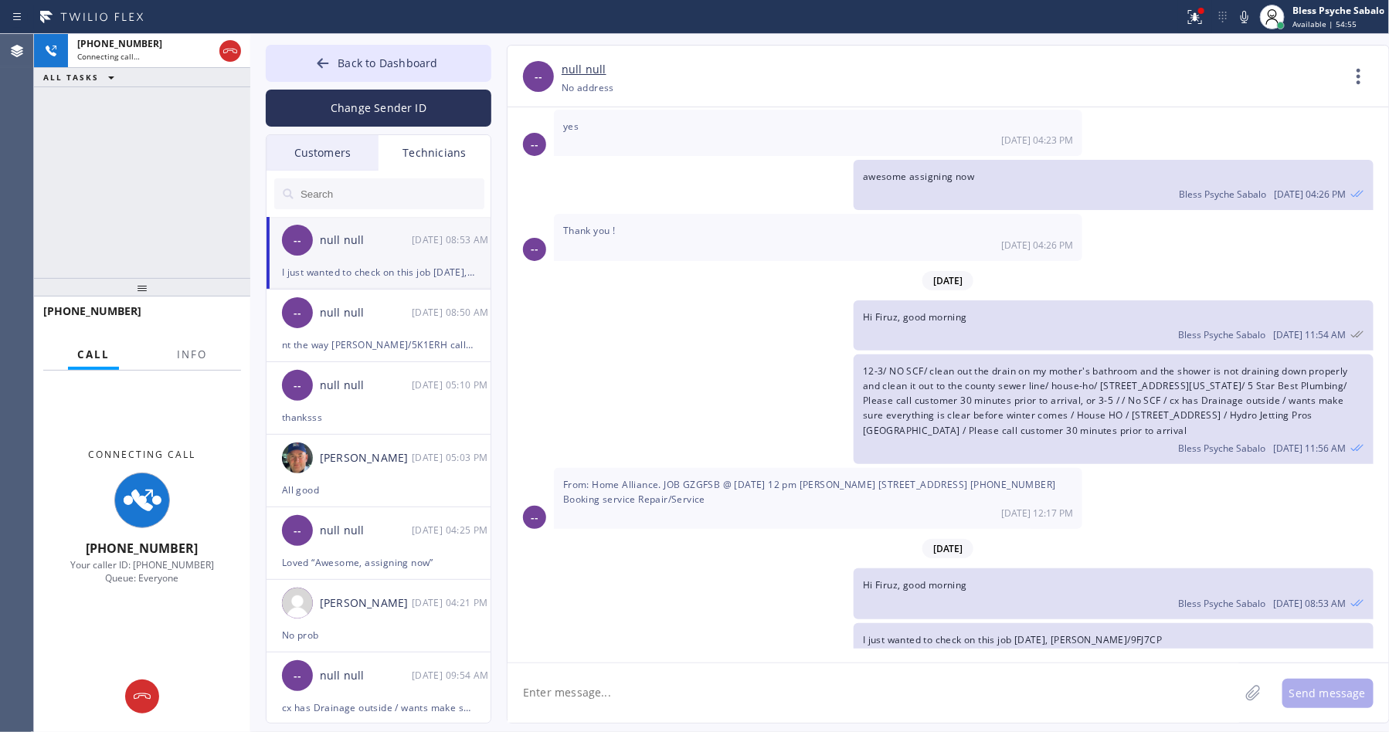
click at [399, 12] on div at bounding box center [592, 17] width 1172 height 25
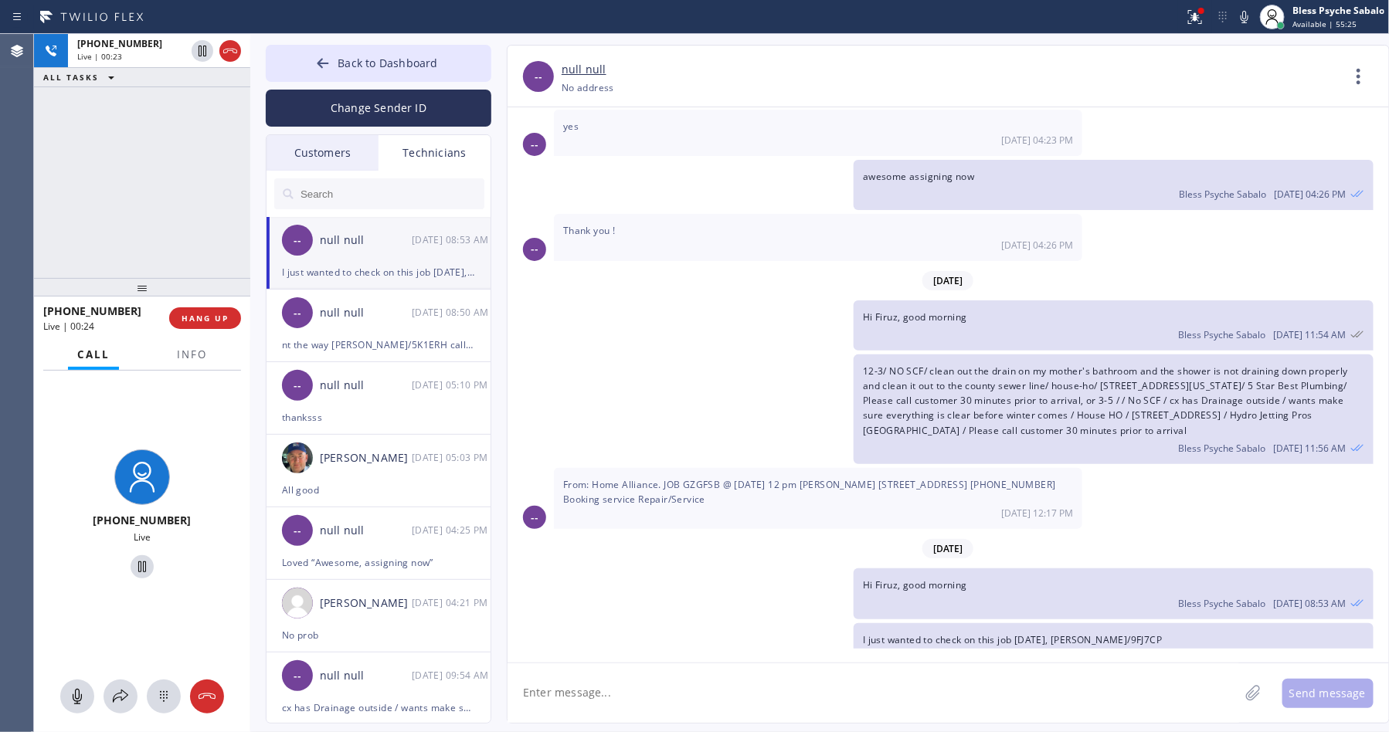
click at [448, 256] on div "-- null null 09/08 08:53 AM" at bounding box center [379, 240] width 226 height 46
click at [1267, 410] on span "12-3/ NO SCF/ clean out the drain on my mother's bathroom and the shower is not…" at bounding box center [1105, 401] width 485 height 73
click at [198, 324] on button "HANG UP" at bounding box center [205, 318] width 72 height 22
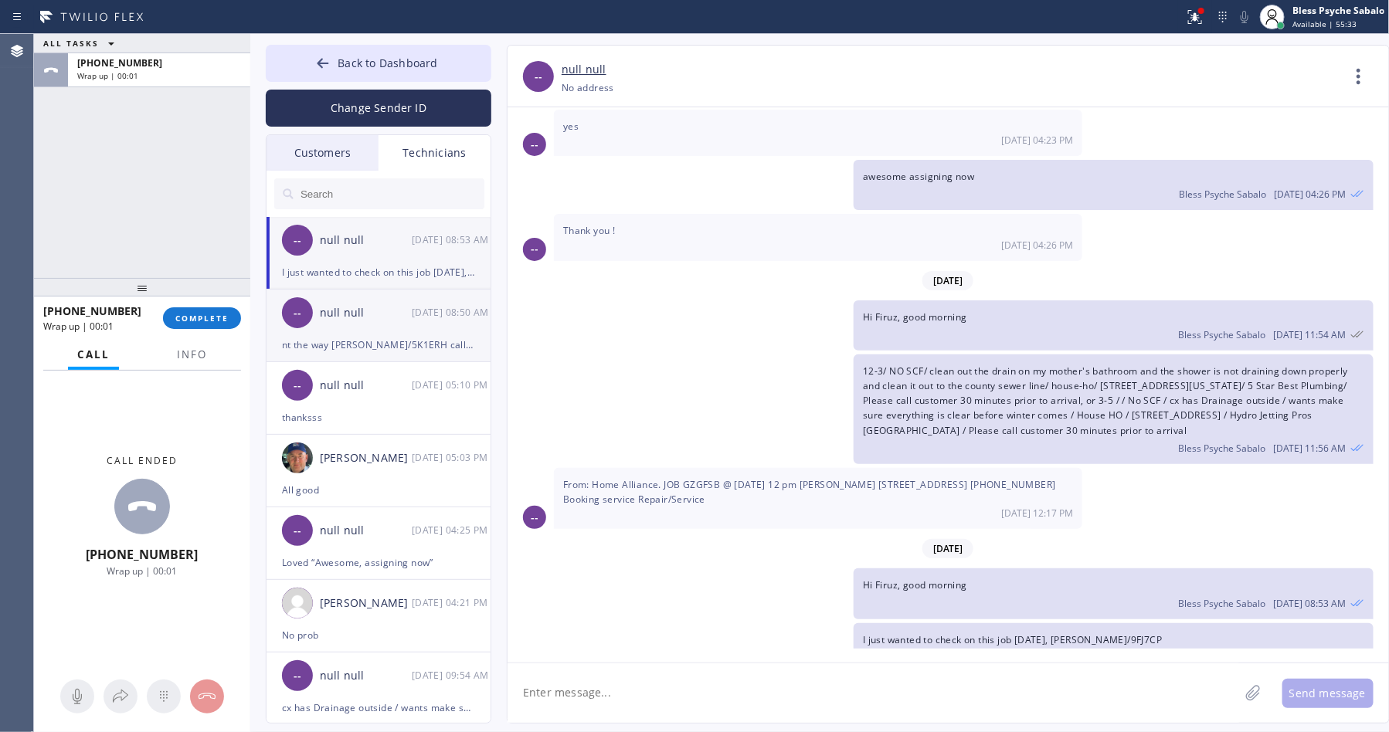
click at [450, 327] on div "-- null null 09/08 08:50 AM" at bounding box center [379, 313] width 226 height 46
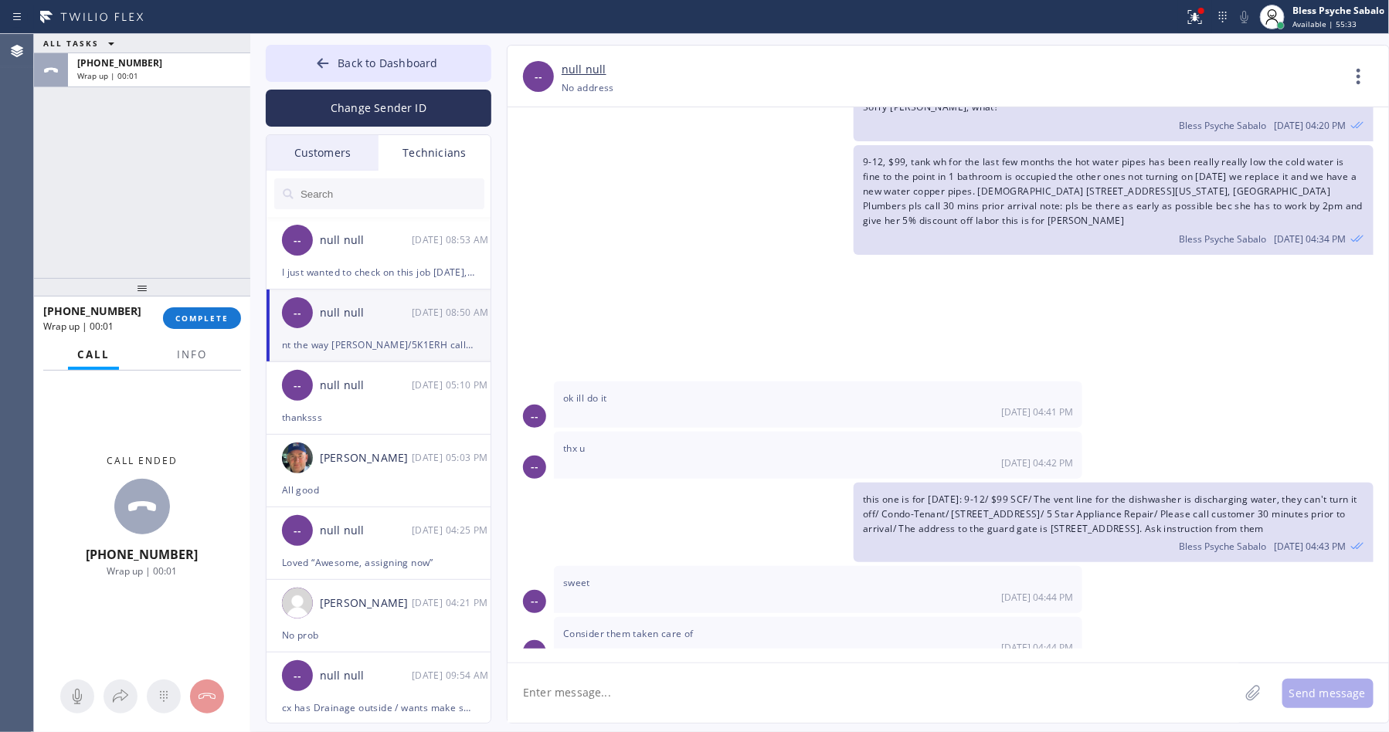
scroll to position [3995, 0]
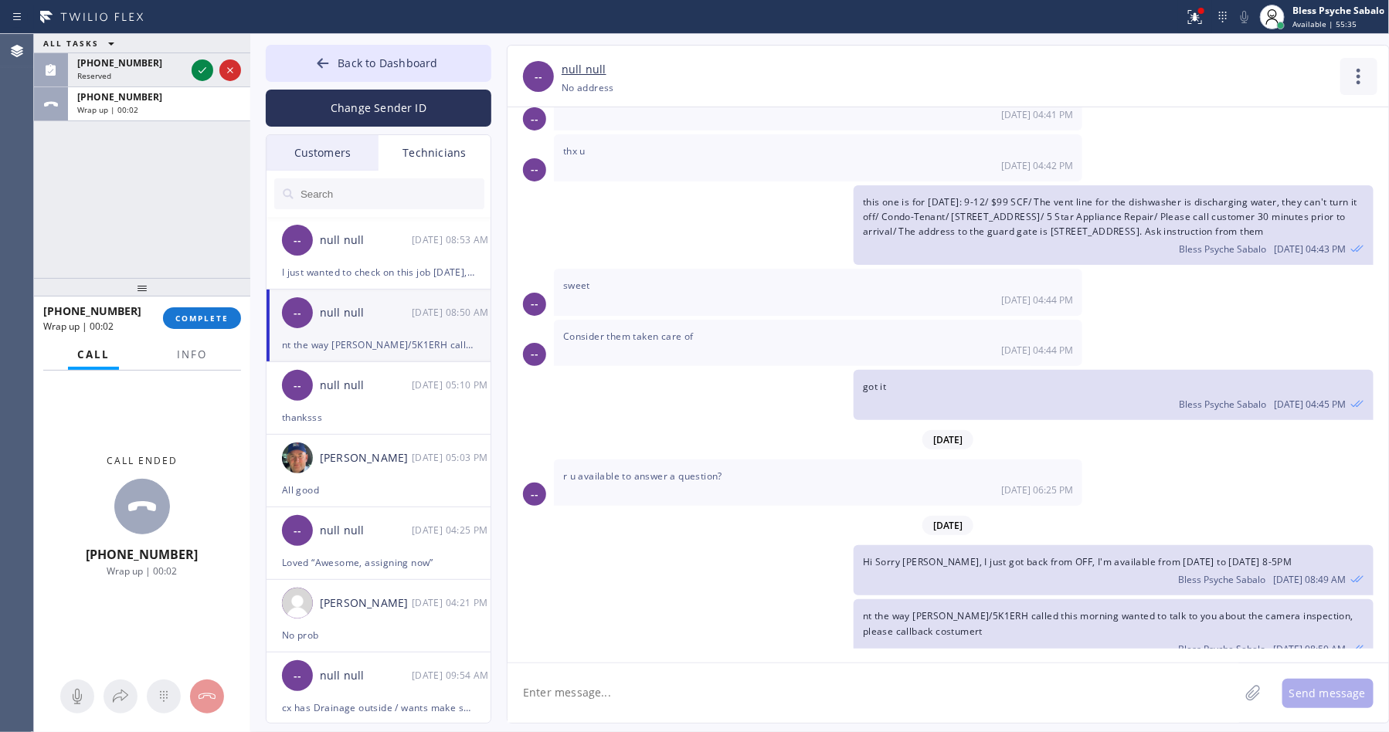
click at [1359, 70] on icon at bounding box center [1358, 76] width 4 height 15
click at [1277, 126] on li "Contact Full Information" at bounding box center [1265, 118] width 224 height 40
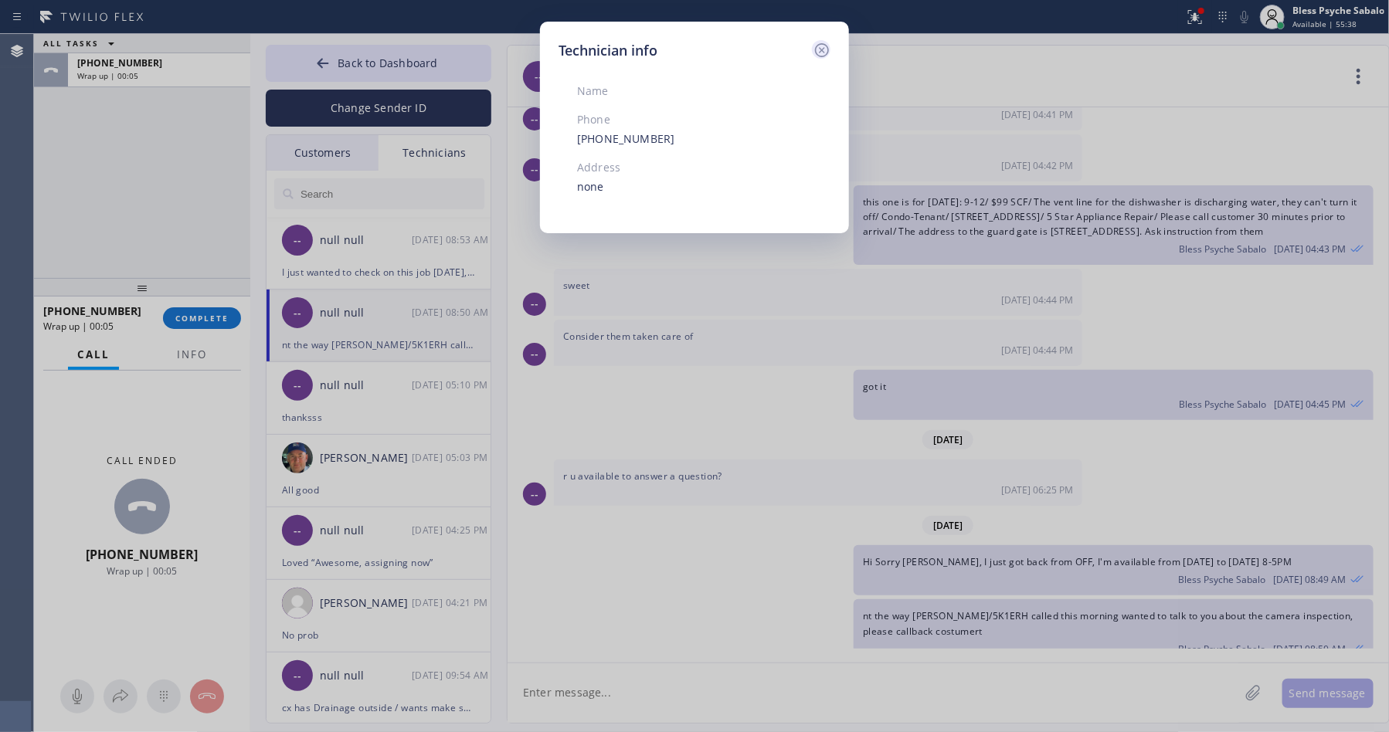
click at [830, 49] on div "Technician info Name Phone (909) 834-9086 Address none" at bounding box center [694, 128] width 309 height 212
click at [827, 49] on icon at bounding box center [822, 50] width 19 height 19
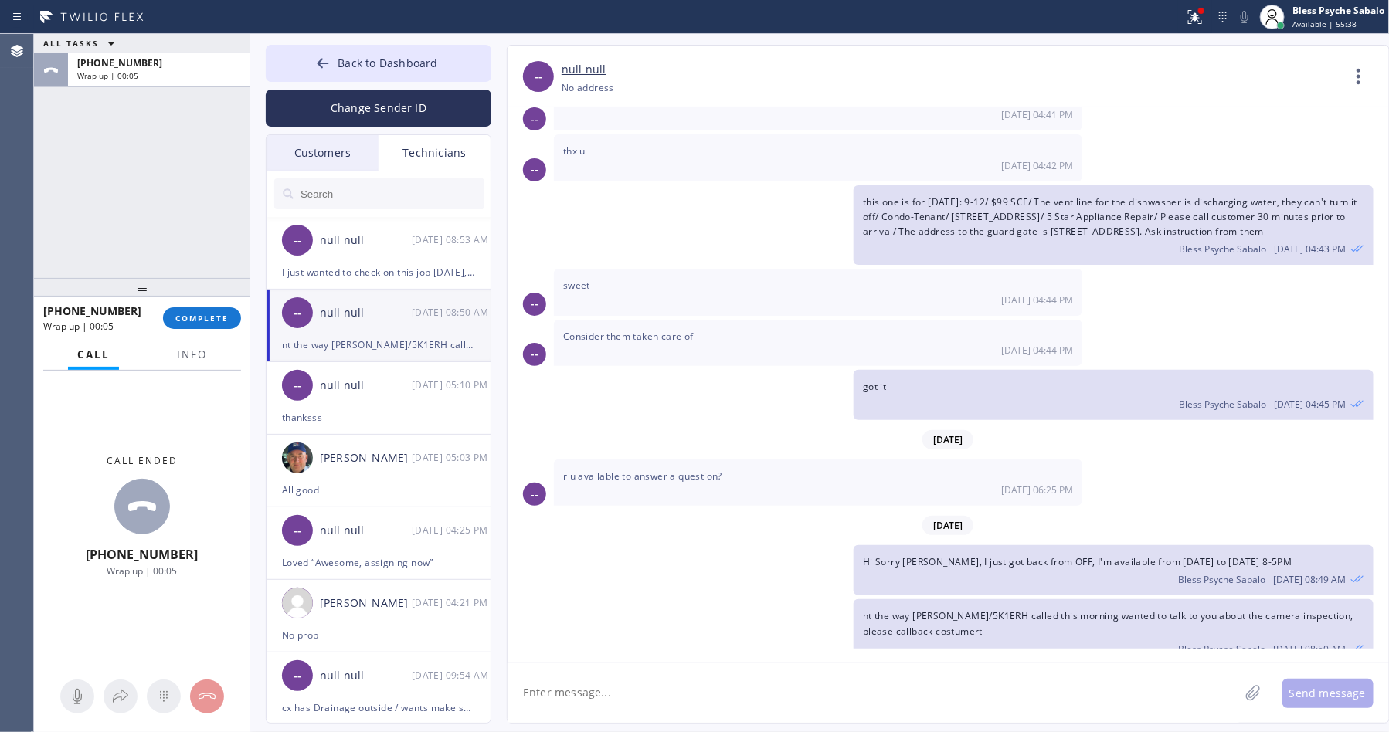
click at [827, 49] on div "-- null null +19098349086 Choose phone number +19098349086 No address Contact F…" at bounding box center [947, 77] width 881 height 62
click at [874, 195] on span "this one is for [DATE]: 9-12/ $99 SCF/ The vent line for the dishwasher is disc…" at bounding box center [1110, 216] width 494 height 42
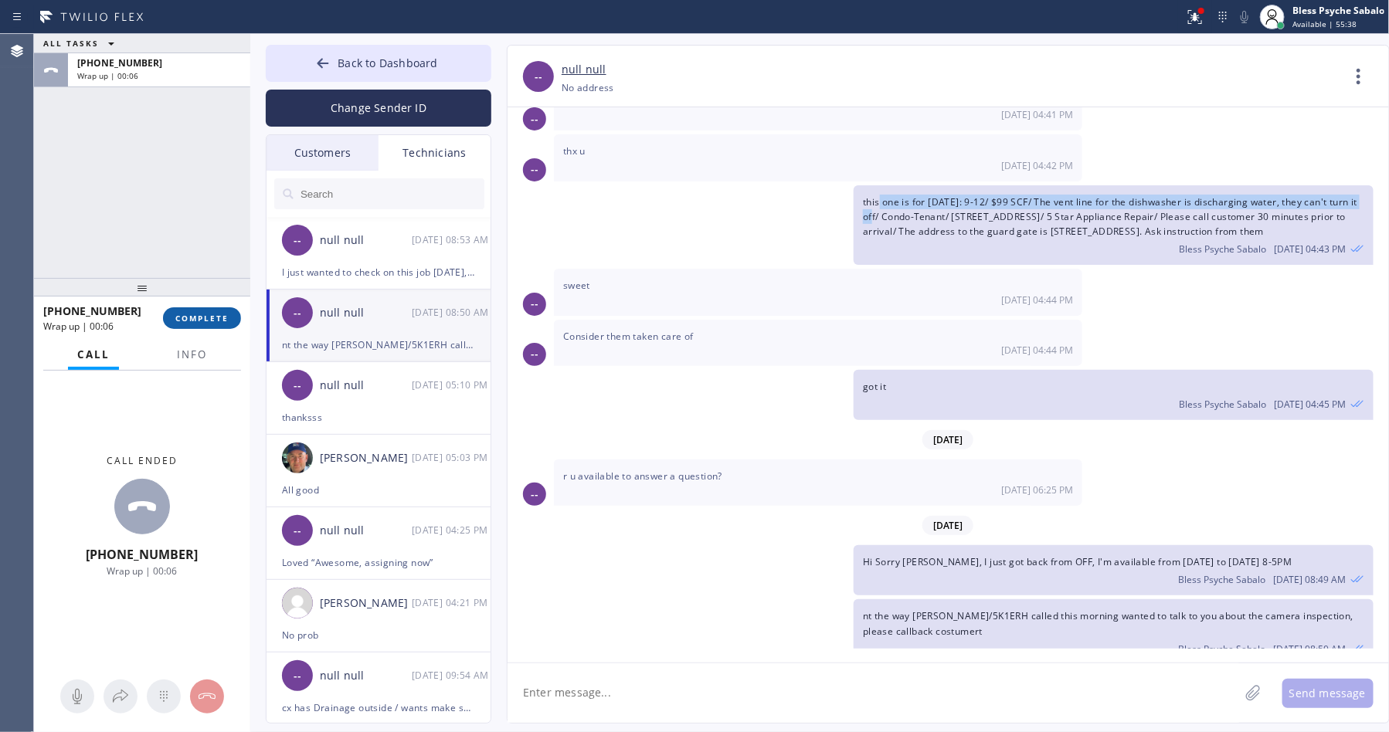
click at [192, 325] on button "COMPLETE" at bounding box center [202, 318] width 78 height 22
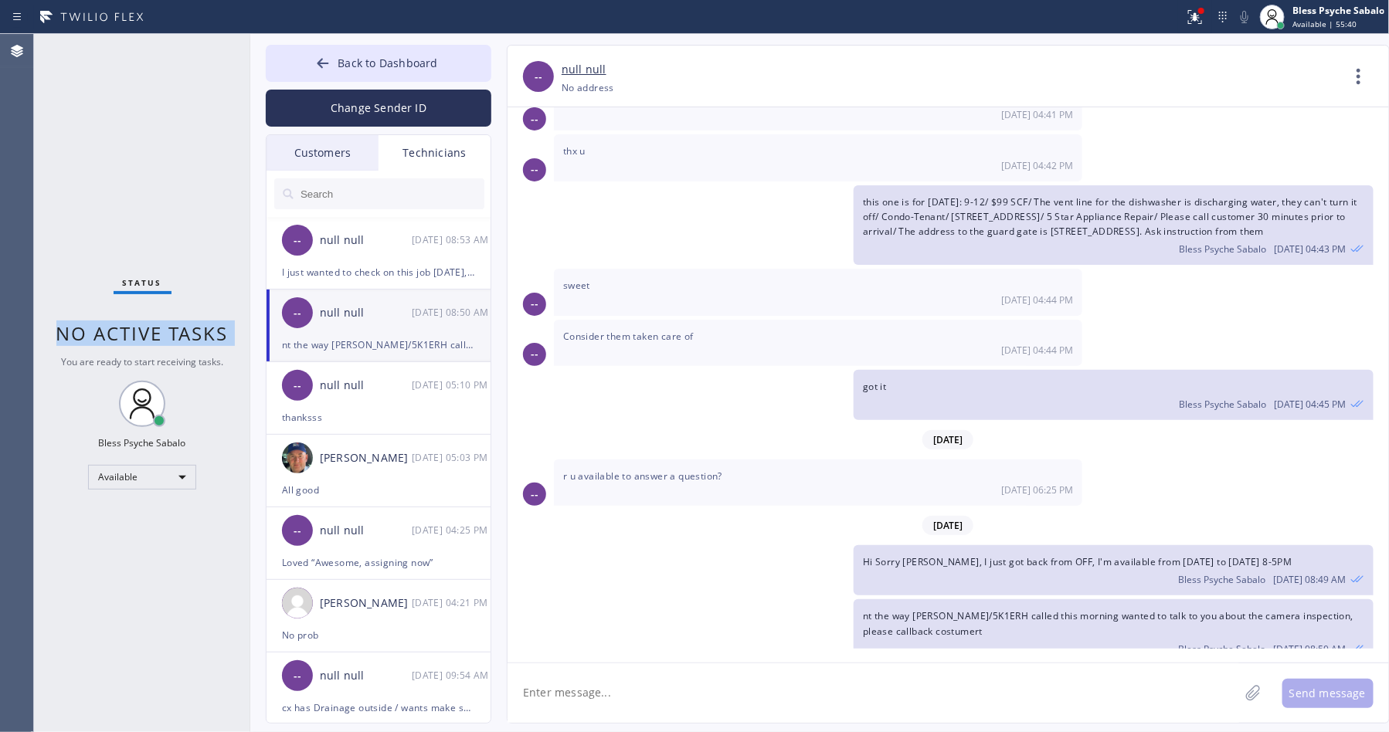
click at [193, 322] on span "No active tasks" at bounding box center [142, 333] width 172 height 25
click at [193, 321] on span "No active tasks" at bounding box center [142, 333] width 172 height 25
click at [174, 169] on div "Status No active tasks You are ready to start receiving tasks. Bless Psyche Sab…" at bounding box center [142, 383] width 216 height 698
click at [346, 264] on div "I just wanted to check on this job last friday, Rita Winston/9FJ7CP" at bounding box center [378, 272] width 193 height 18
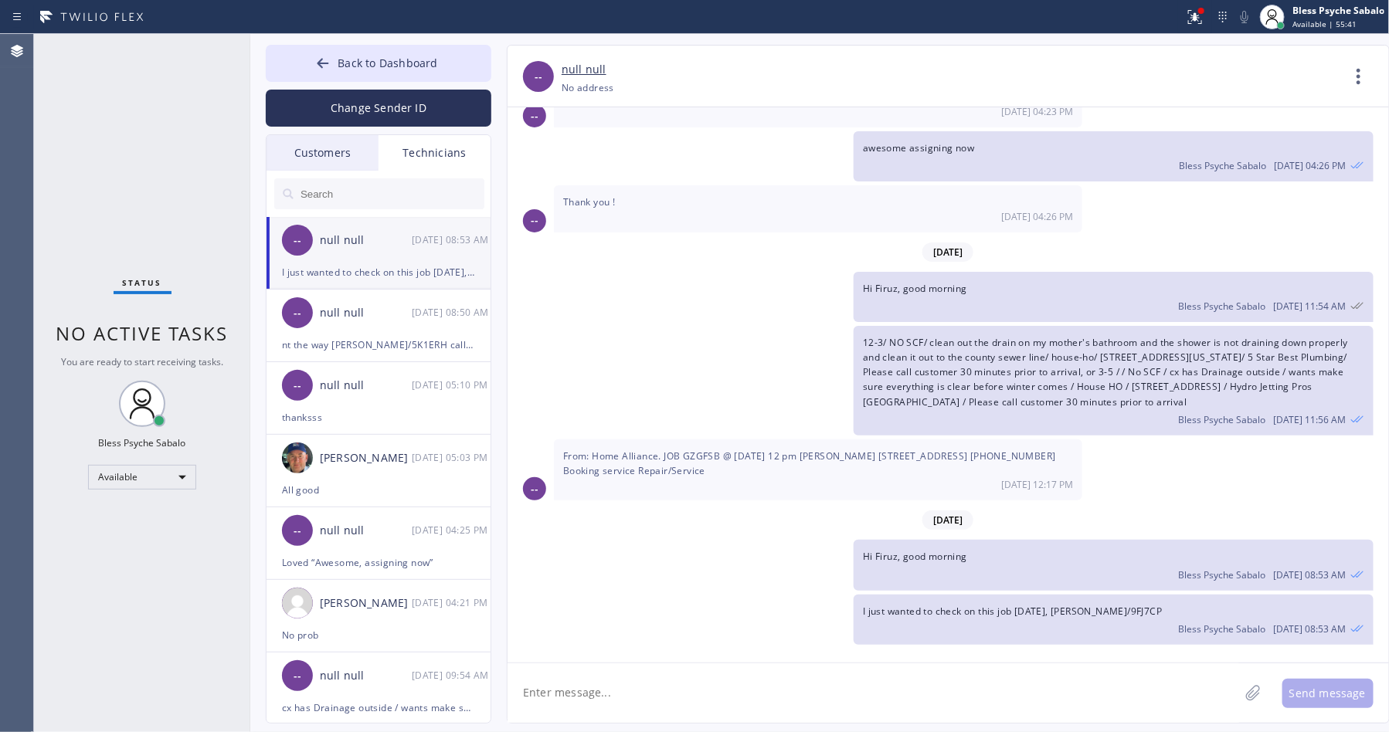
click at [346, 263] on div "I just wanted to check on this job last friday, Rita Winston/9FJ7CP" at bounding box center [378, 272] width 193 height 18
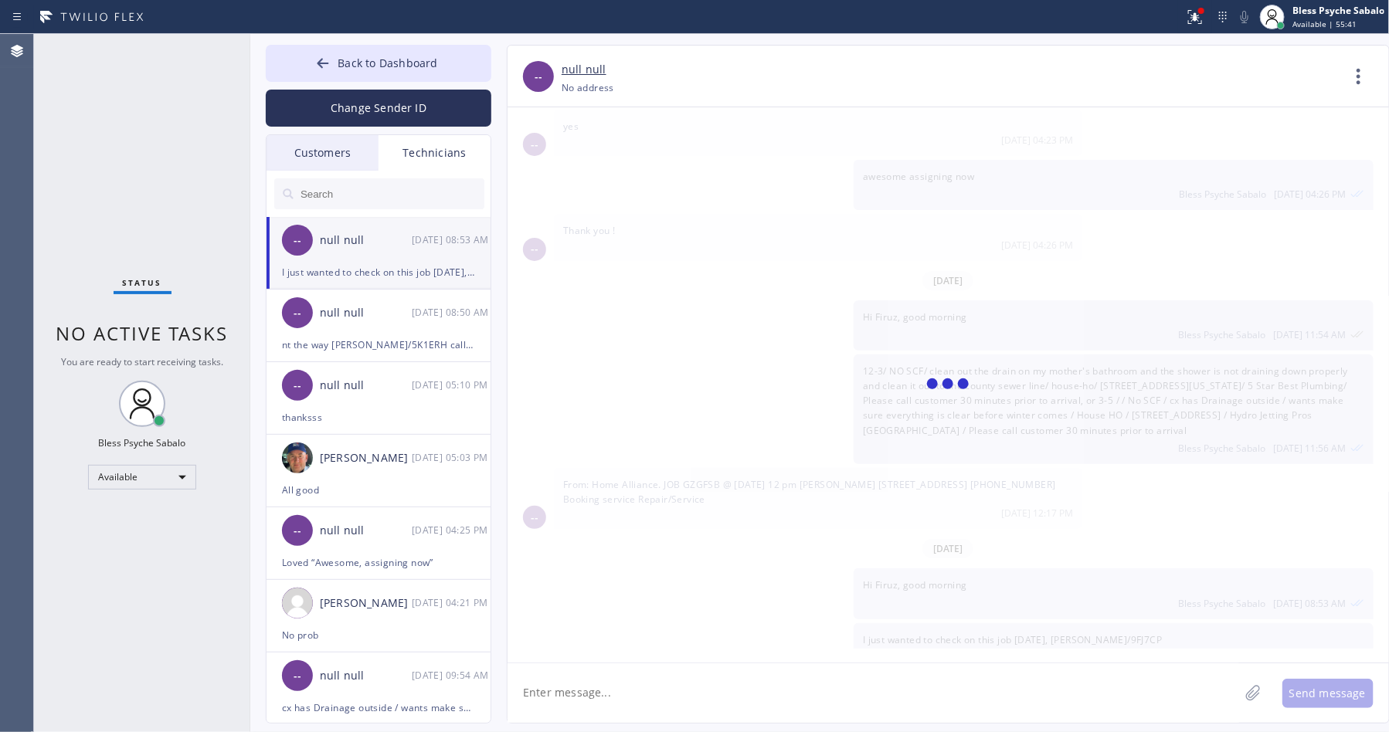
click at [346, 260] on div "-- null null 09/08 08:53 AM" at bounding box center [379, 240] width 226 height 46
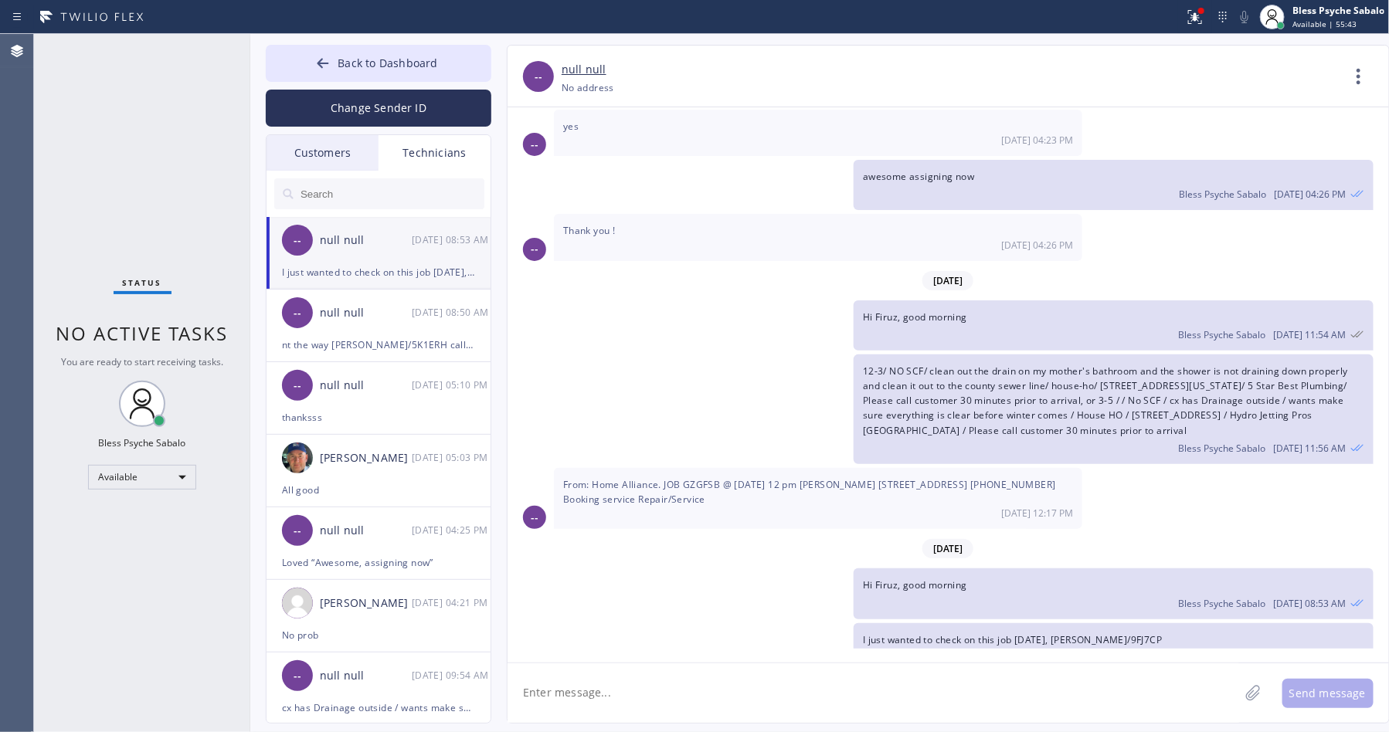
click at [702, 399] on div "12-3/ NO SCF/ clean out the drain on my mother's bathroom and the shower is not…" at bounding box center [940, 410] width 866 height 110
click at [348, 63] on span "Back to Dashboard" at bounding box center [388, 63] width 100 height 15
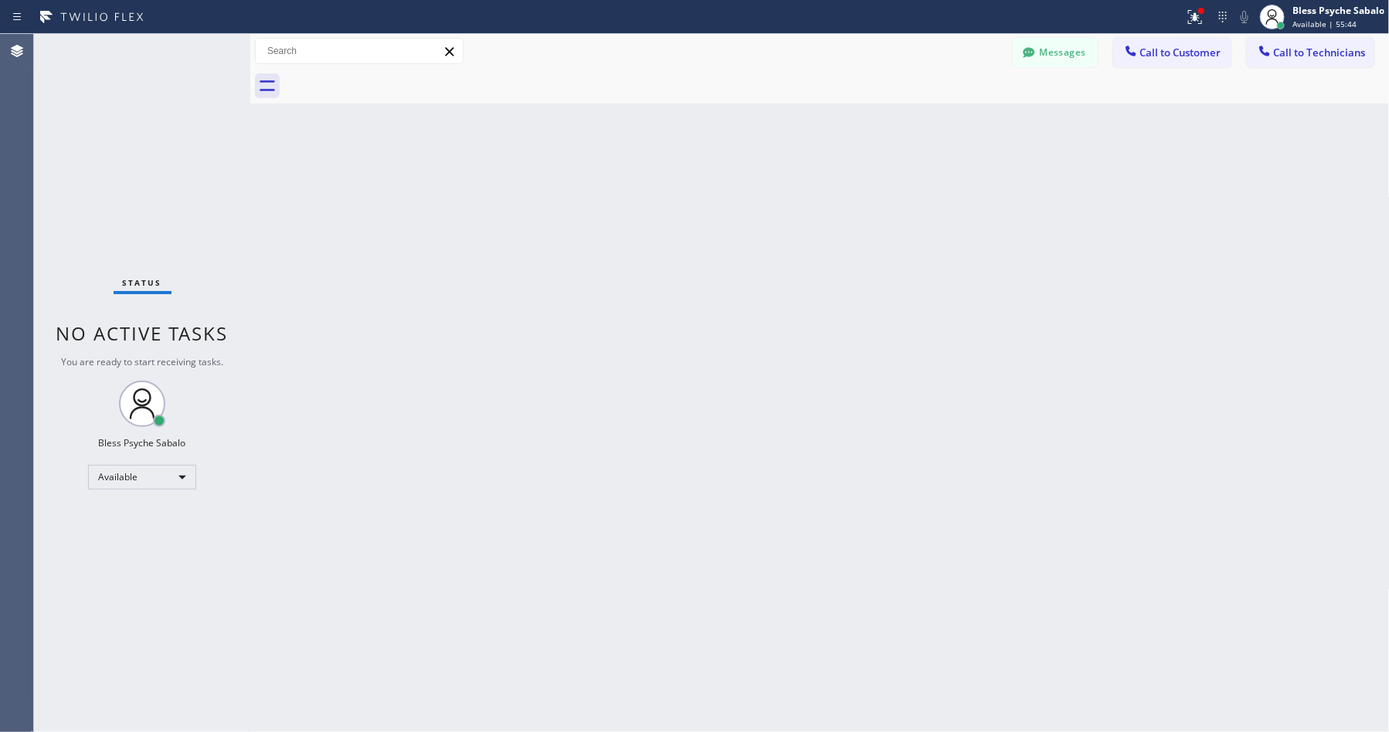
drag, startPoint x: 392, startPoint y: 140, endPoint x: 1206, endPoint y: 364, distance: 843.6
click at [403, 141] on div "Back to Dashboard Change Sender ID Customers Technicians EK [PERSON_NAME] [DATE…" at bounding box center [819, 383] width 1139 height 698
click at [399, 403] on div "Back to Dashboard Change Sender ID Customers Technicians EK [PERSON_NAME] [DATE…" at bounding box center [819, 383] width 1139 height 698
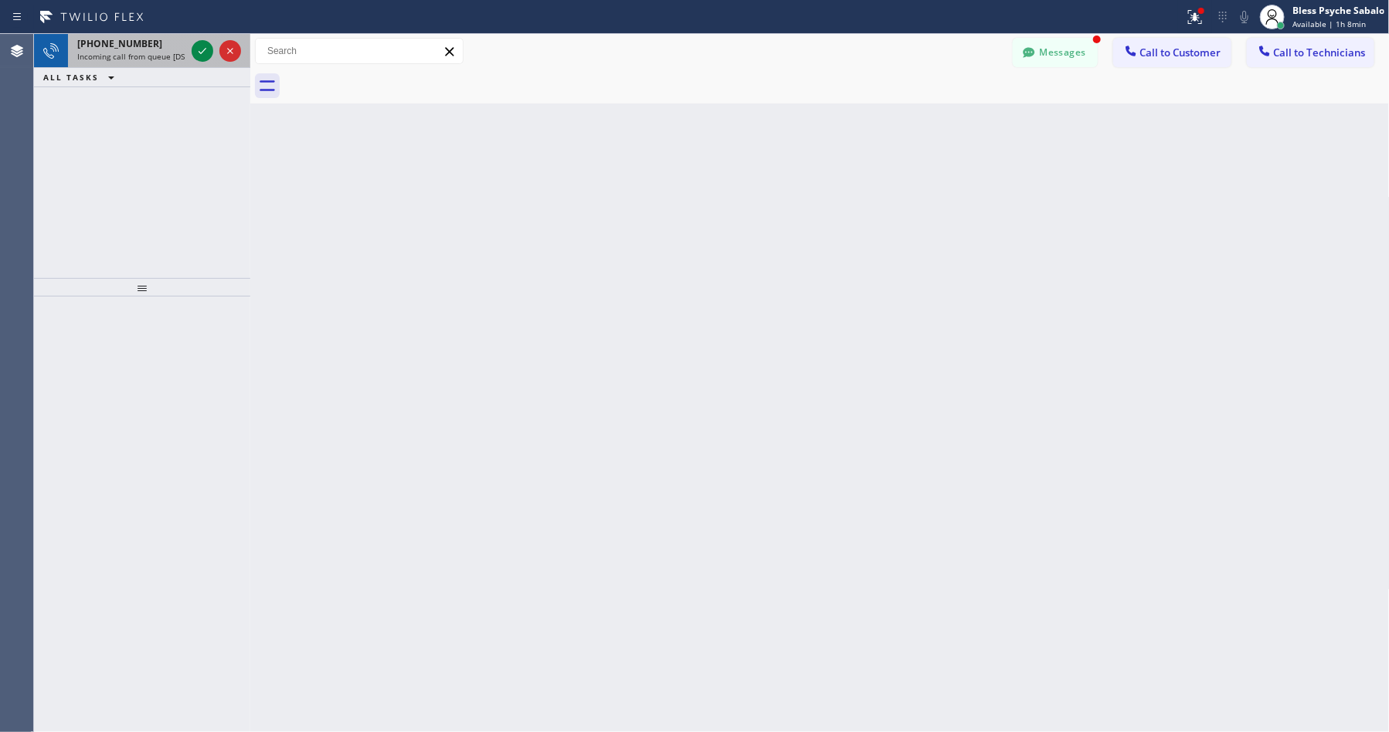
click at [110, 52] on span "Incoming call from queue [DSRs]" at bounding box center [136, 56] width 118 height 11
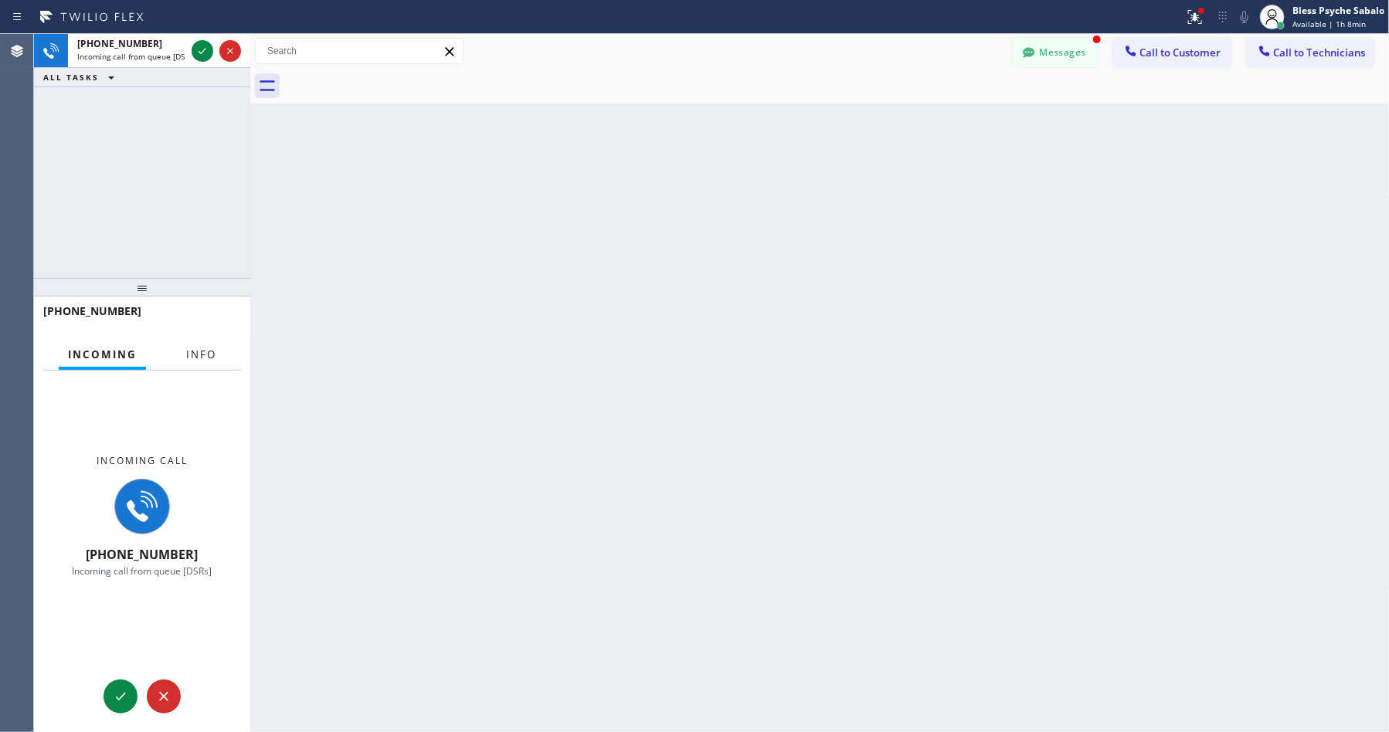
click at [198, 352] on span "Info" at bounding box center [201, 355] width 30 height 14
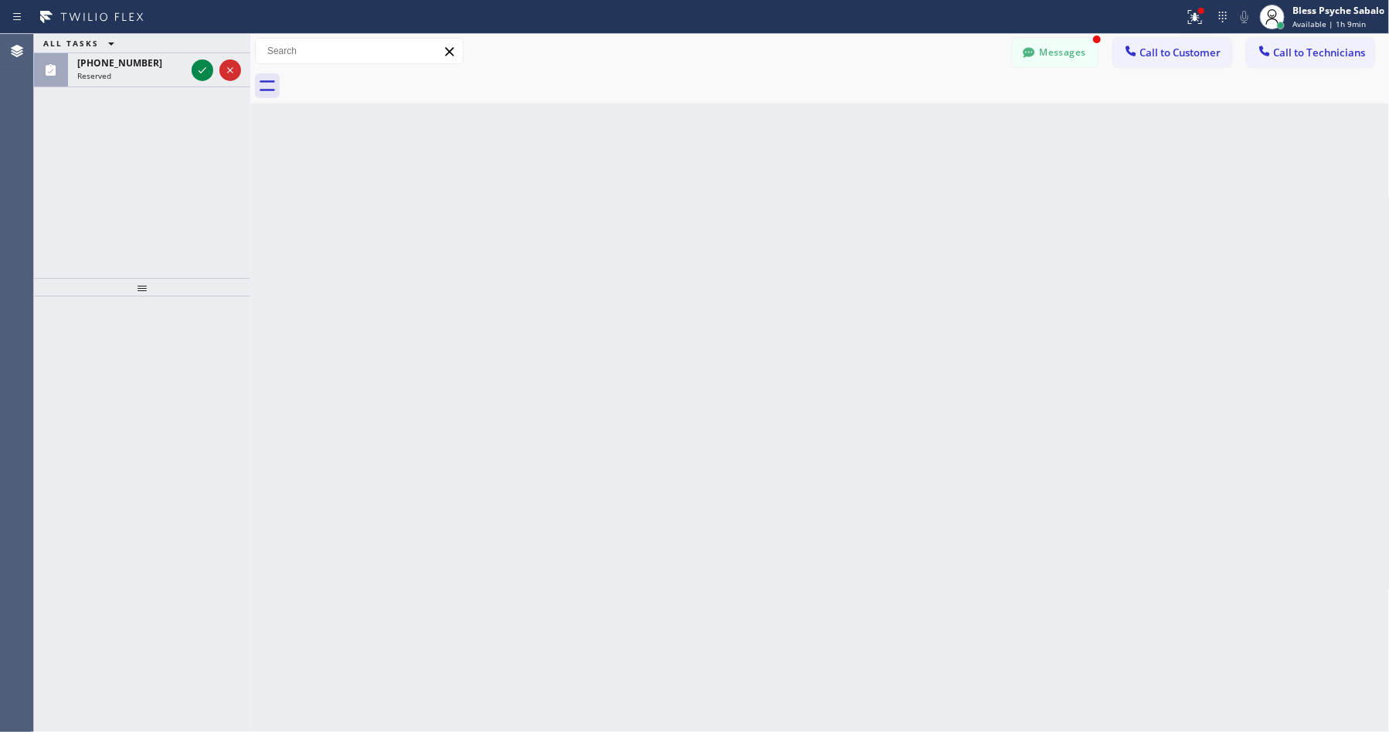
click at [392, 133] on div "Back to Dashboard Change Sender ID Customers Technicians EK Evan Koursh 09/06 0…" at bounding box center [819, 383] width 1139 height 698
click at [112, 53] on div "ALL TASKS ALL TASKS ACTIVE TASKS TASKS IN WRAP UP" at bounding box center [142, 43] width 216 height 19
drag, startPoint x: 148, startPoint y: 281, endPoint x: 144, endPoint y: 237, distance: 44.2
click at [144, 237] on div at bounding box center [142, 232] width 216 height 19
drag, startPoint x: 146, startPoint y: 237, endPoint x: 155, endPoint y: 234, distance: 9.8
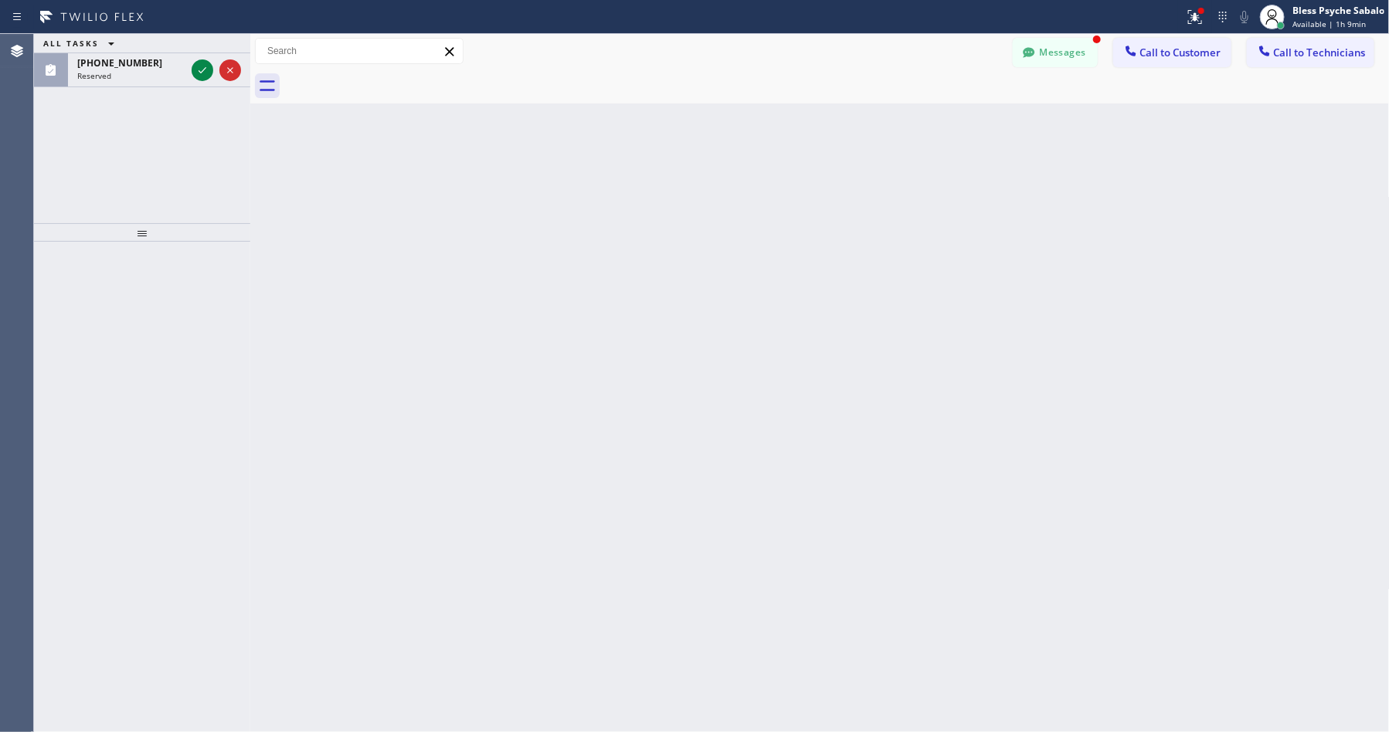
click at [148, 236] on div at bounding box center [142, 232] width 216 height 19
click at [1047, 46] on button "Messages" at bounding box center [1055, 52] width 85 height 29
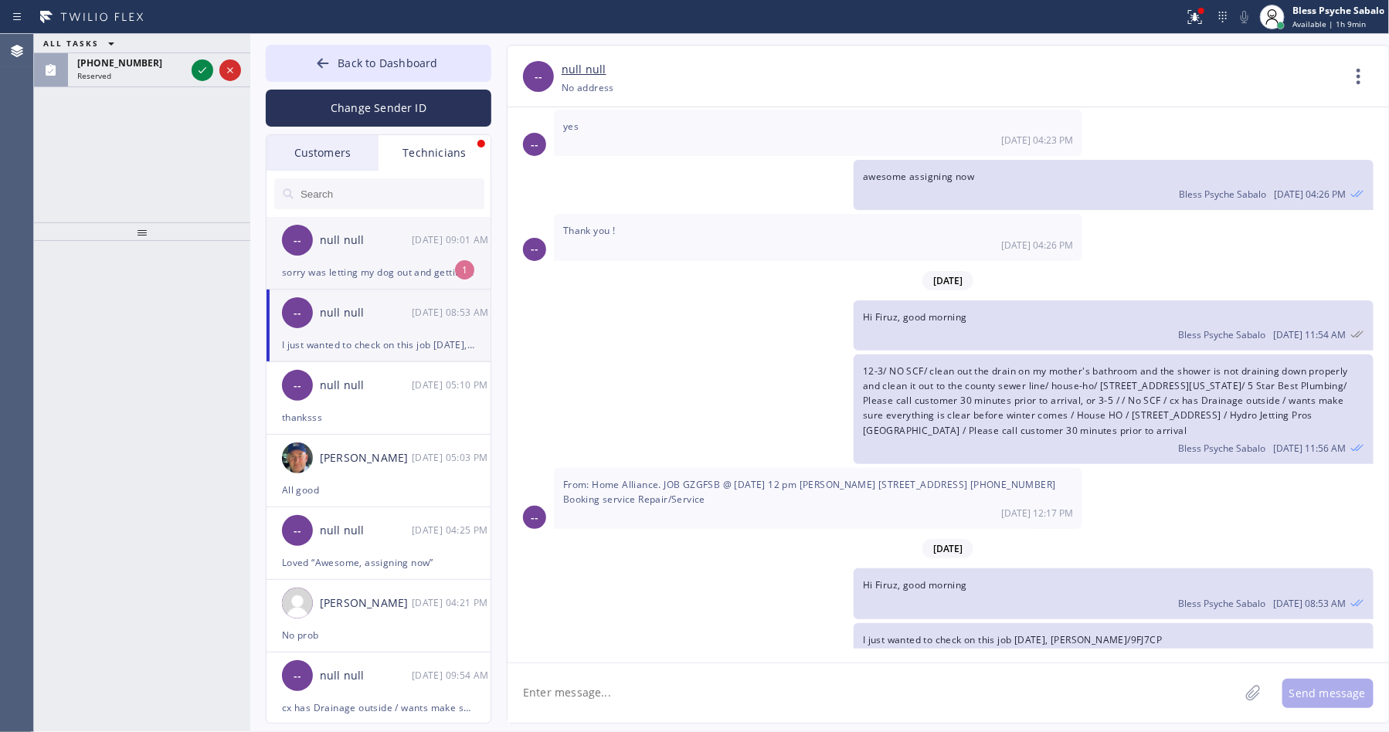
click at [387, 262] on div "-- null null 09/08 09:01 AM" at bounding box center [379, 240] width 226 height 46
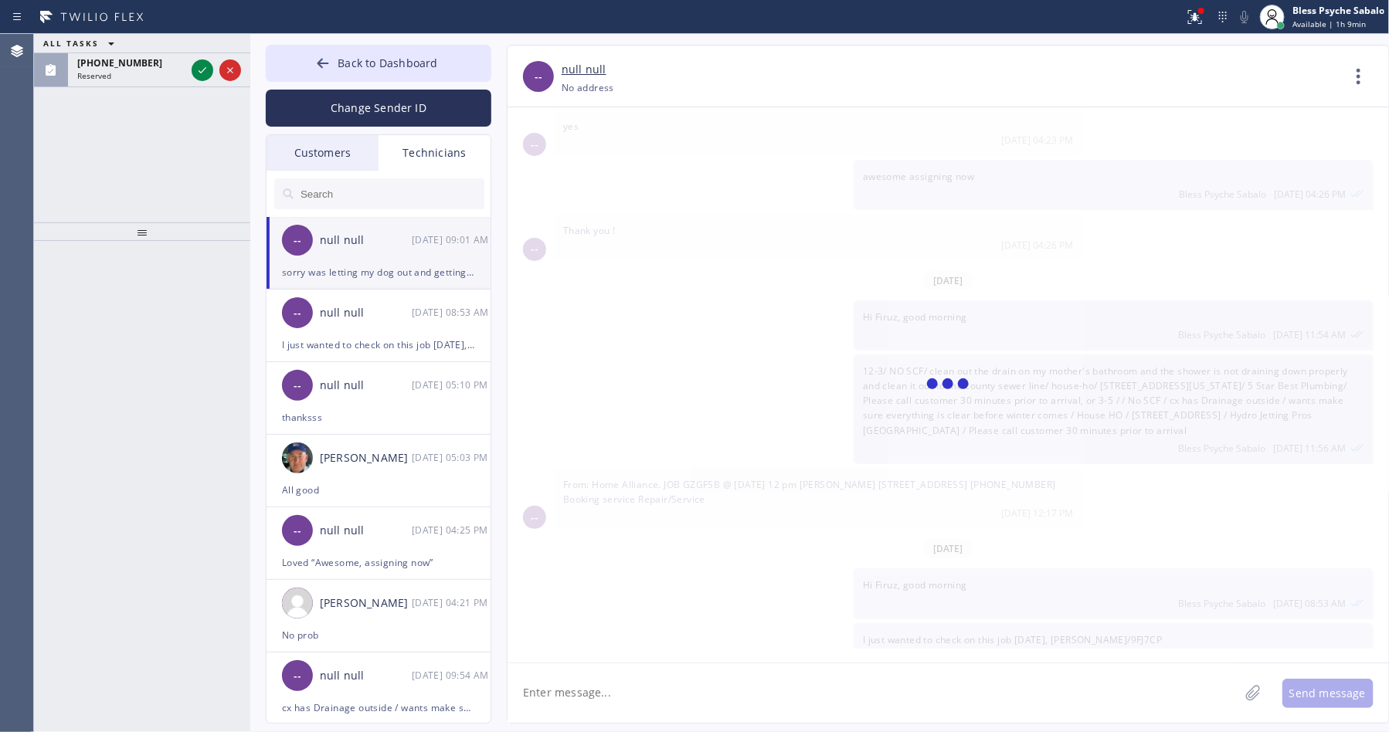
scroll to position [4060, 0]
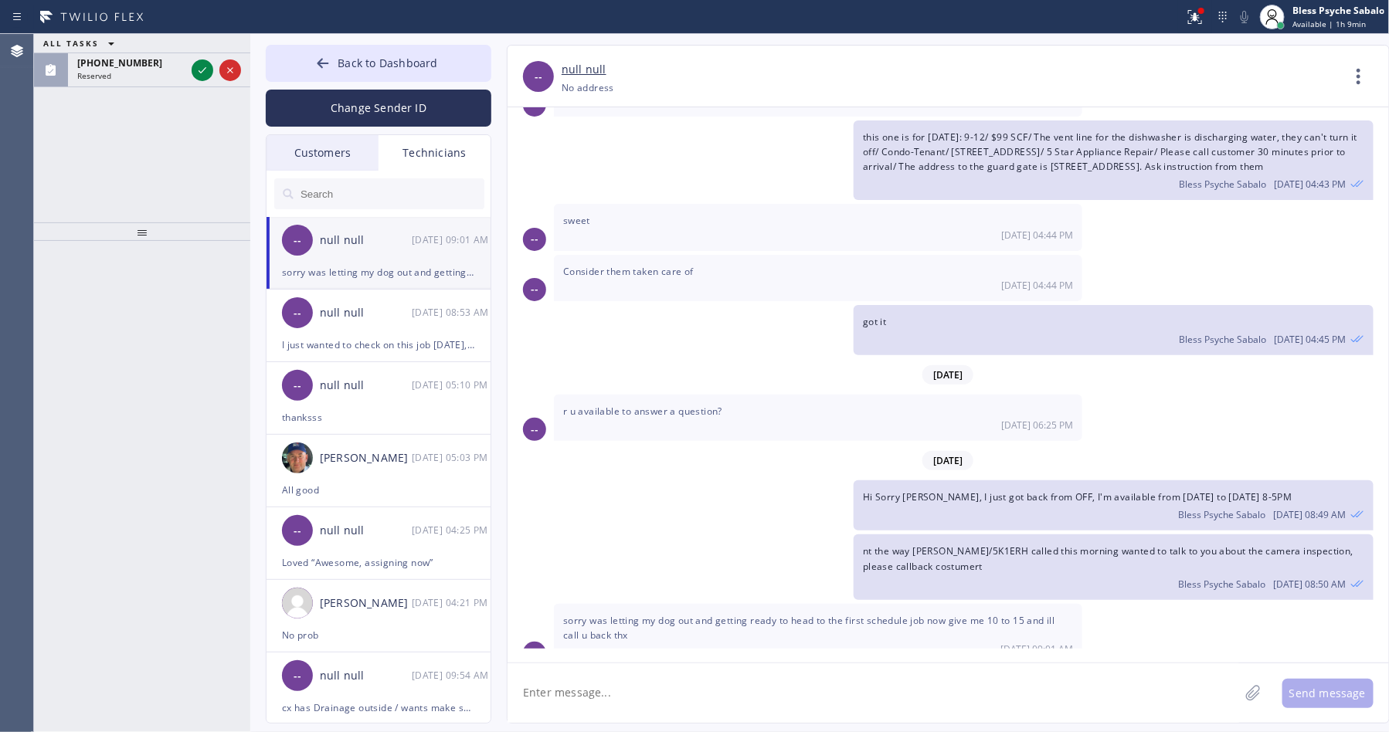
click at [107, 42] on icon at bounding box center [111, 43] width 19 height 19
click at [89, 56] on button "ALL TASKS" at bounding box center [89, 63] width 111 height 20
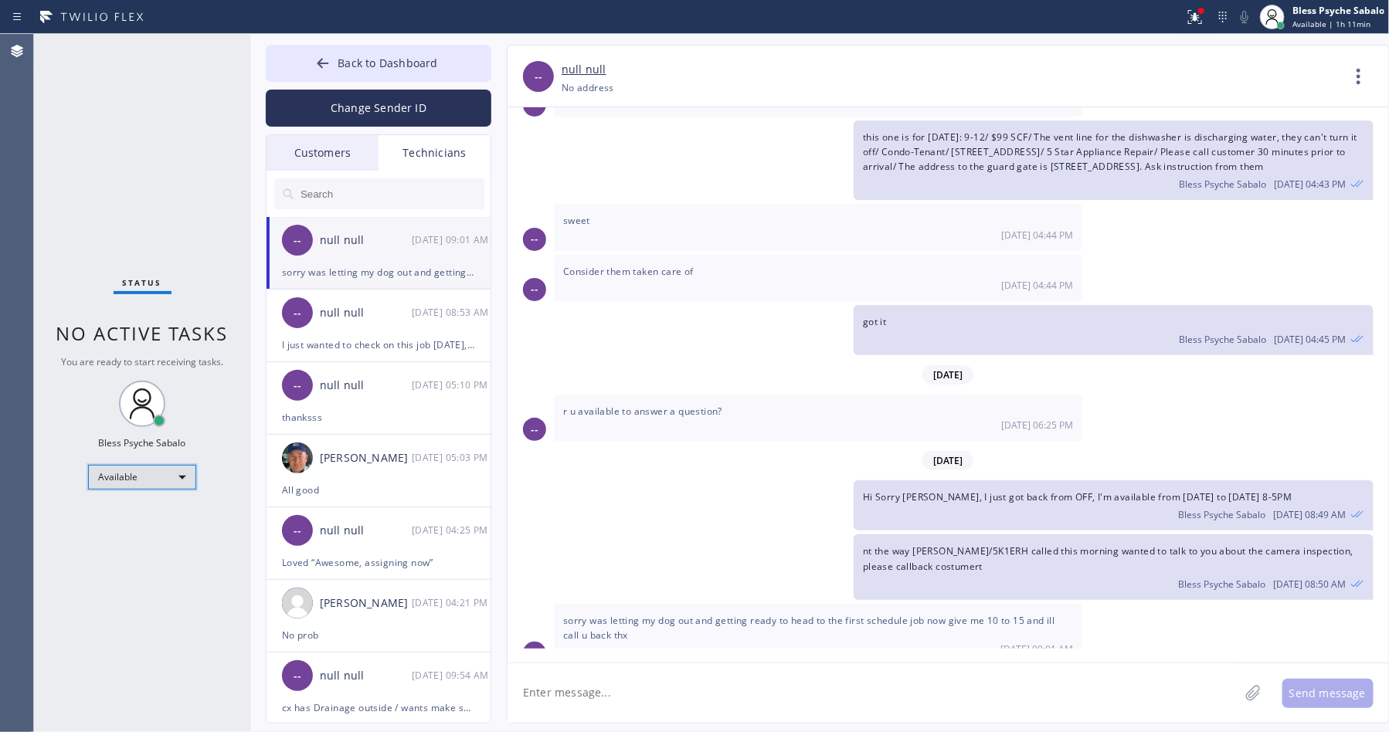
click at [177, 471] on div "Available" at bounding box center [142, 477] width 108 height 25
click at [135, 535] on li "Unavailable" at bounding box center [141, 537] width 104 height 19
click at [514, 144] on div "this one is for sunday: 9-12/ $99 SCF/ The vent line for the dishwasher is disc…" at bounding box center [940, 160] width 866 height 80
click at [361, 243] on div "null null" at bounding box center [366, 241] width 92 height 18
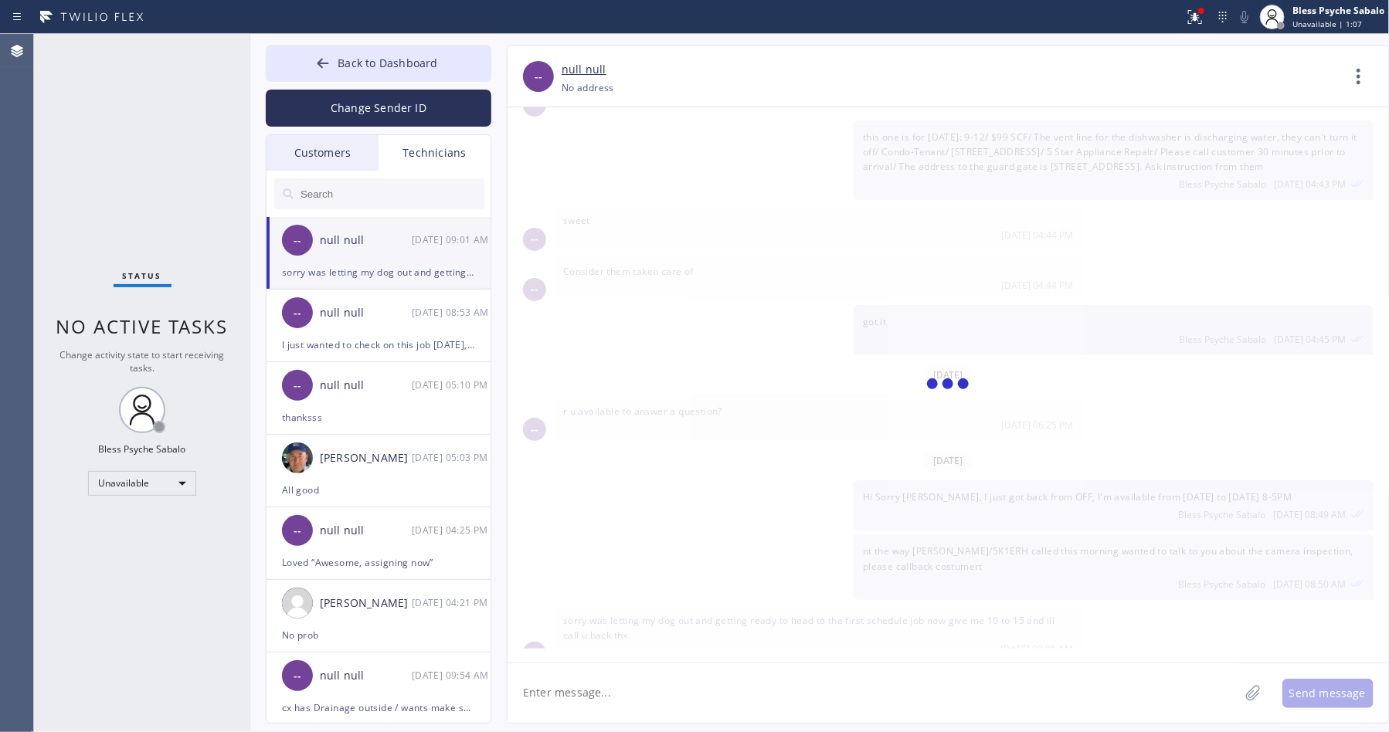
click at [361, 243] on div "null null" at bounding box center [366, 241] width 92 height 18
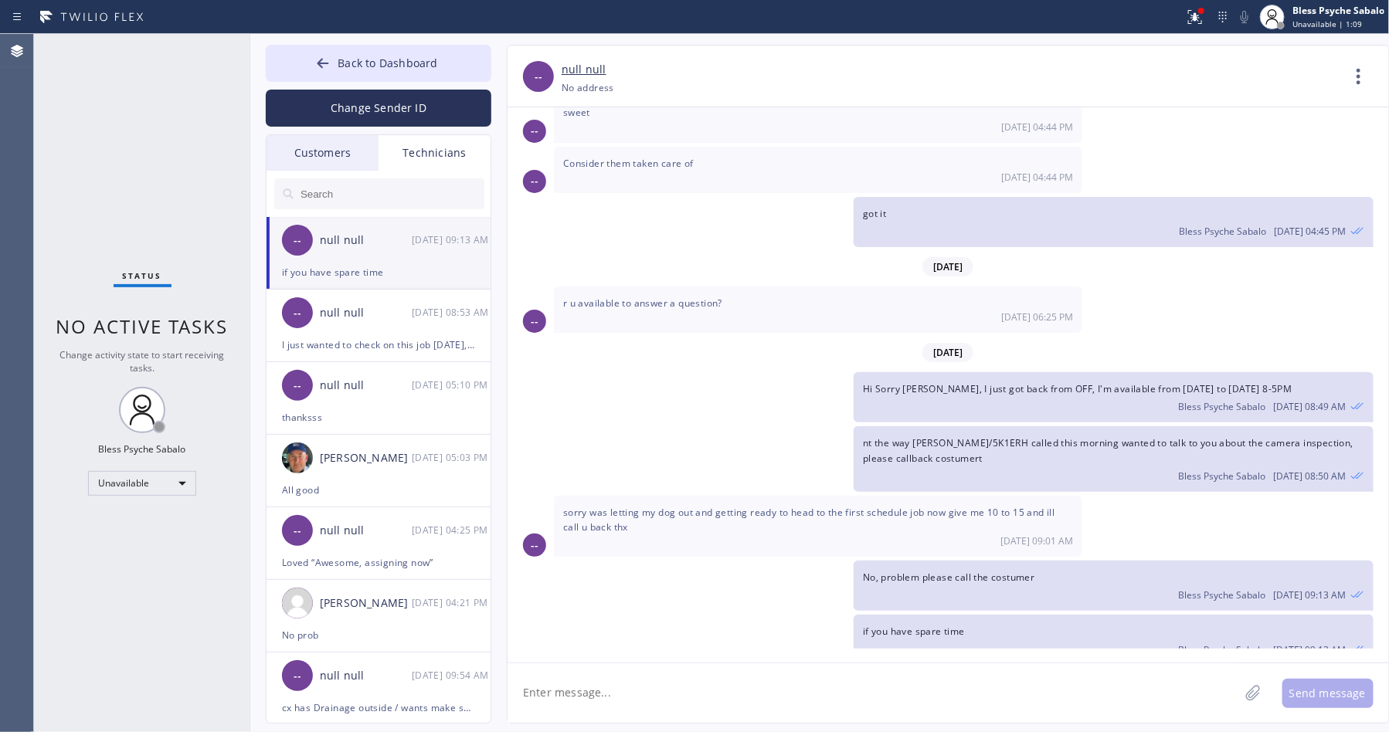
click at [361, 243] on div "null null" at bounding box center [366, 241] width 92 height 18
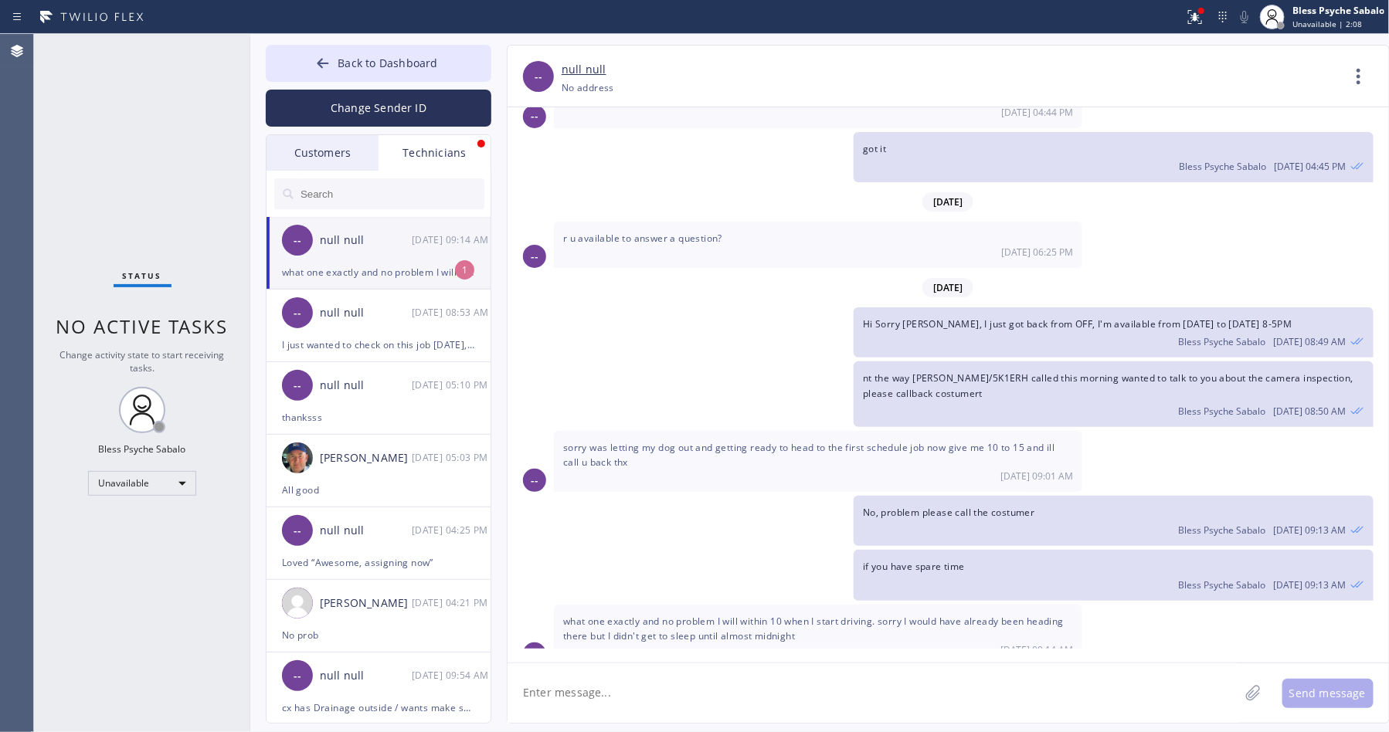
click at [361, 260] on div "-- null null 09/08 09:14 AM" at bounding box center [379, 240] width 226 height 46
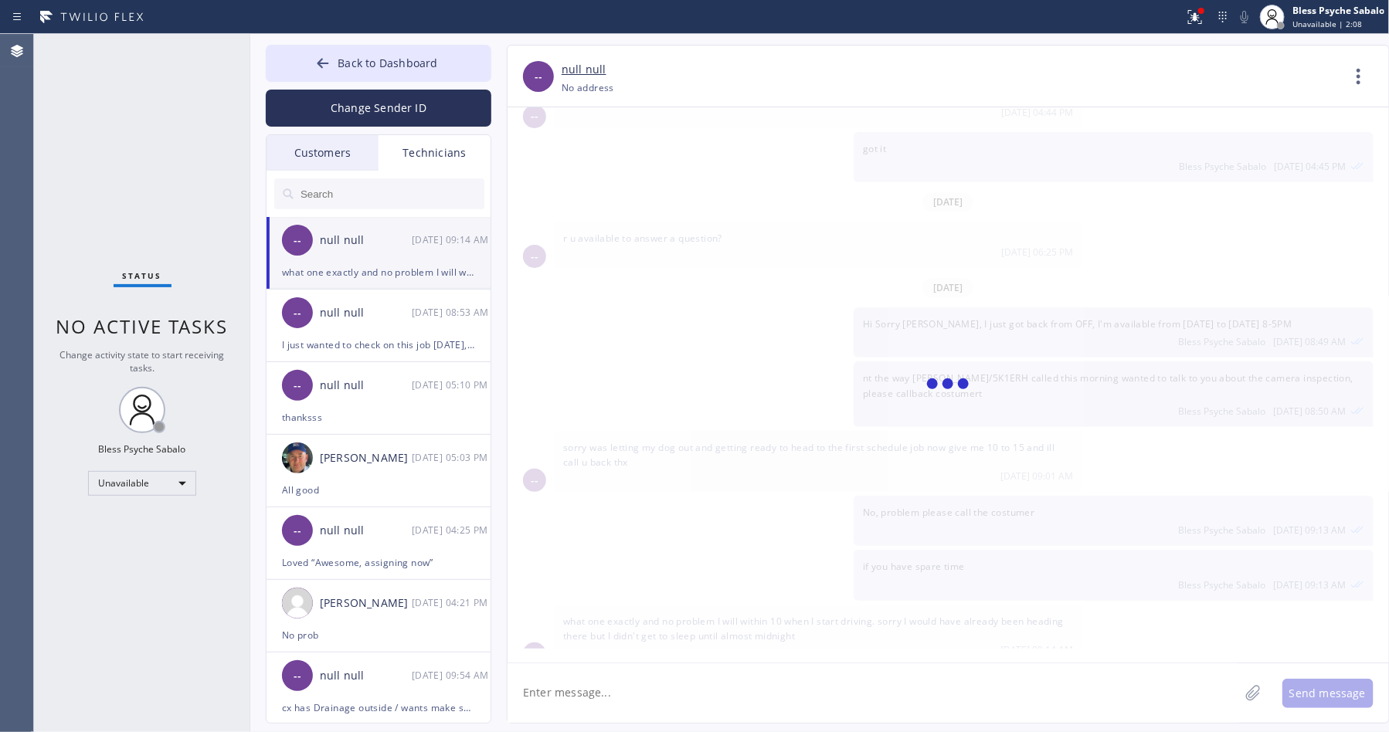
click at [361, 260] on div "-- null null 09/08 09:14 AM" at bounding box center [379, 240] width 226 height 46
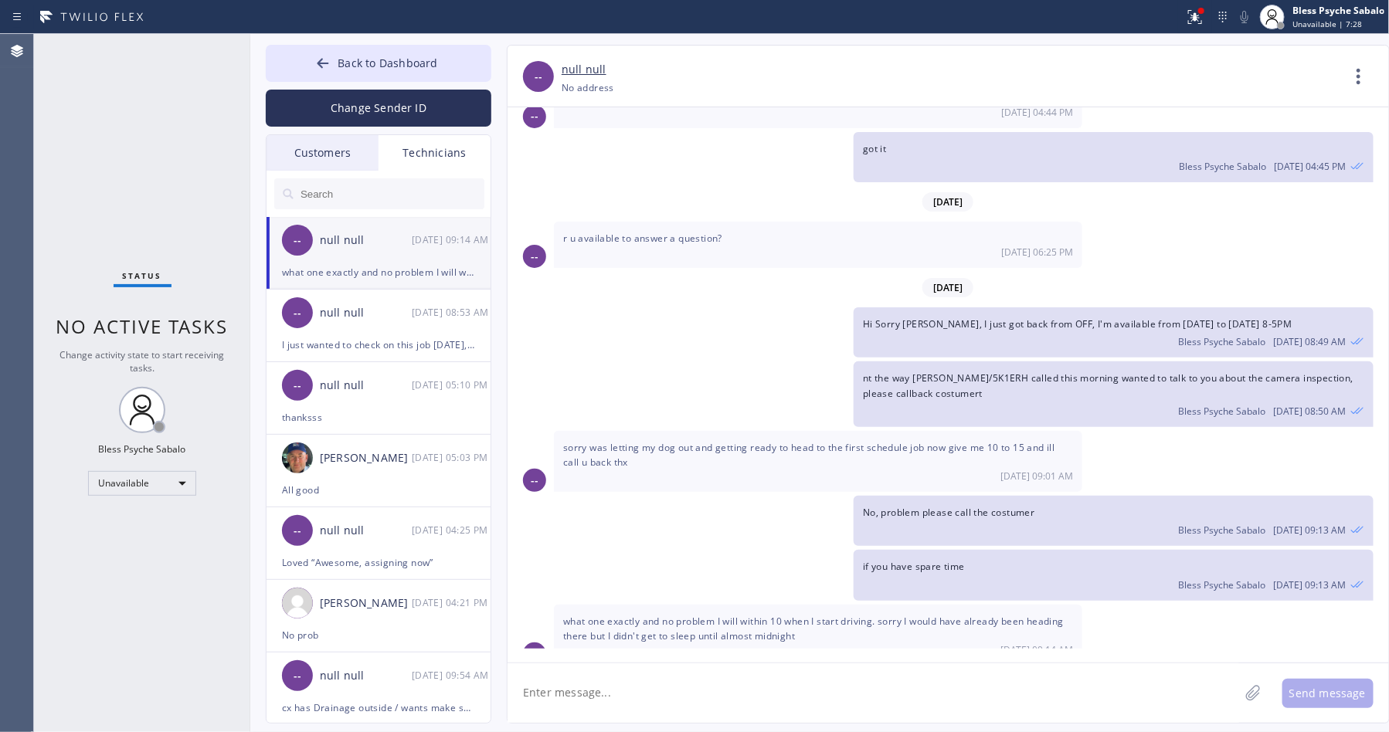
click at [146, 155] on div "Status No active tasks Change activity state to start receiving tasks. Bless Ps…" at bounding box center [142, 383] width 216 height 698
